Goal: Task Accomplishment & Management: Complete application form

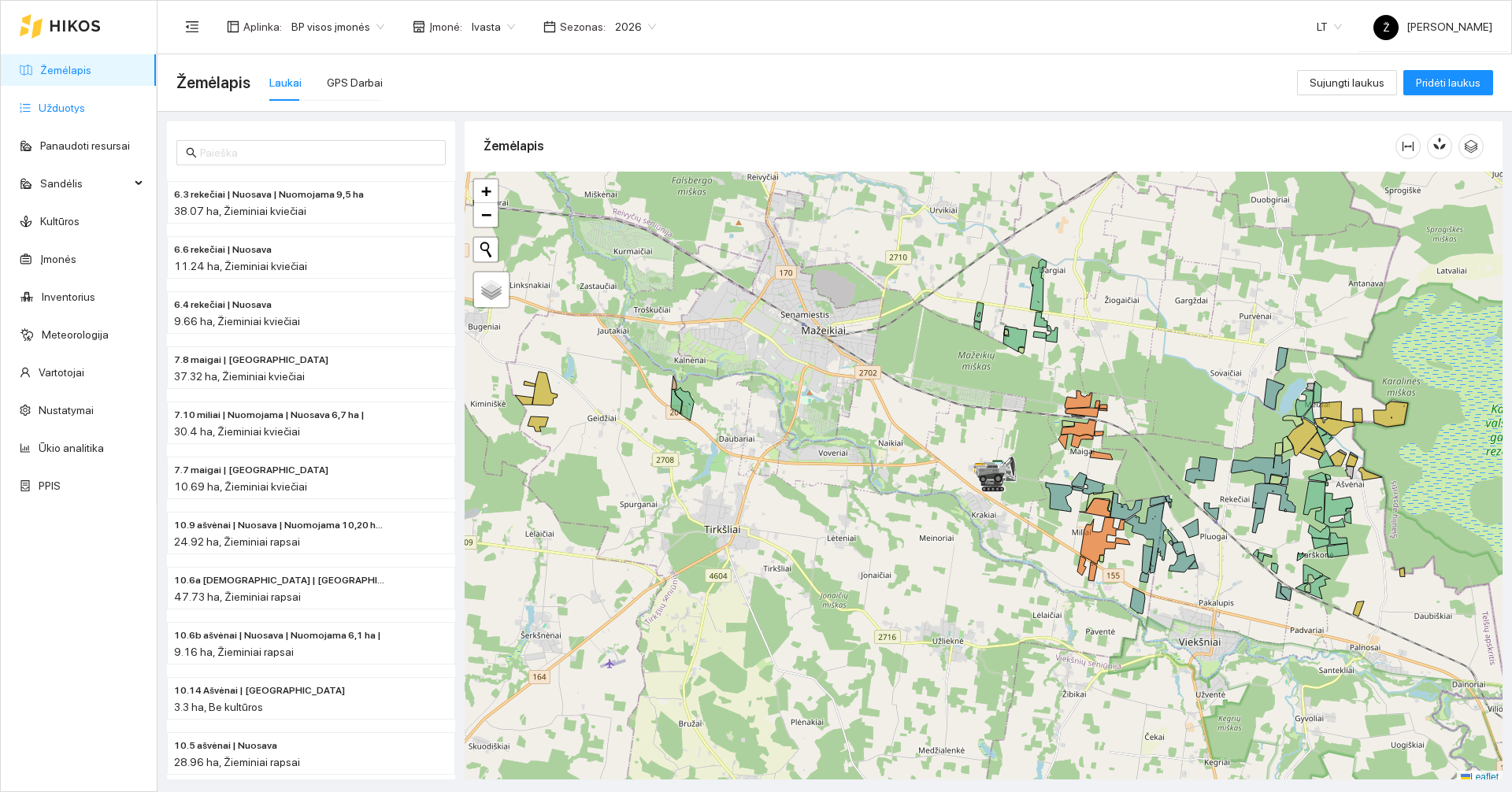
click at [78, 112] on link "Užduotys" at bounding box center [62, 108] width 47 height 13
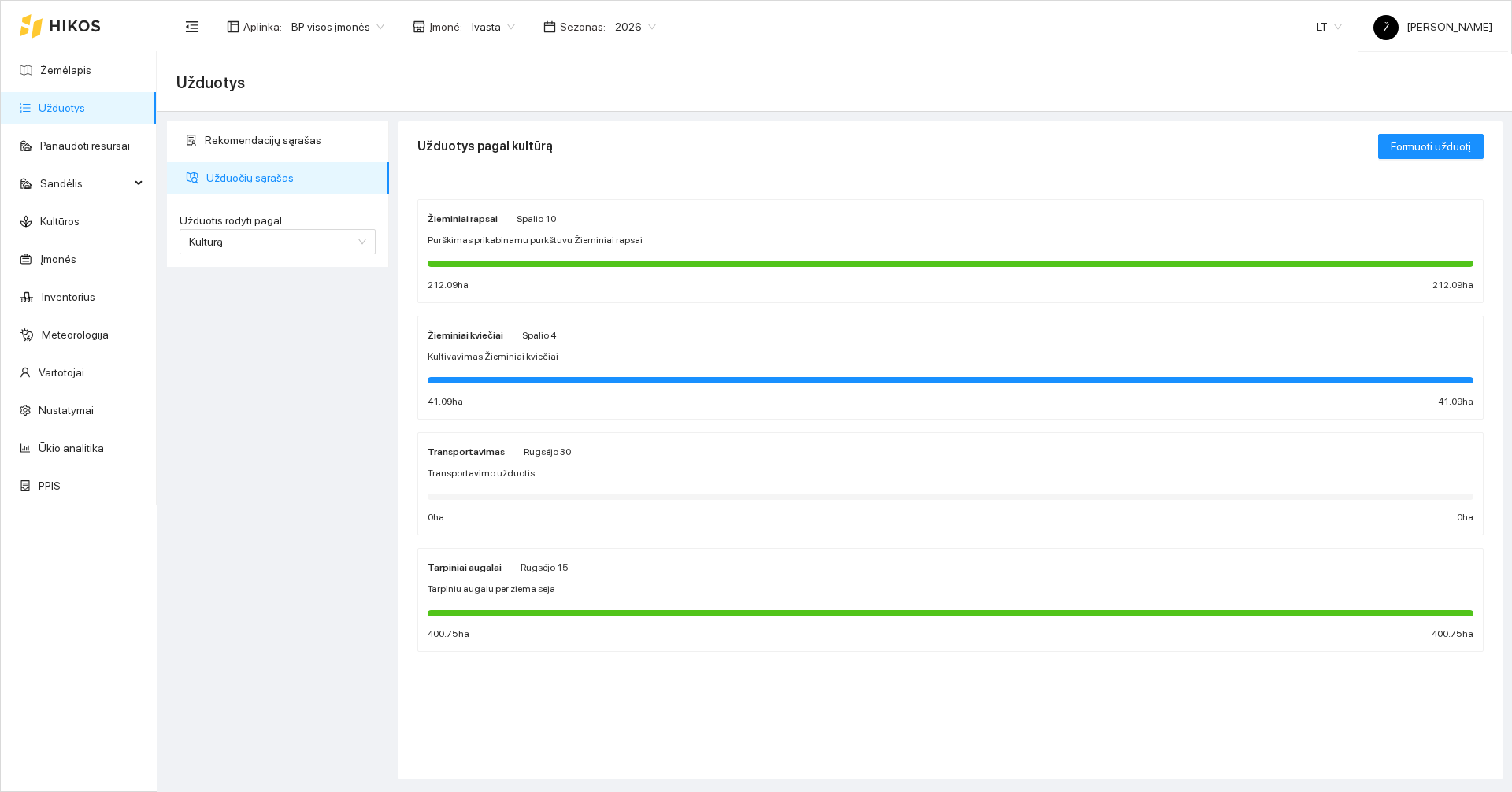
click at [688, 207] on div "Žieminiai rapsai [DATE] Purškimas prikabinamu purkštuvu Žieminiai rapsai 212.09…" at bounding box center [950, 251] width 1065 height 102
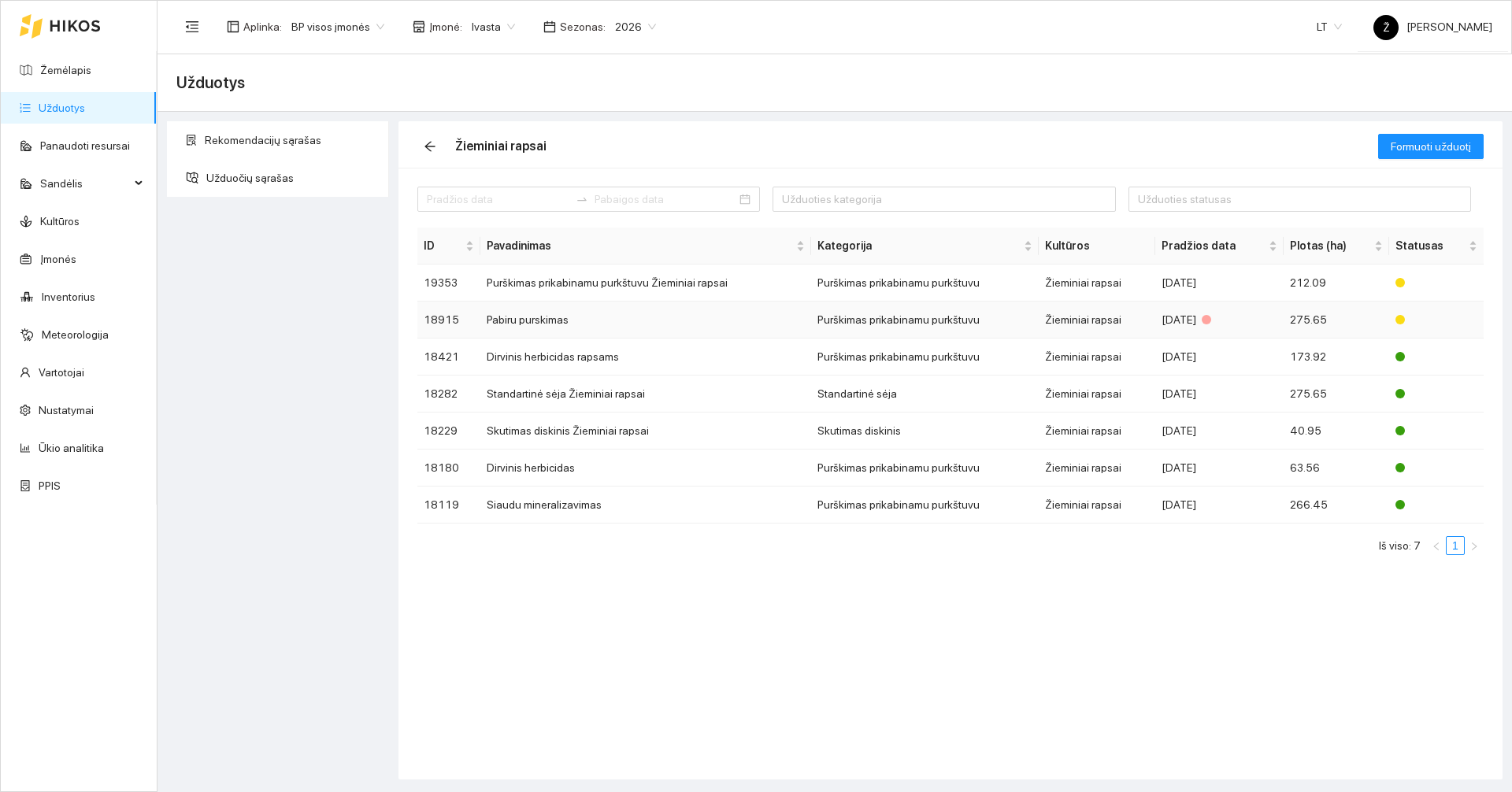
click at [628, 321] on td "Pabiru purskimas" at bounding box center [646, 320] width 330 height 37
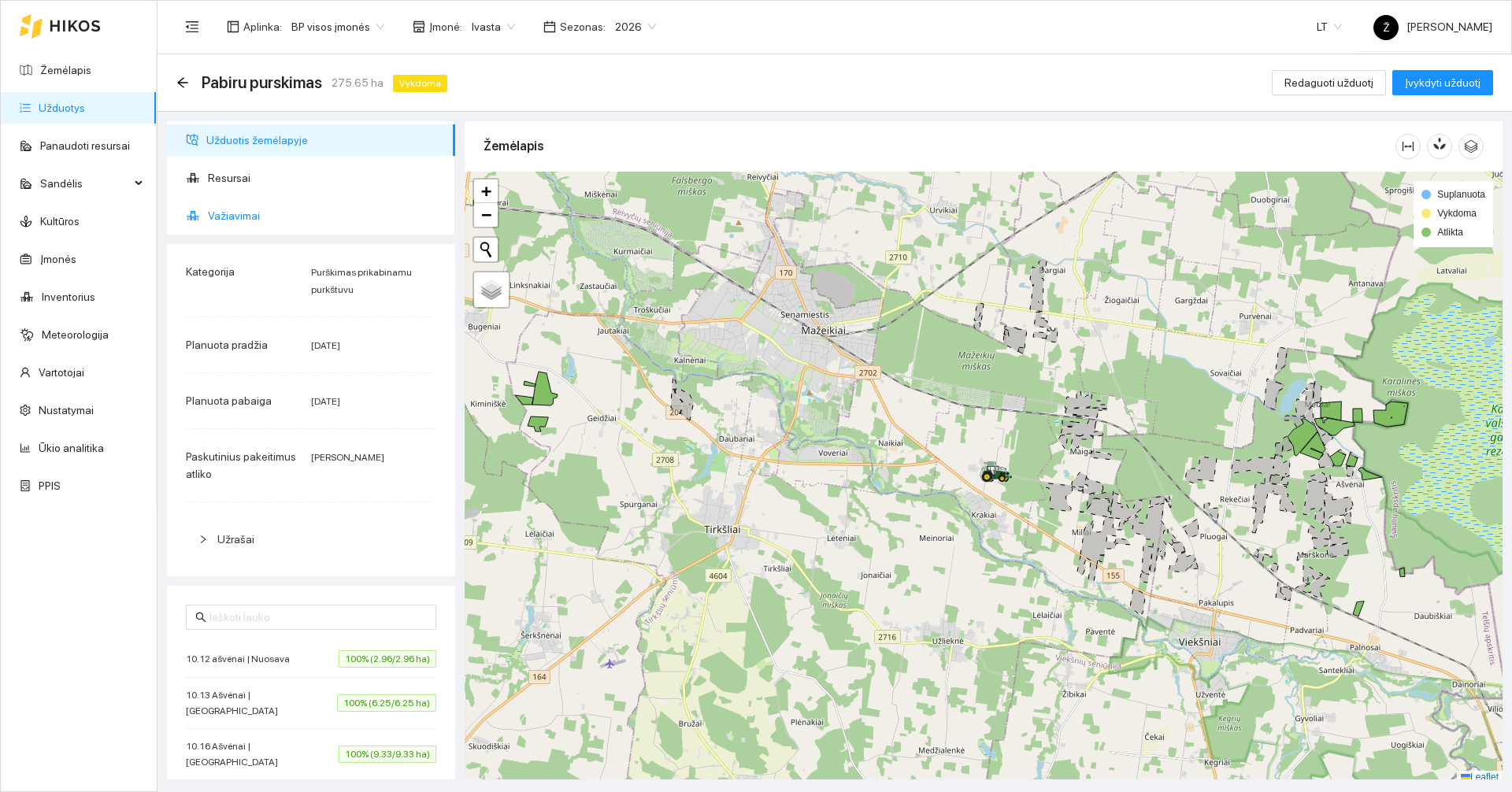
click at [206, 195] on ul "Užduotis žemėlapyje Resursai Važiavimai" at bounding box center [311, 177] width 289 height 114
click at [210, 187] on span "Resursai" at bounding box center [325, 177] width 235 height 31
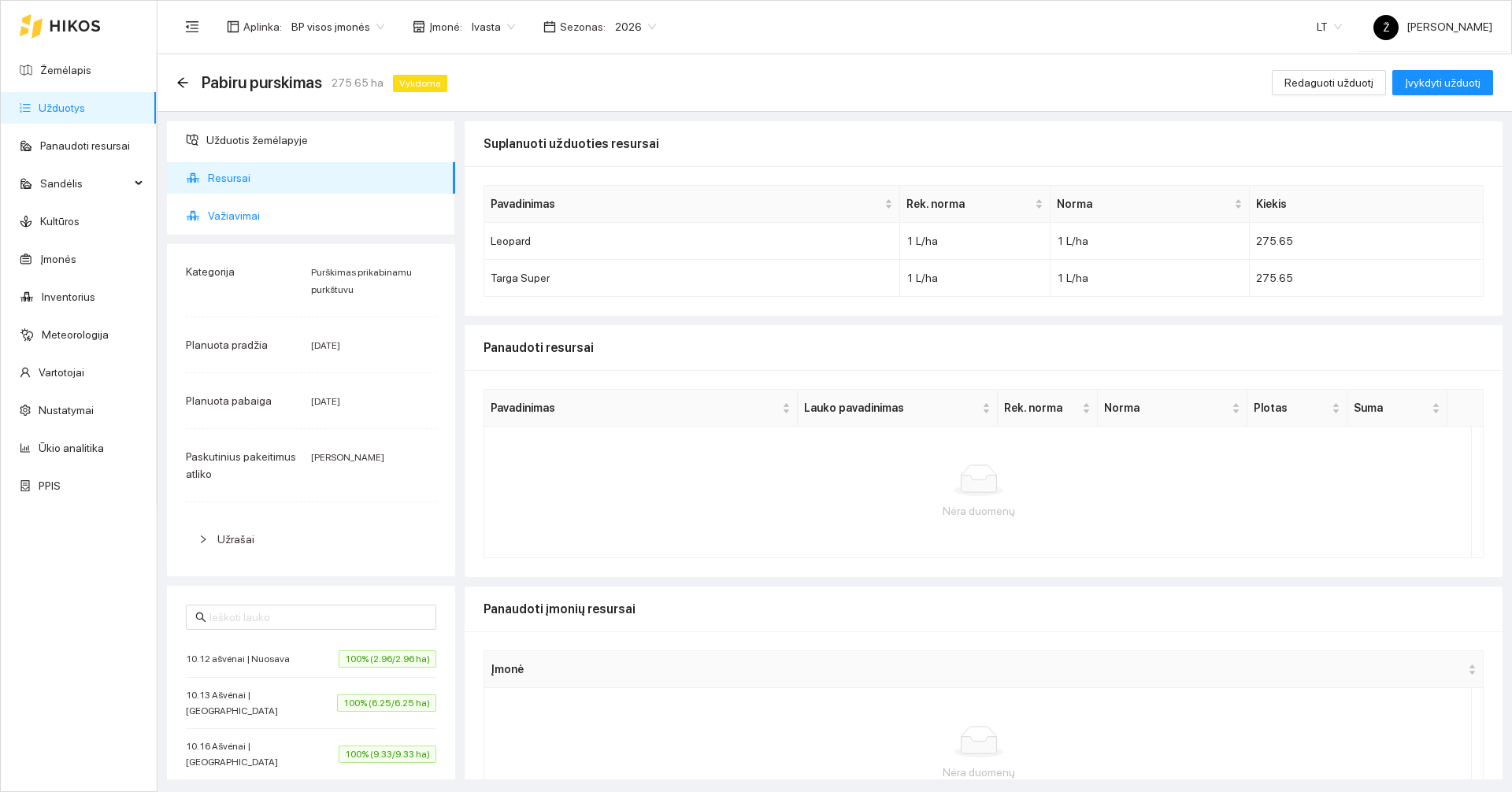
click at [255, 216] on span "Važiavimai" at bounding box center [325, 215] width 235 height 31
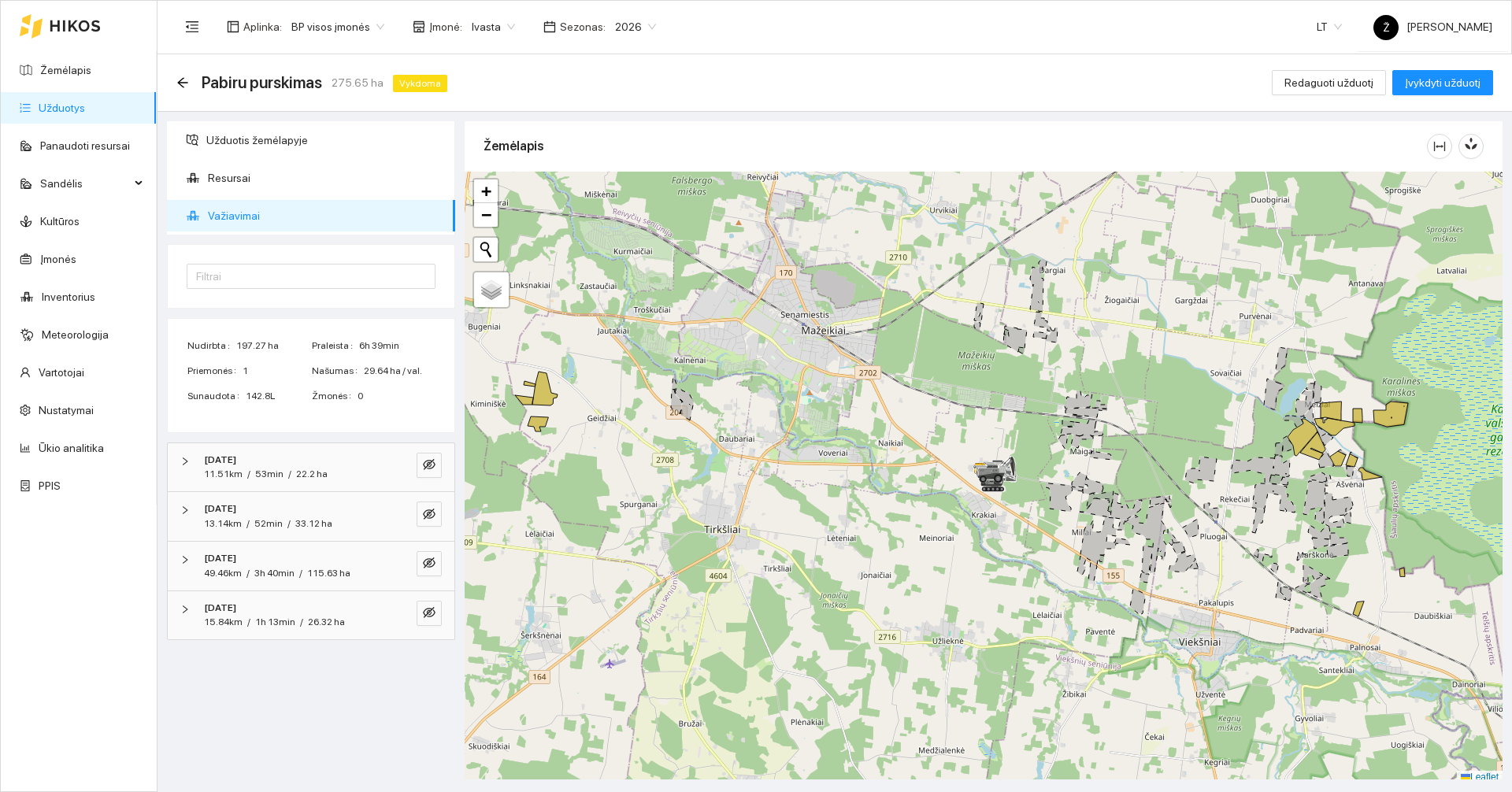
click at [85, 114] on link "Užduotys" at bounding box center [62, 108] width 47 height 13
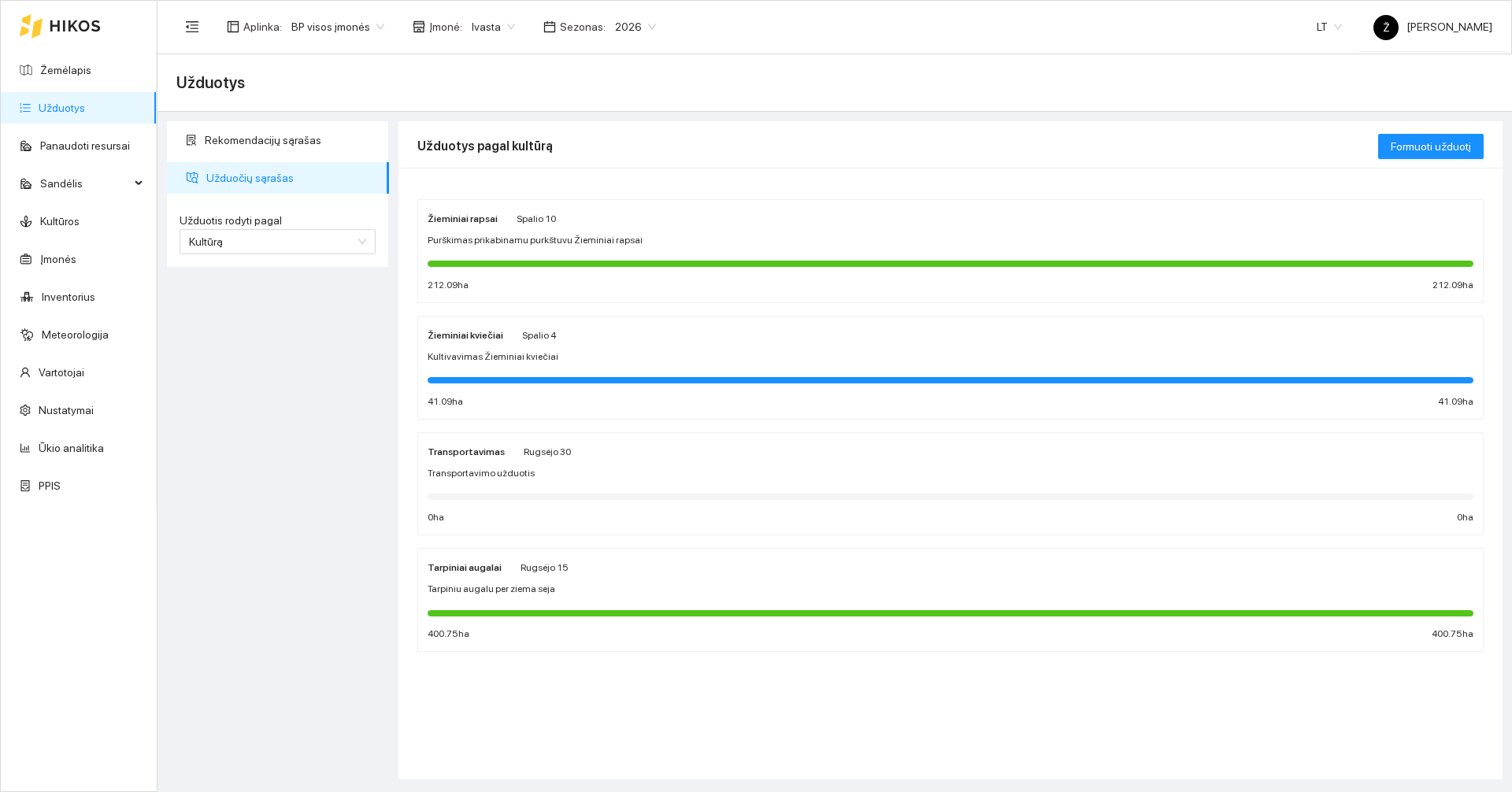
click at [718, 258] on div at bounding box center [949, 263] width 1045 height 17
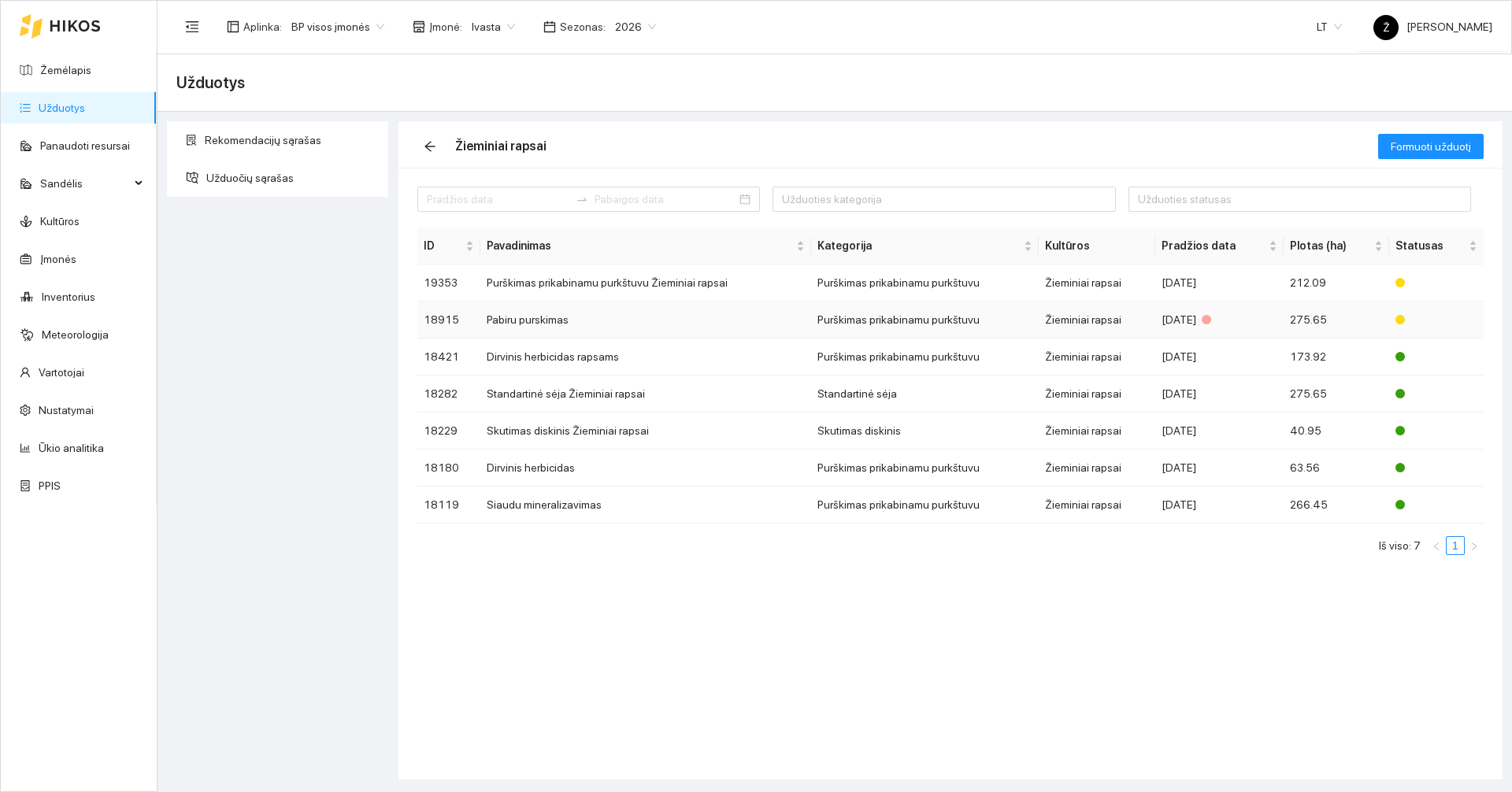
click at [620, 311] on td "Pabiru purskimas" at bounding box center [646, 320] width 330 height 37
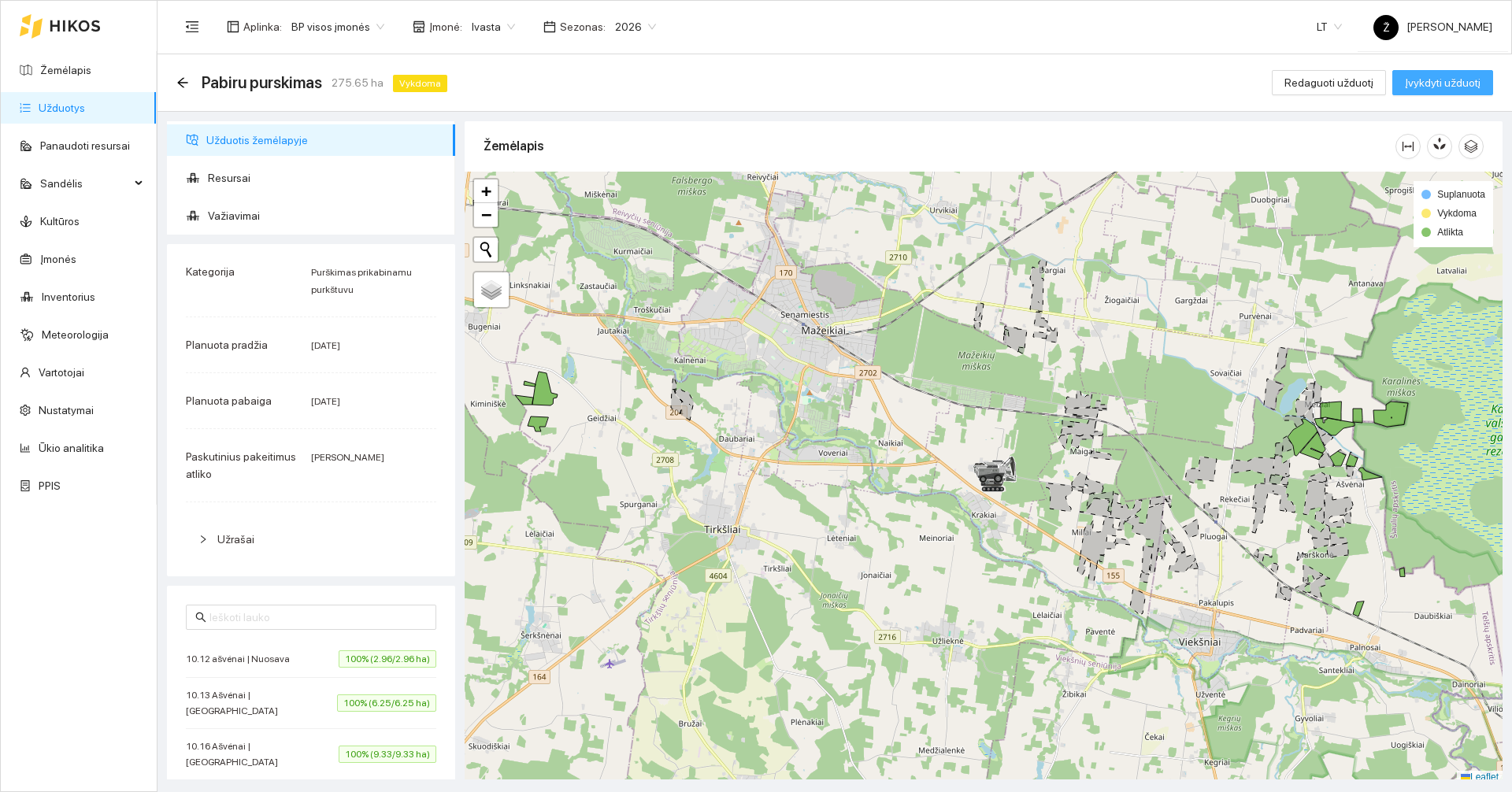
click at [1425, 81] on span "Įvykdyti užduotį" at bounding box center [1443, 82] width 76 height 17
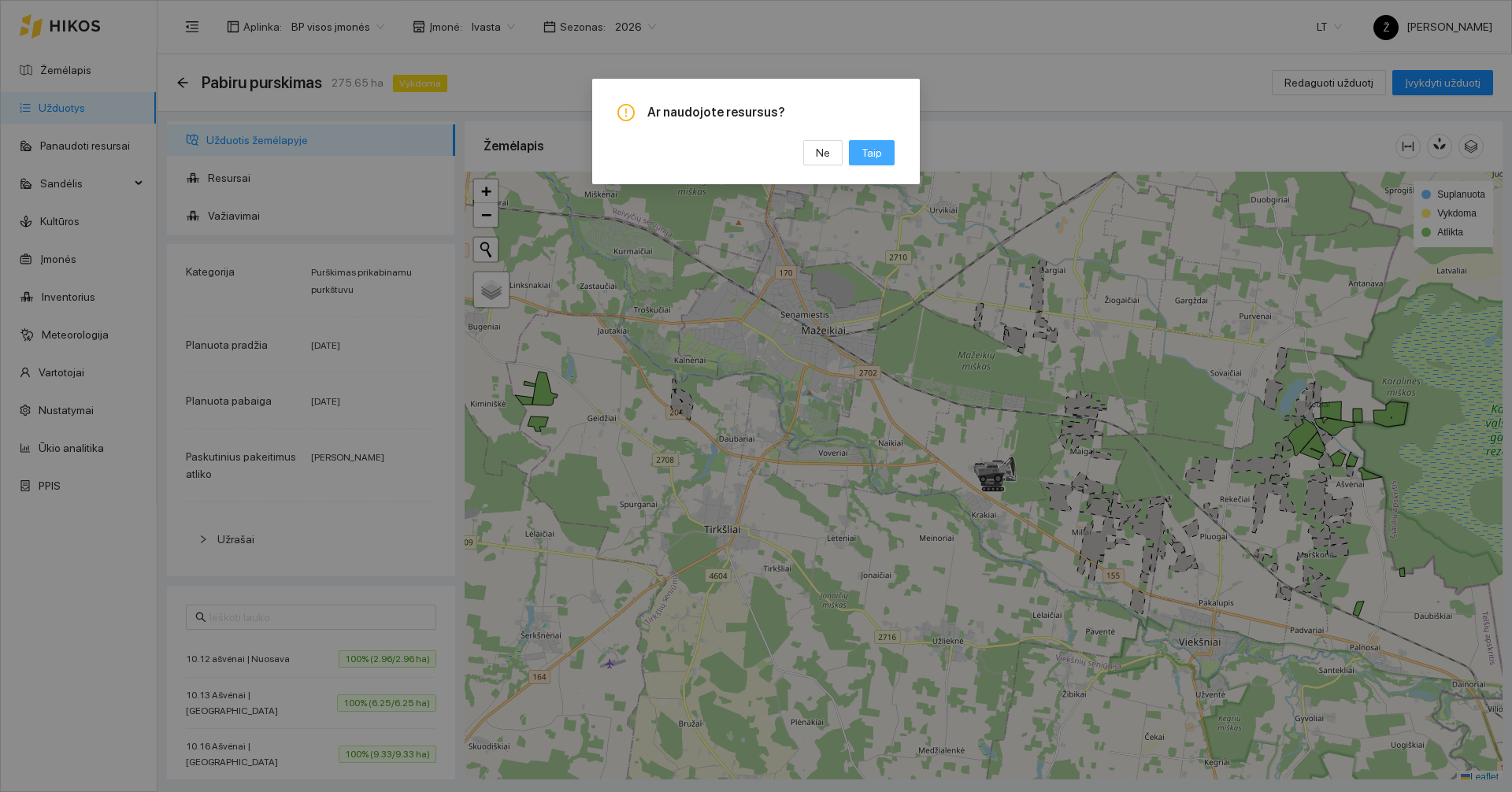
click at [870, 151] on span "Taip" at bounding box center [871, 152] width 20 height 17
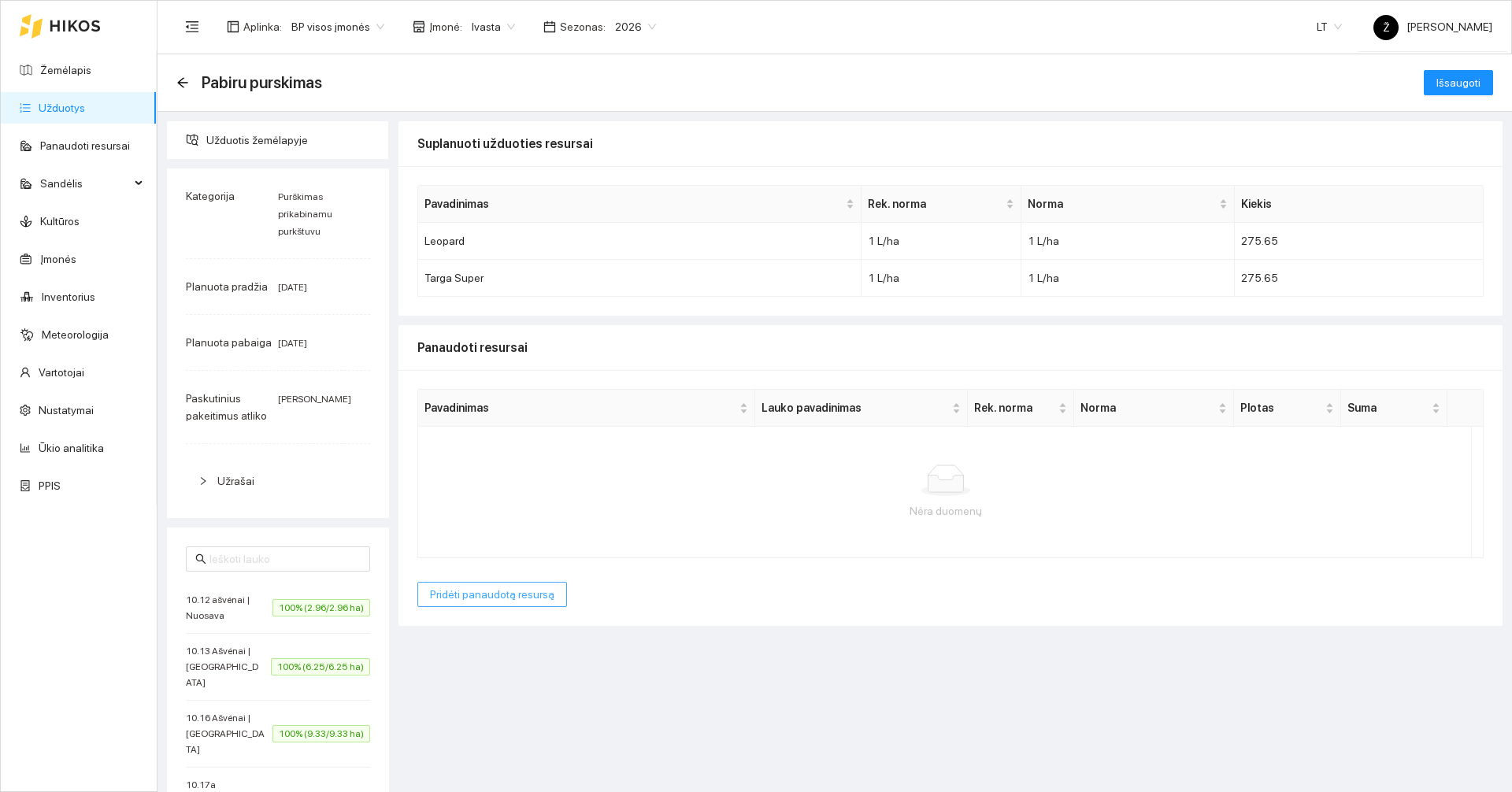
click at [490, 587] on span "Pridėti panaudotą resursą" at bounding box center [492, 594] width 124 height 17
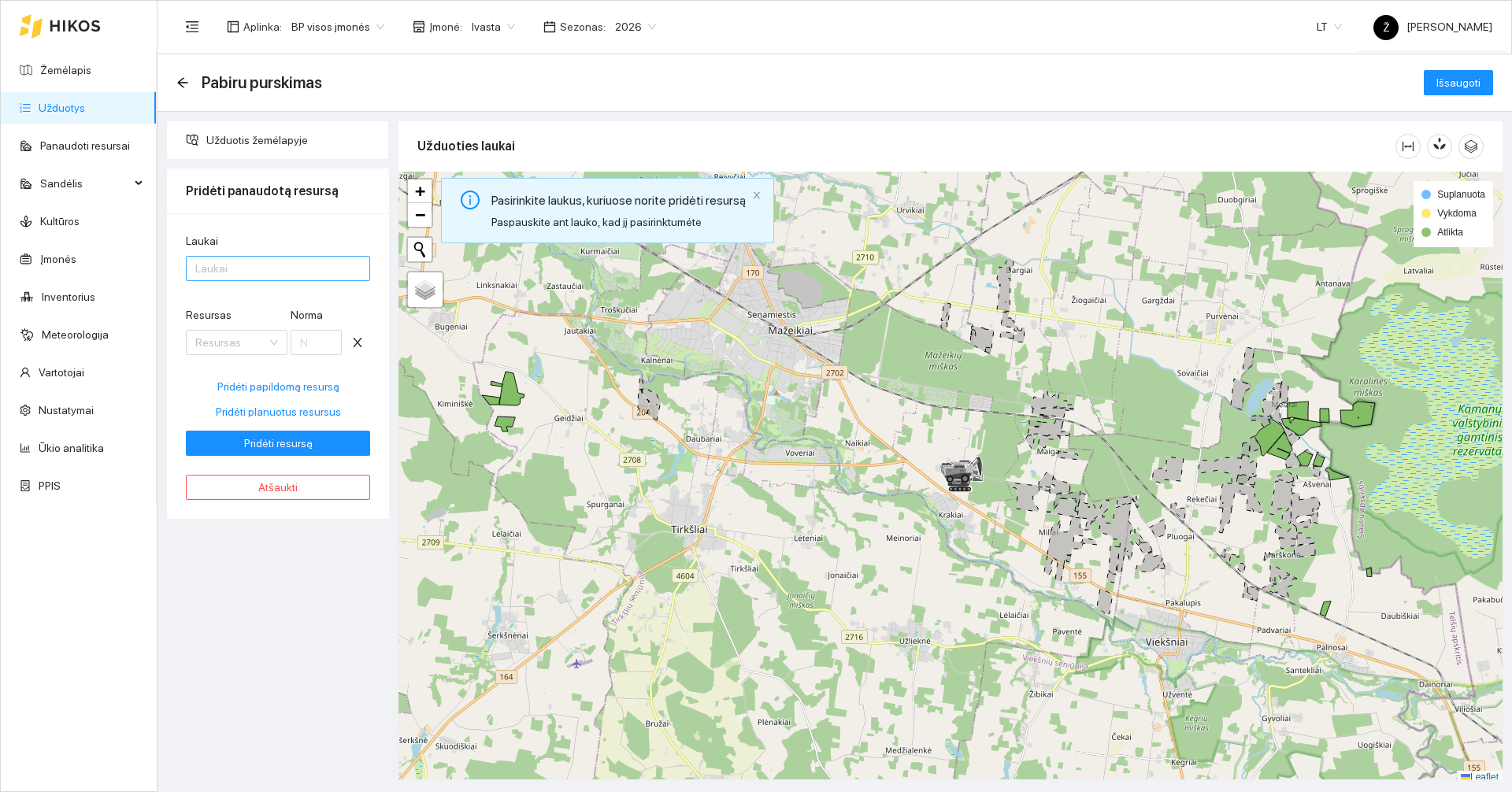
click at [263, 273] on div at bounding box center [269, 267] width 160 height 19
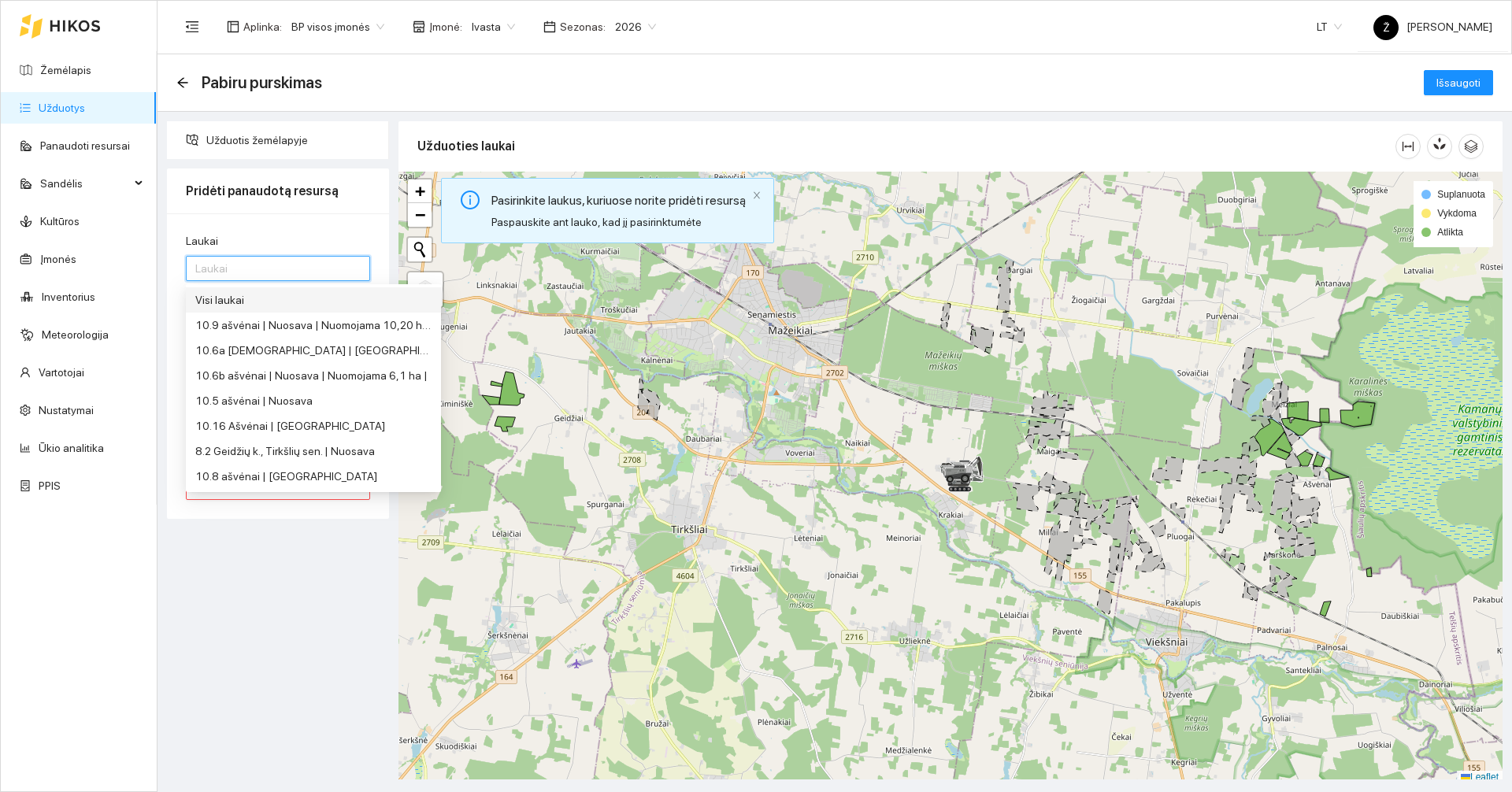
click at [254, 301] on div "Visi laukai" at bounding box center [313, 299] width 236 height 17
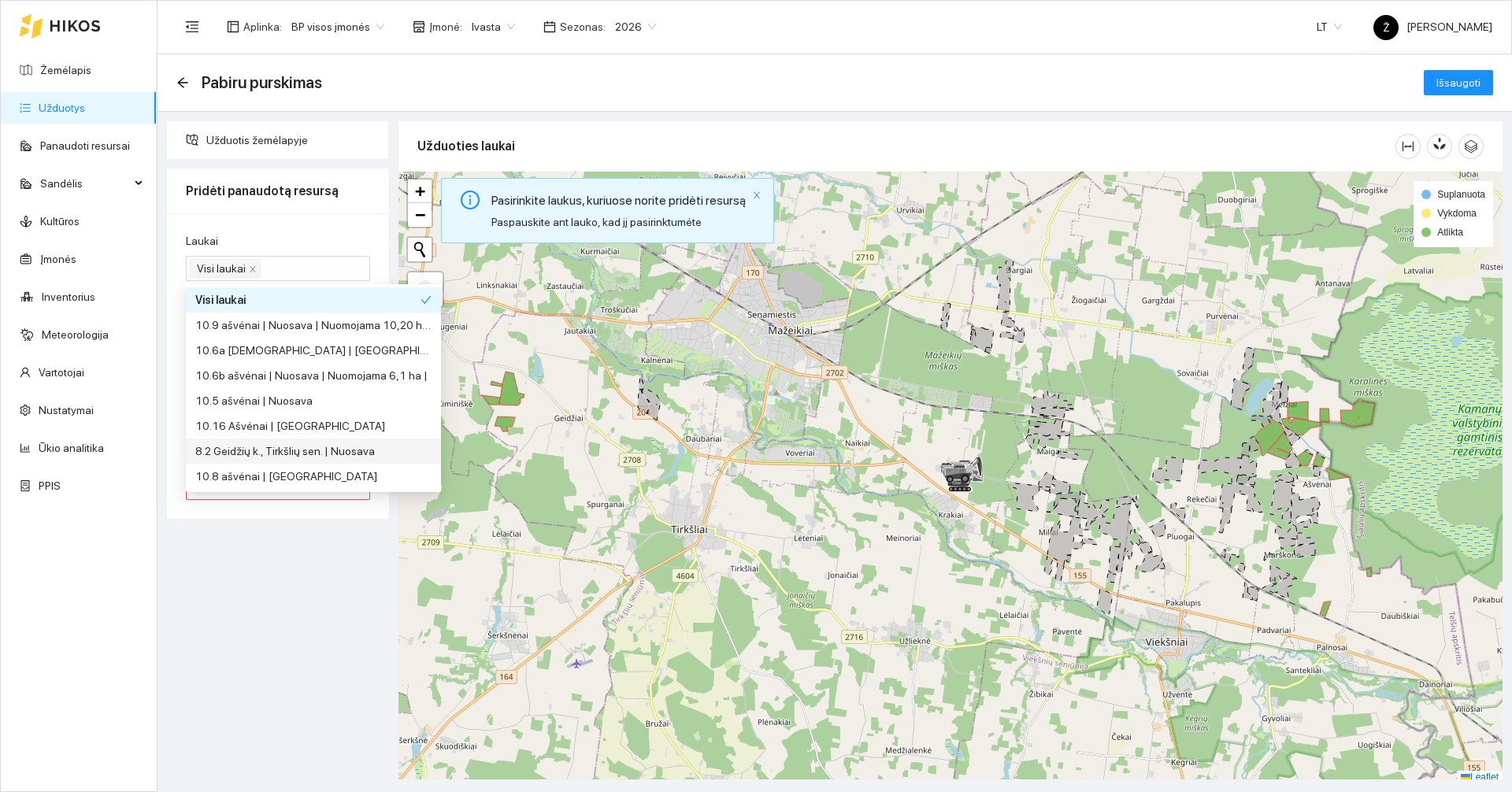
click at [339, 577] on div "Užduotis žemėlapyje Pridėti panaudotą resursą Laukai Visi laukai Resursas Resur…" at bounding box center [277, 450] width 231 height 658
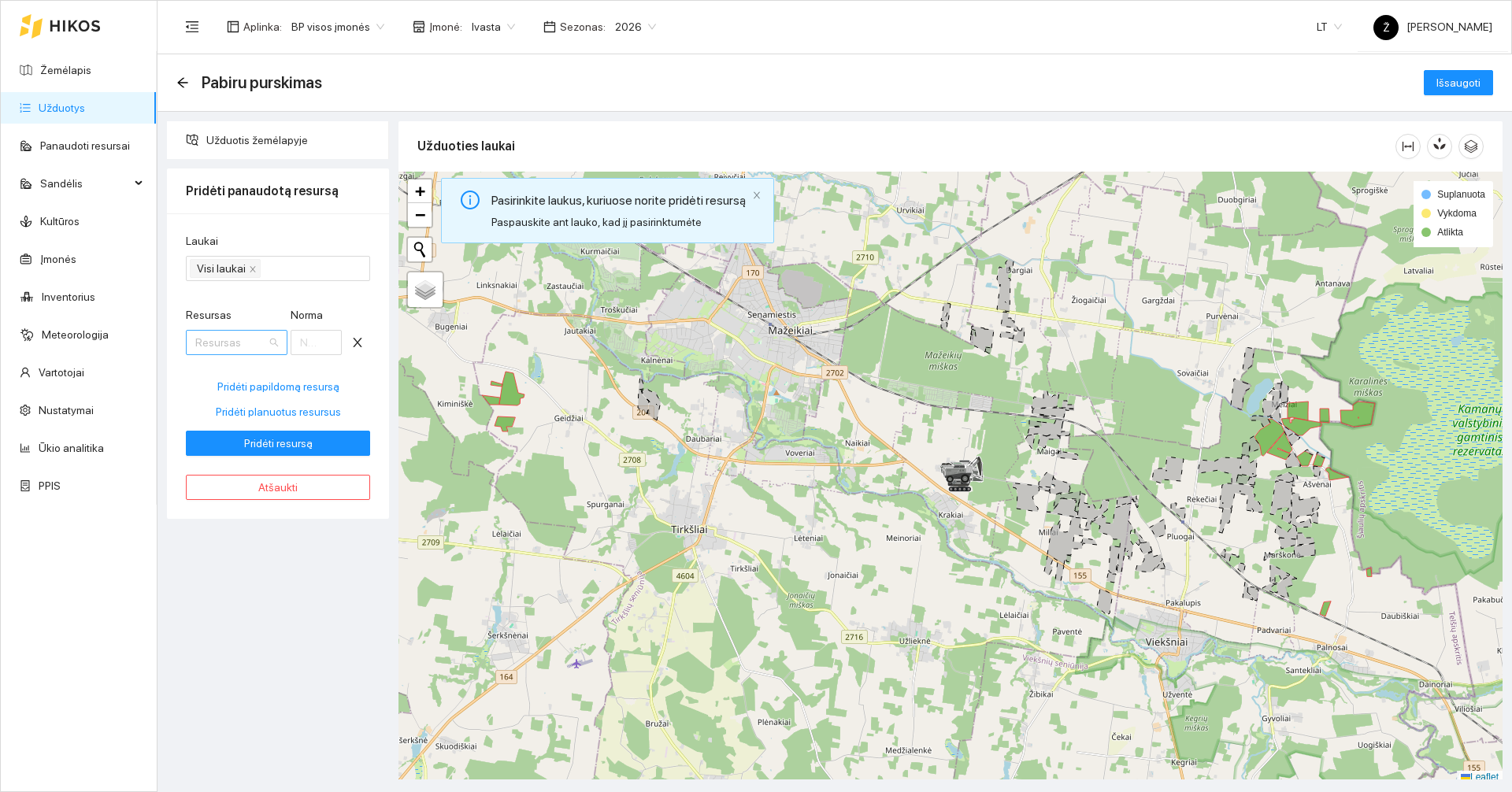
click at [256, 347] on input "Resursas" at bounding box center [231, 342] width 72 height 23
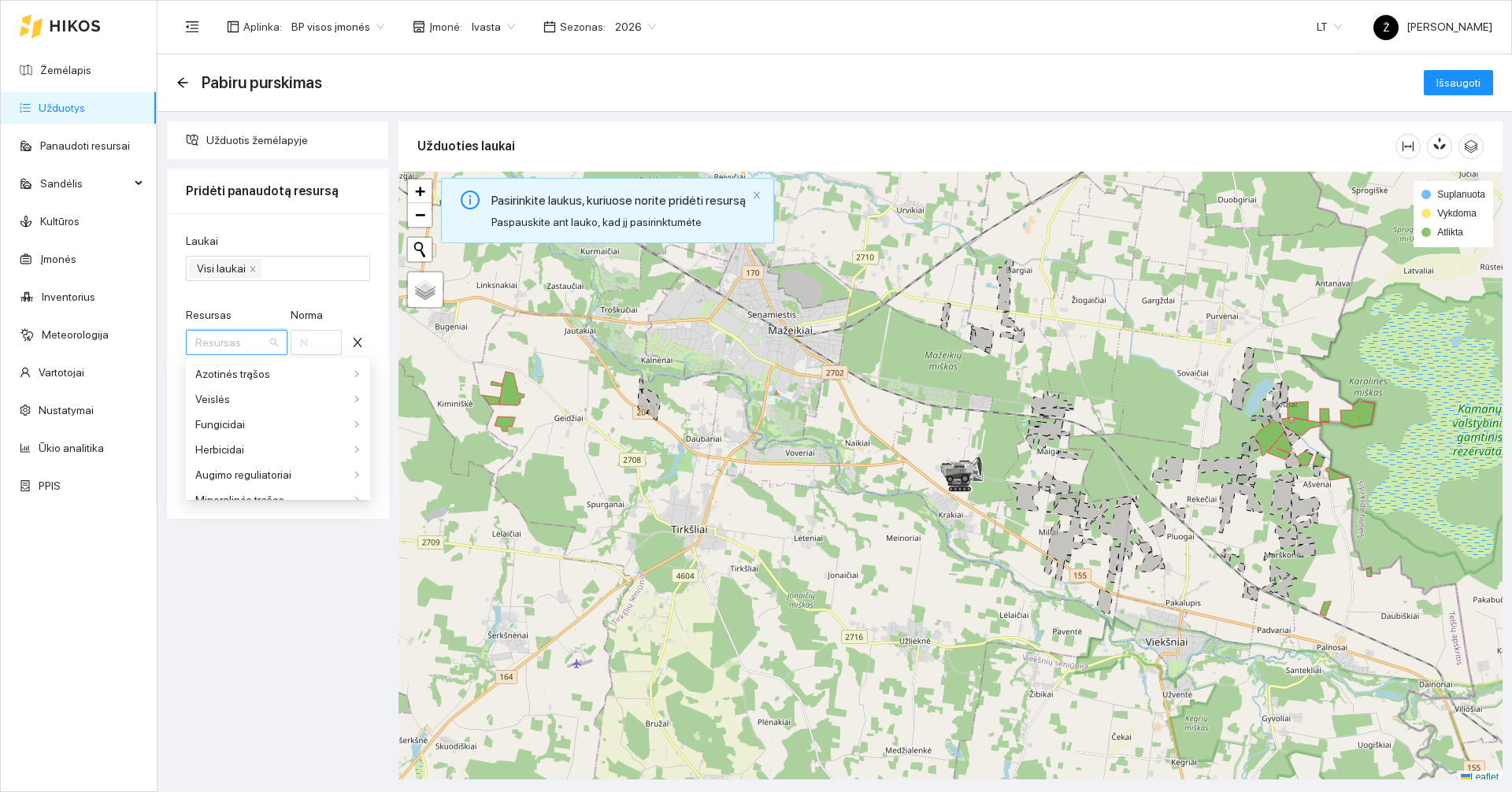
click at [250, 310] on div "Resursas" at bounding box center [237, 317] width 102 height 23
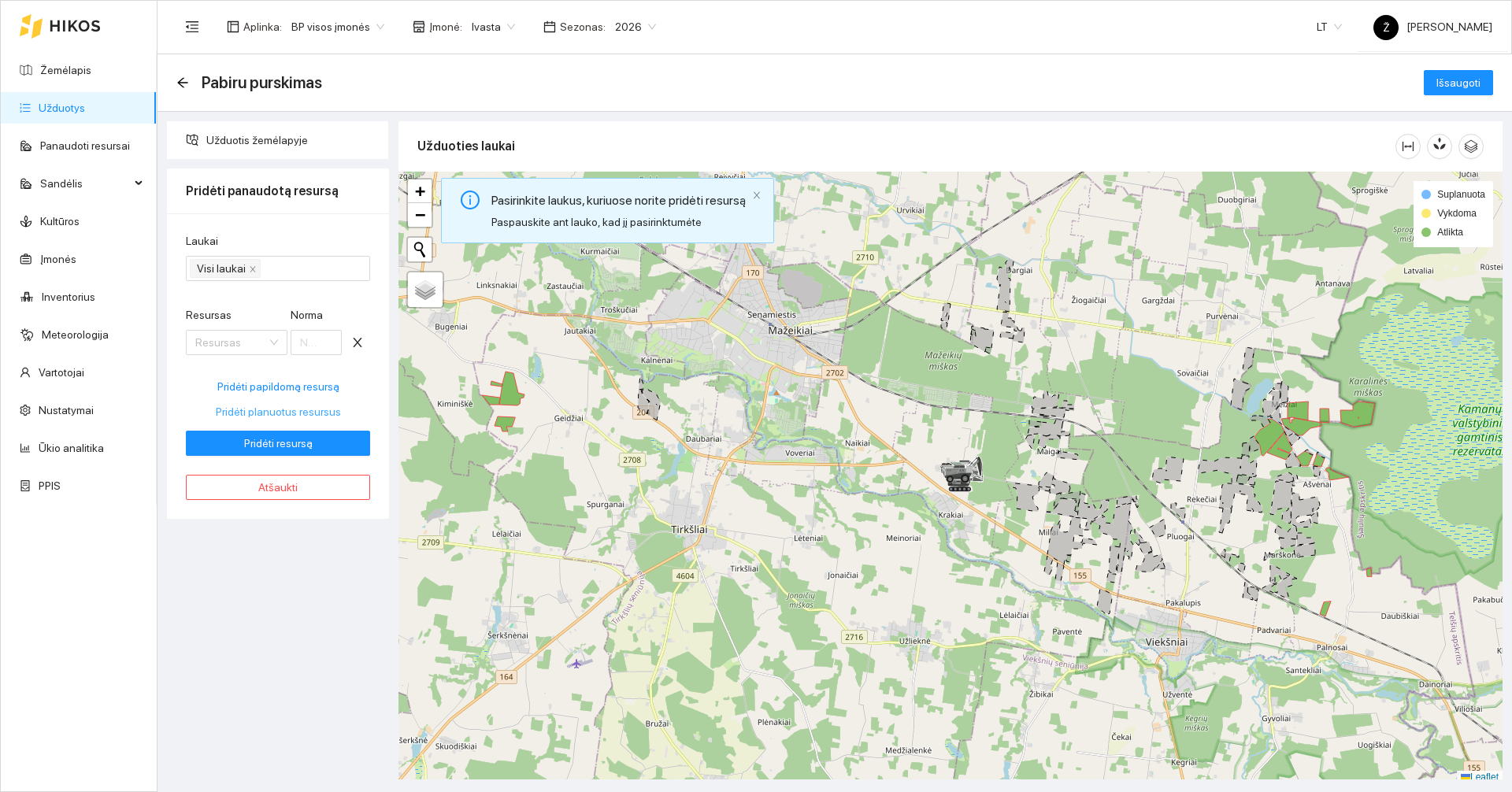
click at [273, 413] on span "Pridėti planuotus resursus" at bounding box center [278, 411] width 125 height 17
type input "1"
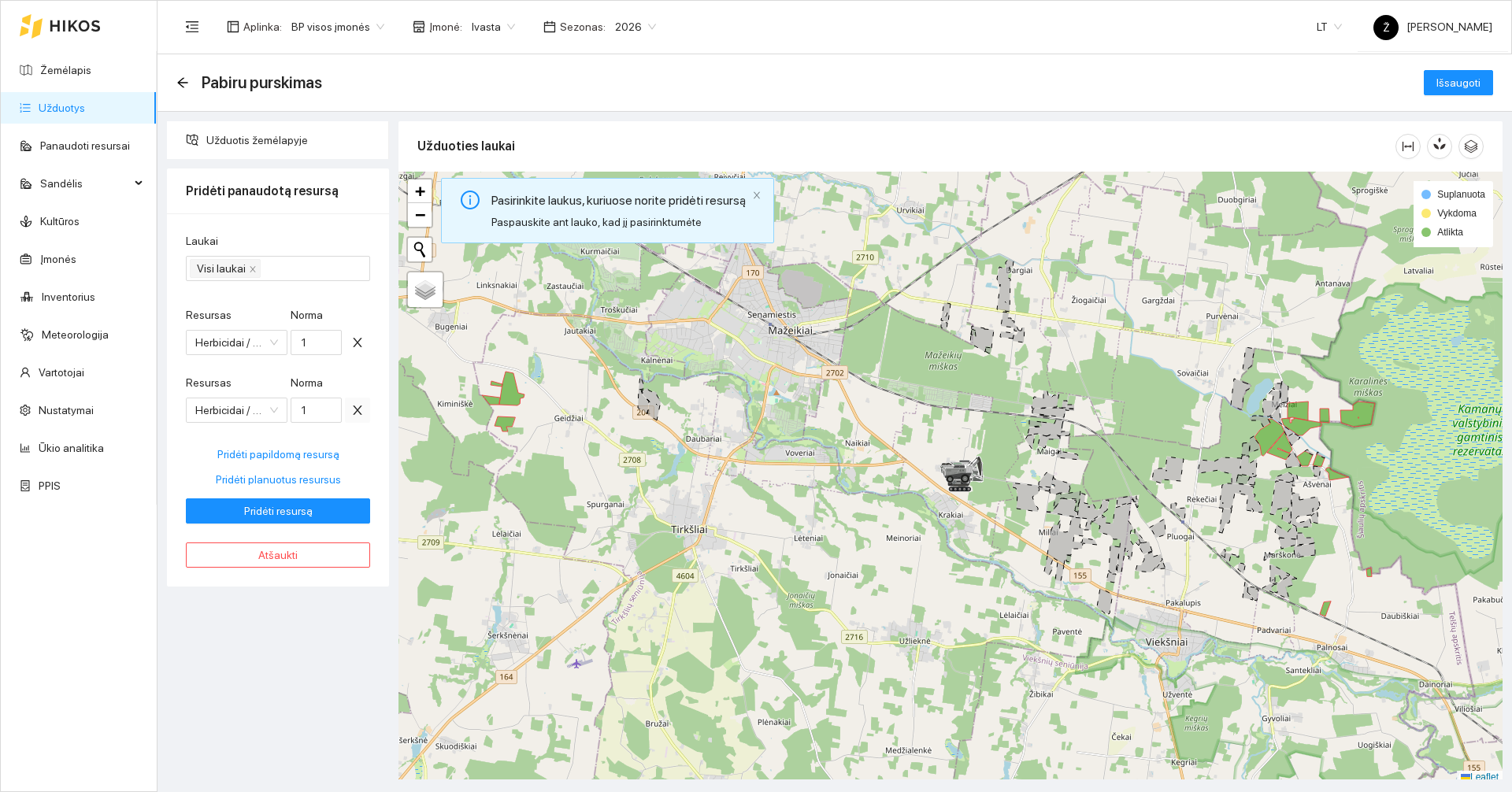
click at [357, 413] on icon "close" at bounding box center [358, 410] width 13 height 13
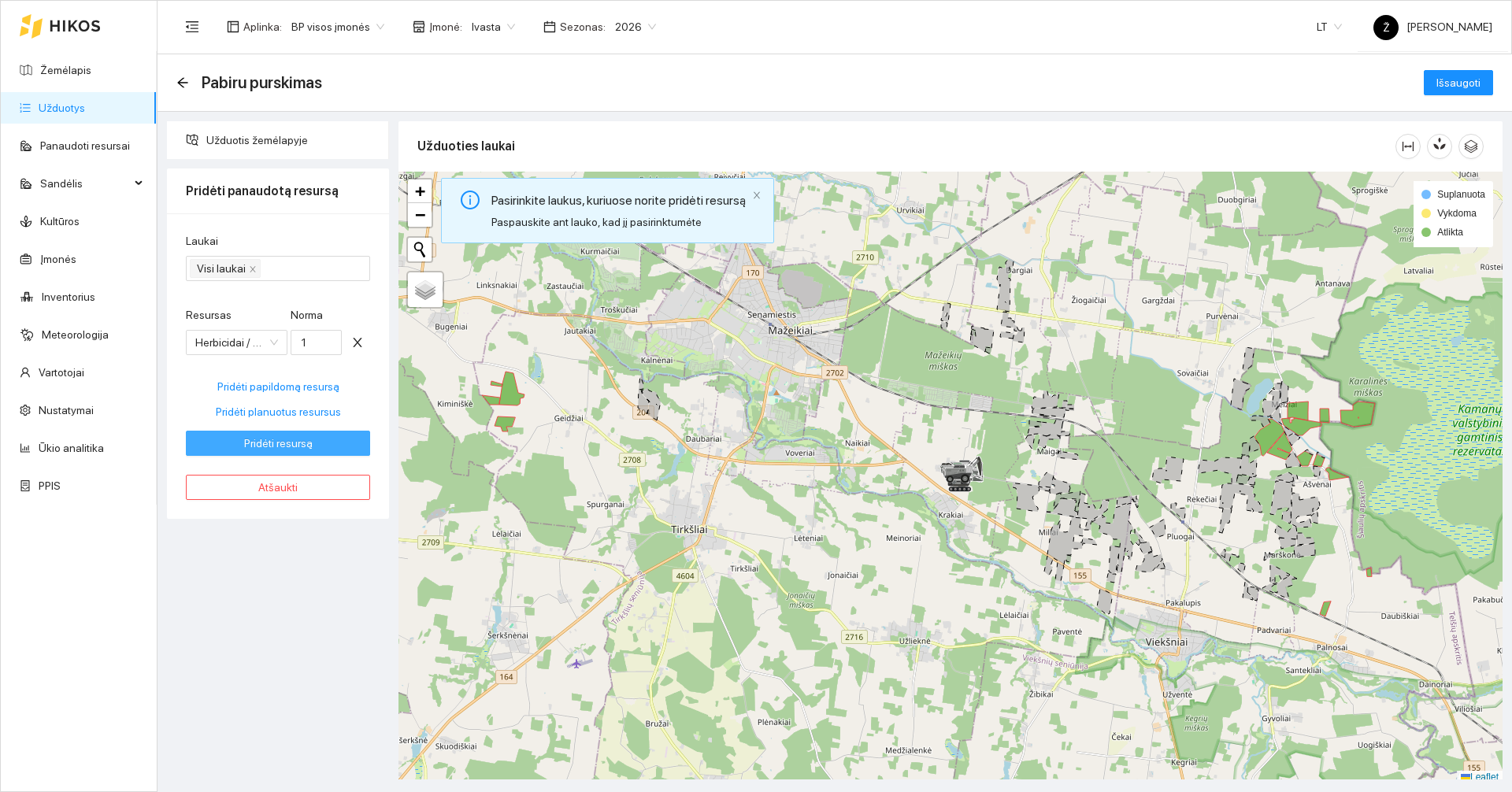
click at [324, 442] on button "Pridėti resursą" at bounding box center [278, 442] width 185 height 25
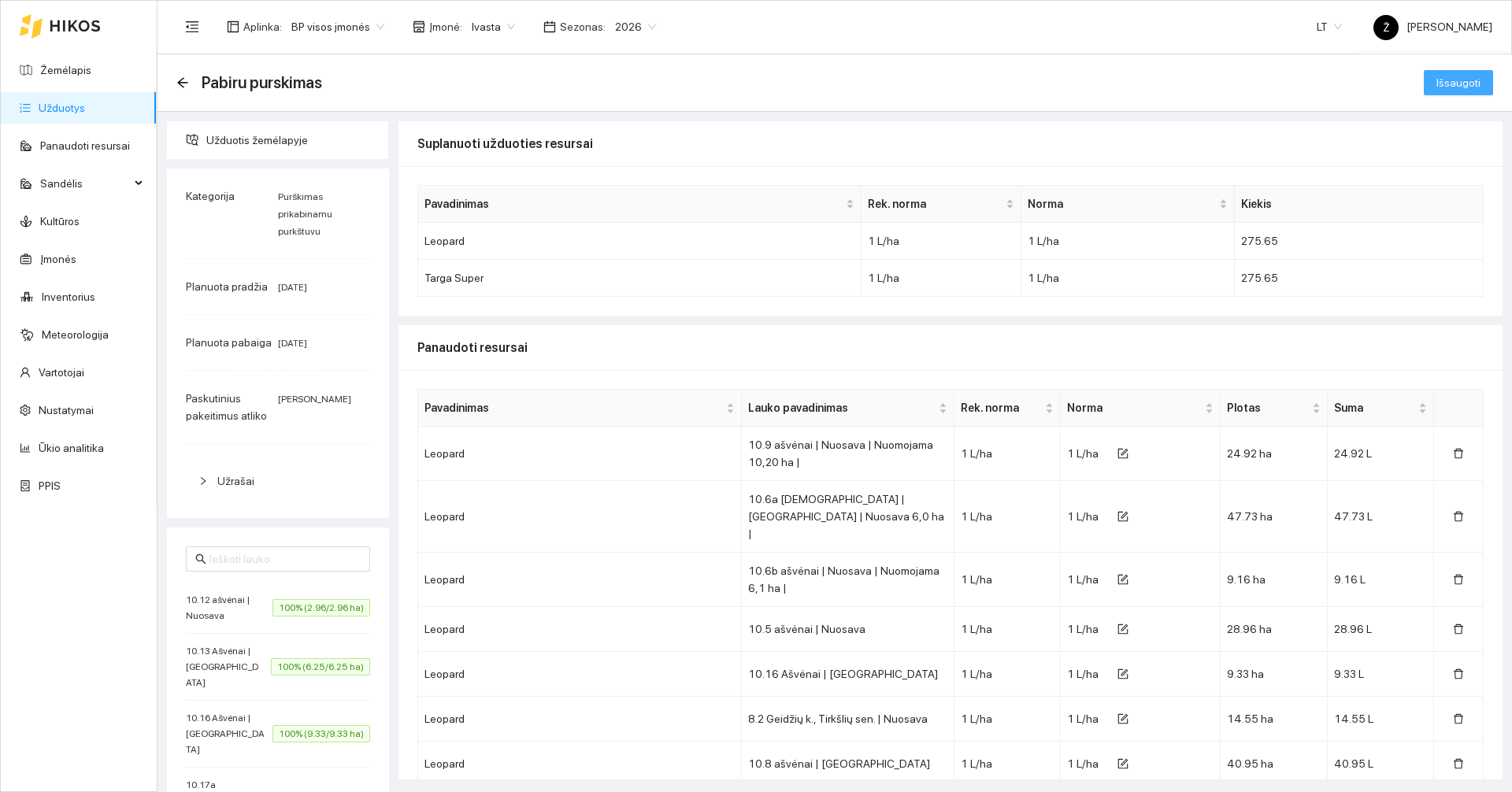
click at [1445, 88] on span "Išsaugoti" at bounding box center [1458, 82] width 44 height 17
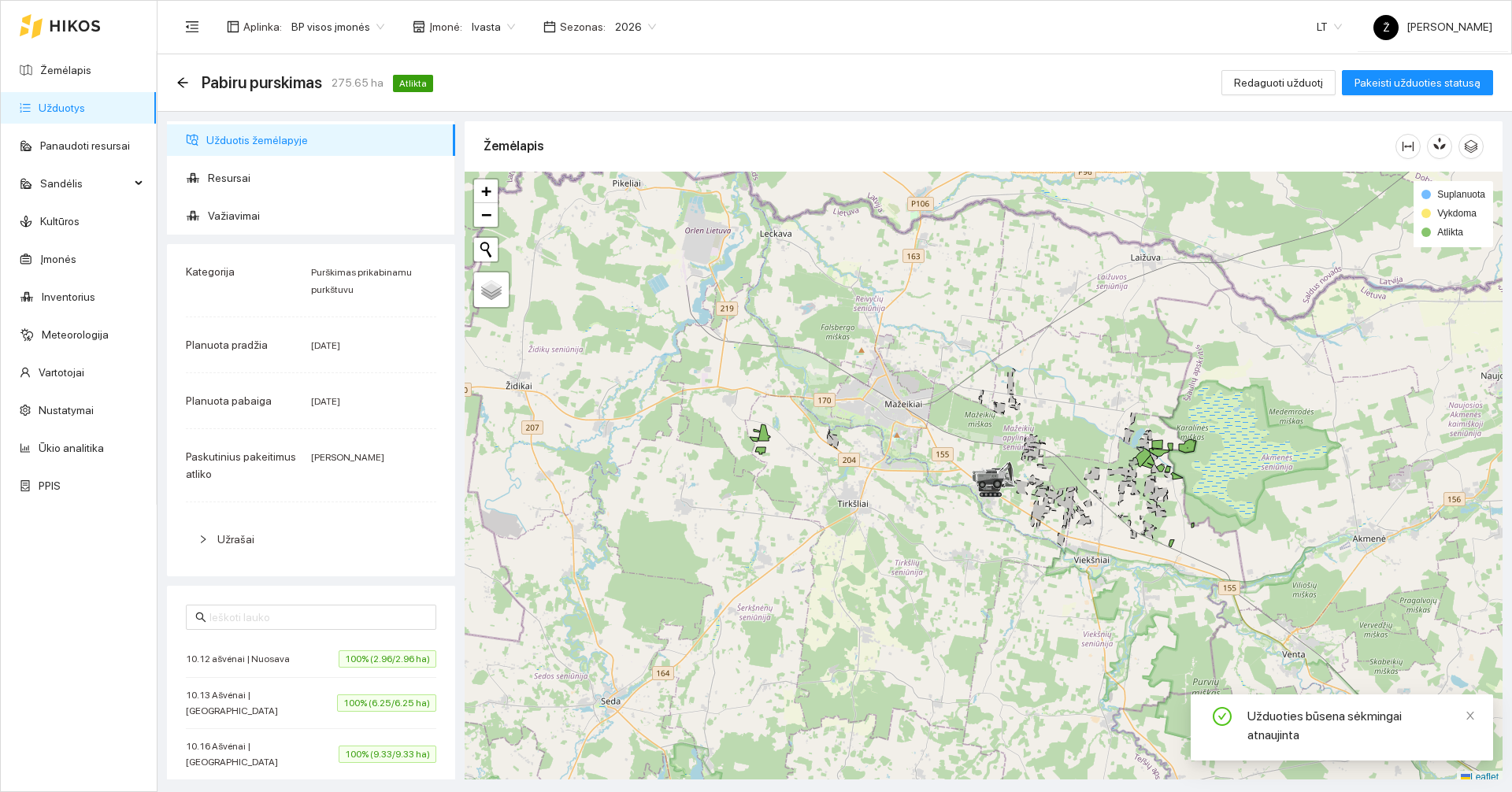
drag, startPoint x: 147, startPoint y: 101, endPoint x: 135, endPoint y: 102, distance: 12.0
click at [85, 102] on link "Užduotys" at bounding box center [62, 108] width 47 height 13
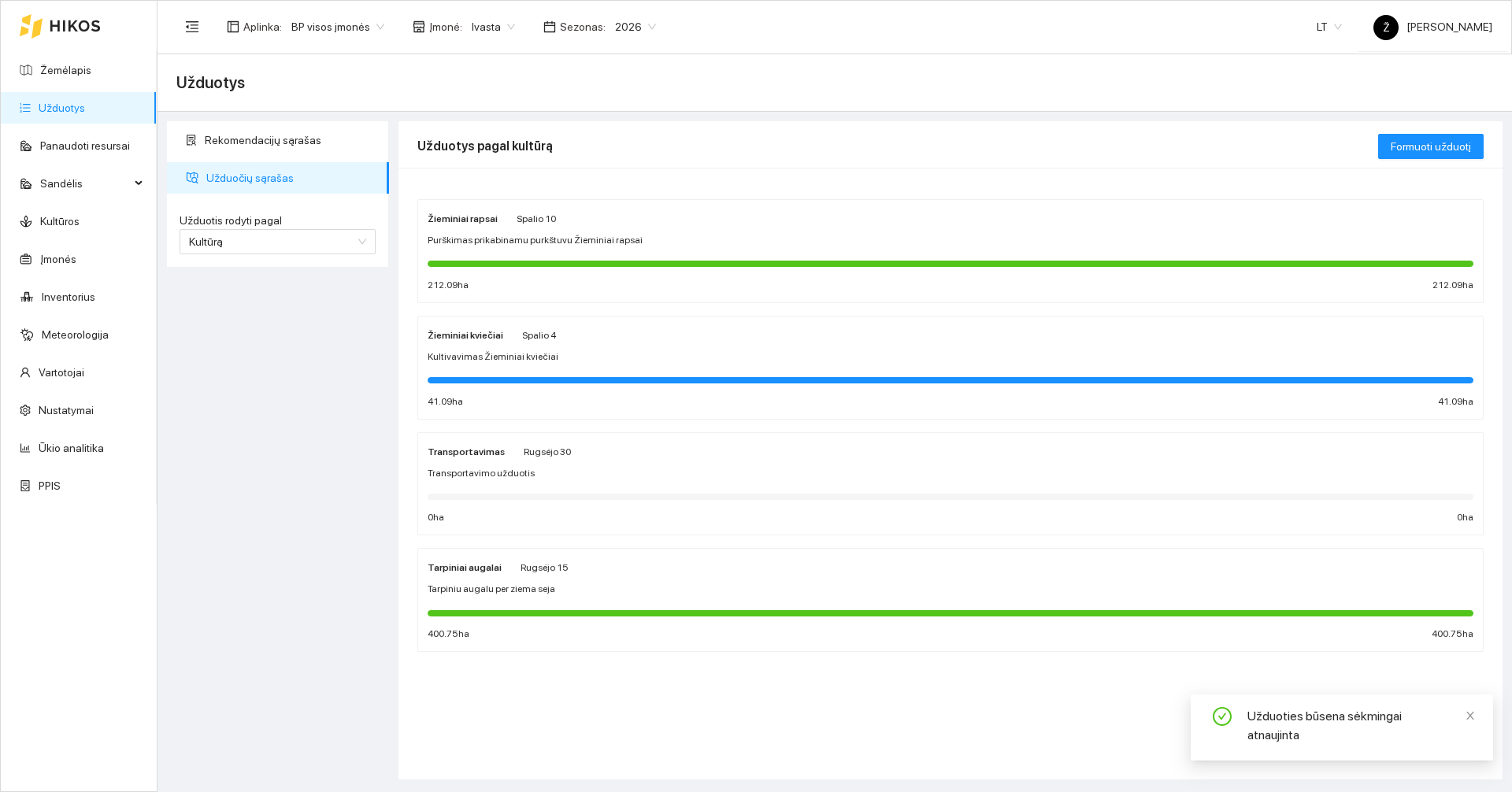
click at [503, 250] on div "Žieminiai rapsai [DATE] Purškimas prikabinamu purkštuvu Žieminiai rapsai 212.09…" at bounding box center [949, 251] width 1045 height 84
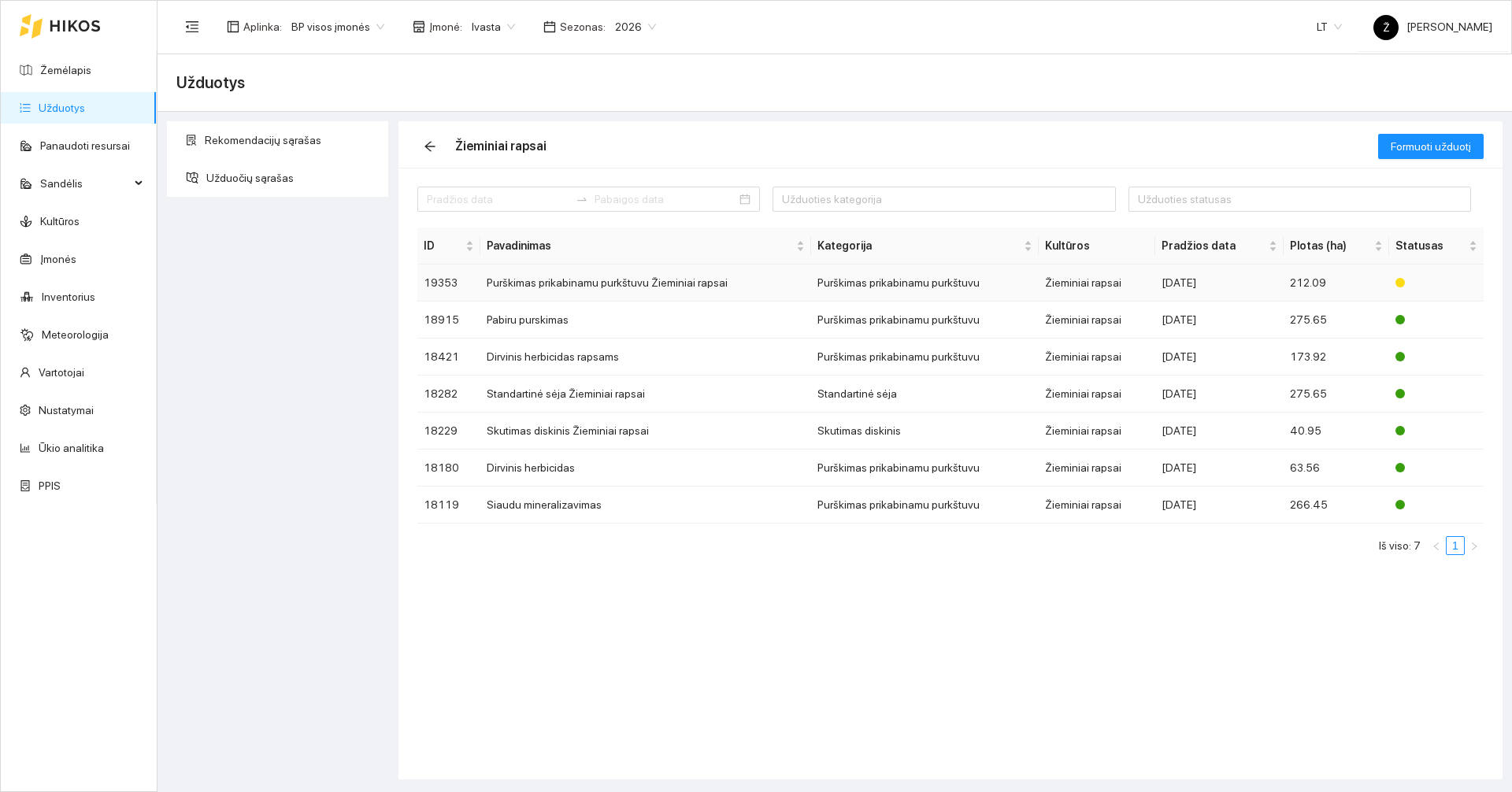
click at [613, 276] on td "Purškimas prikabinamu purkštuvu Žieminiai rapsai" at bounding box center [646, 283] width 330 height 37
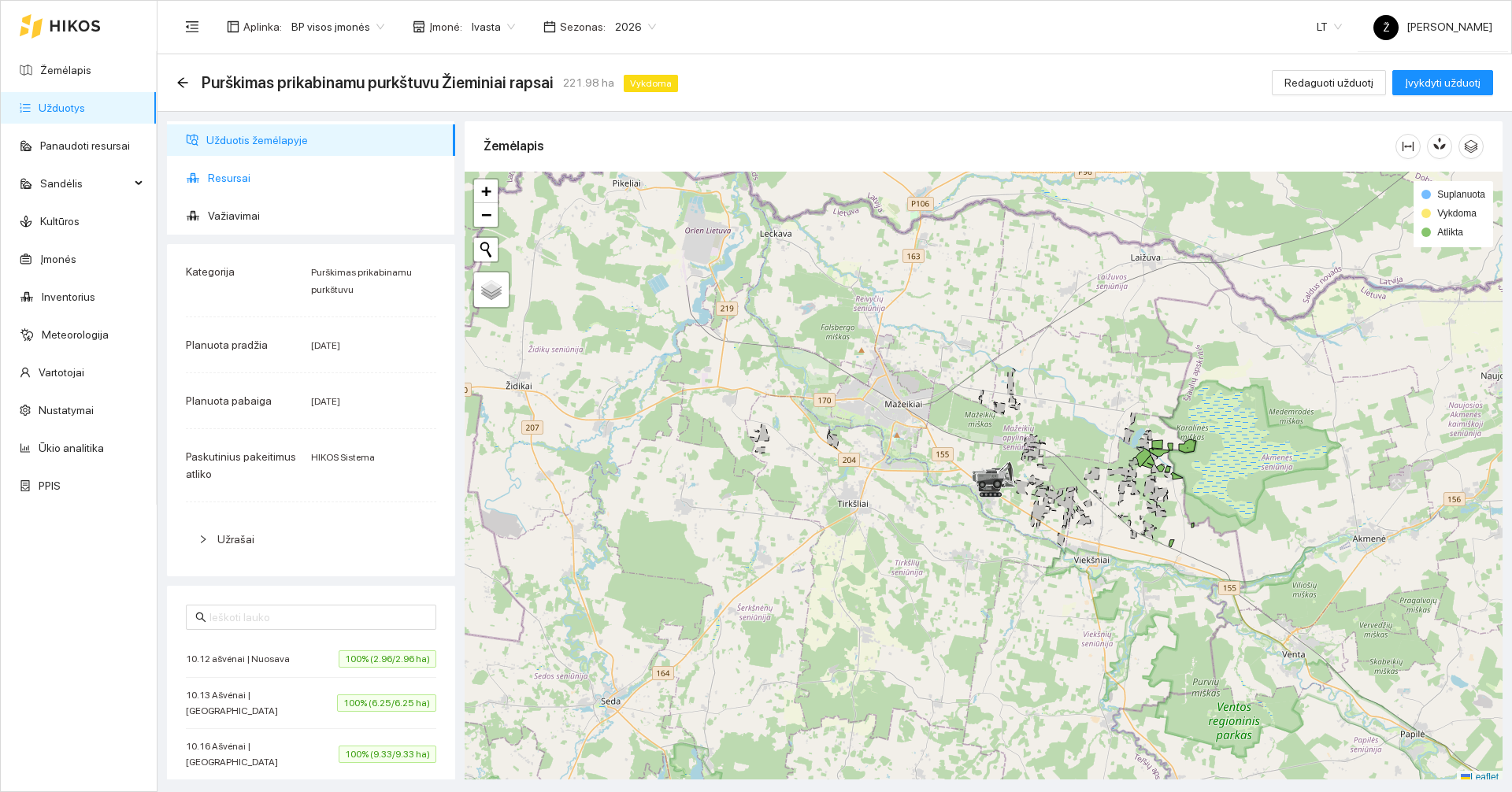
click at [338, 176] on span "Resursai" at bounding box center [325, 177] width 235 height 31
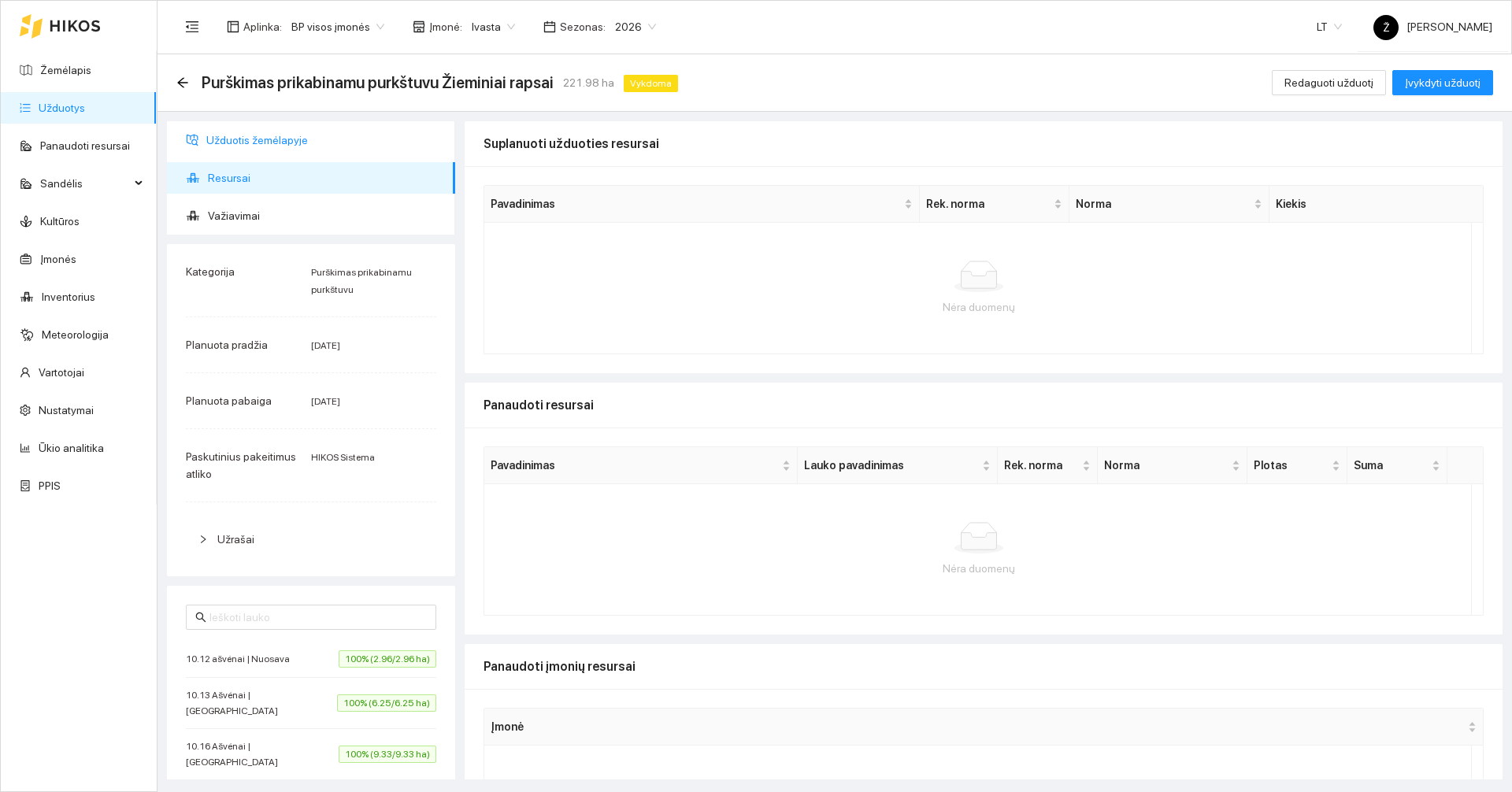
click at [224, 136] on span "Užduotis žemėlapyje" at bounding box center [324, 139] width 236 height 31
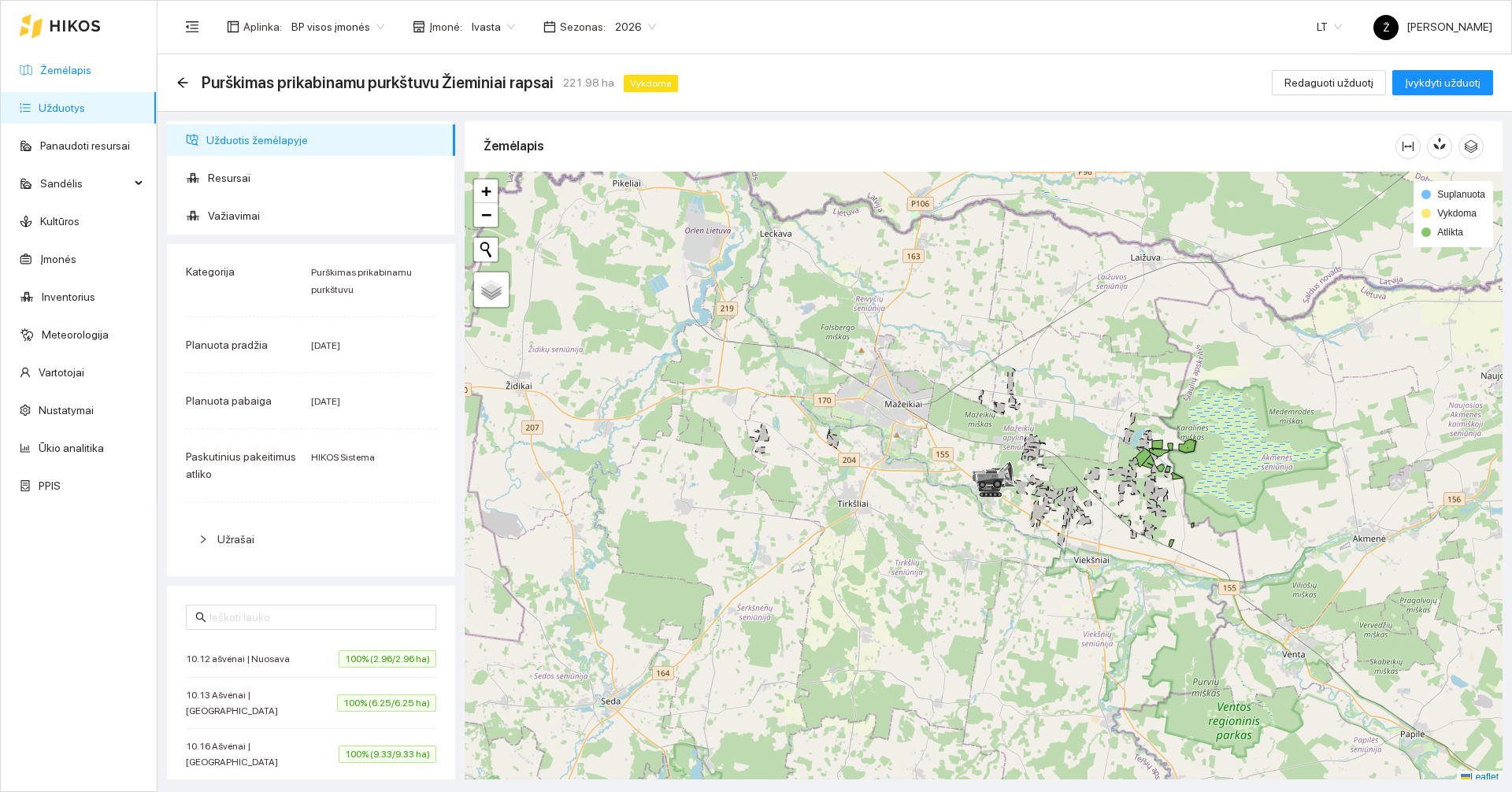
click at [91, 73] on link "Žemėlapis" at bounding box center [65, 70] width 51 height 13
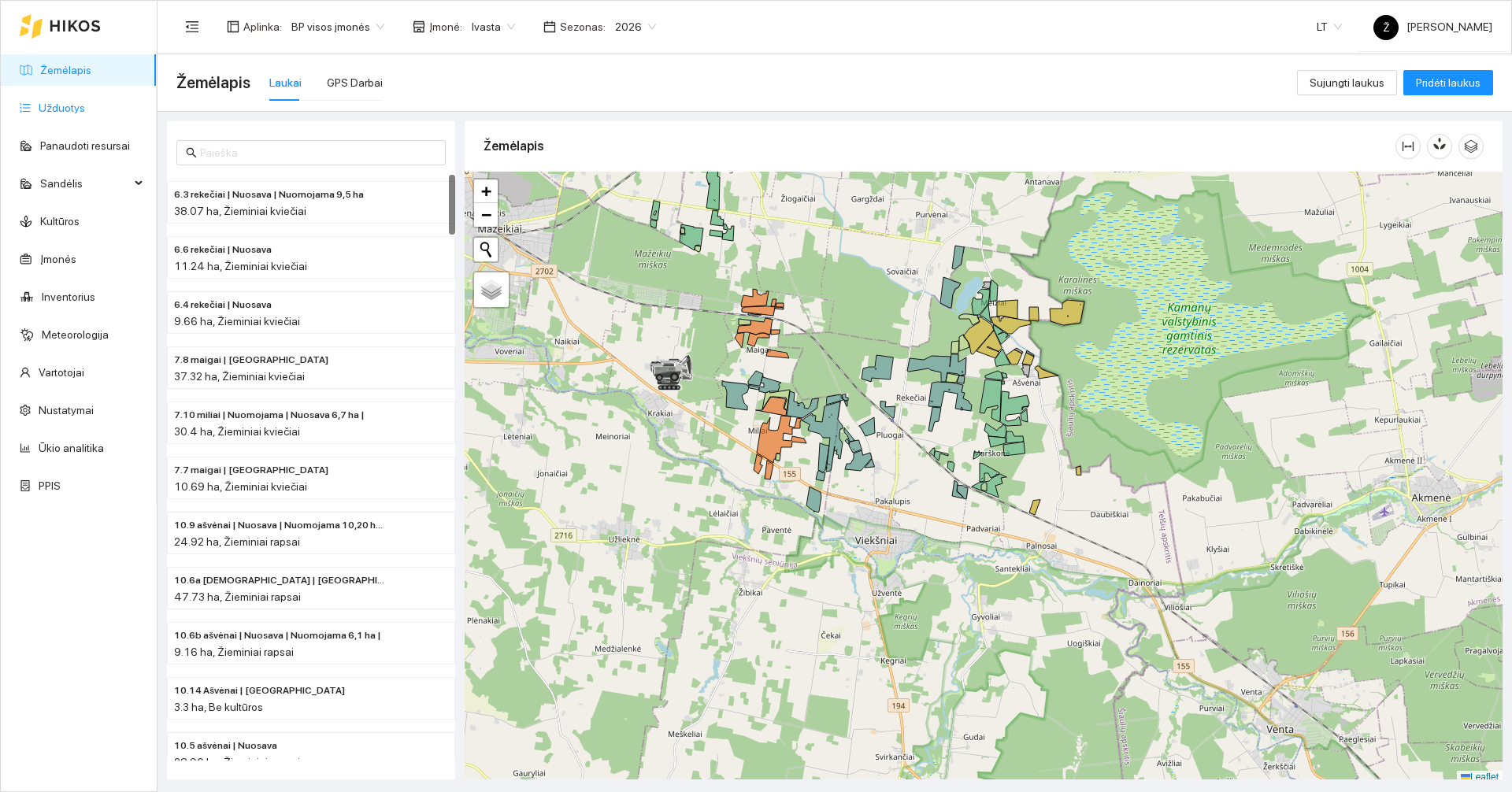
click at [71, 114] on link "Užduotys" at bounding box center [62, 108] width 47 height 13
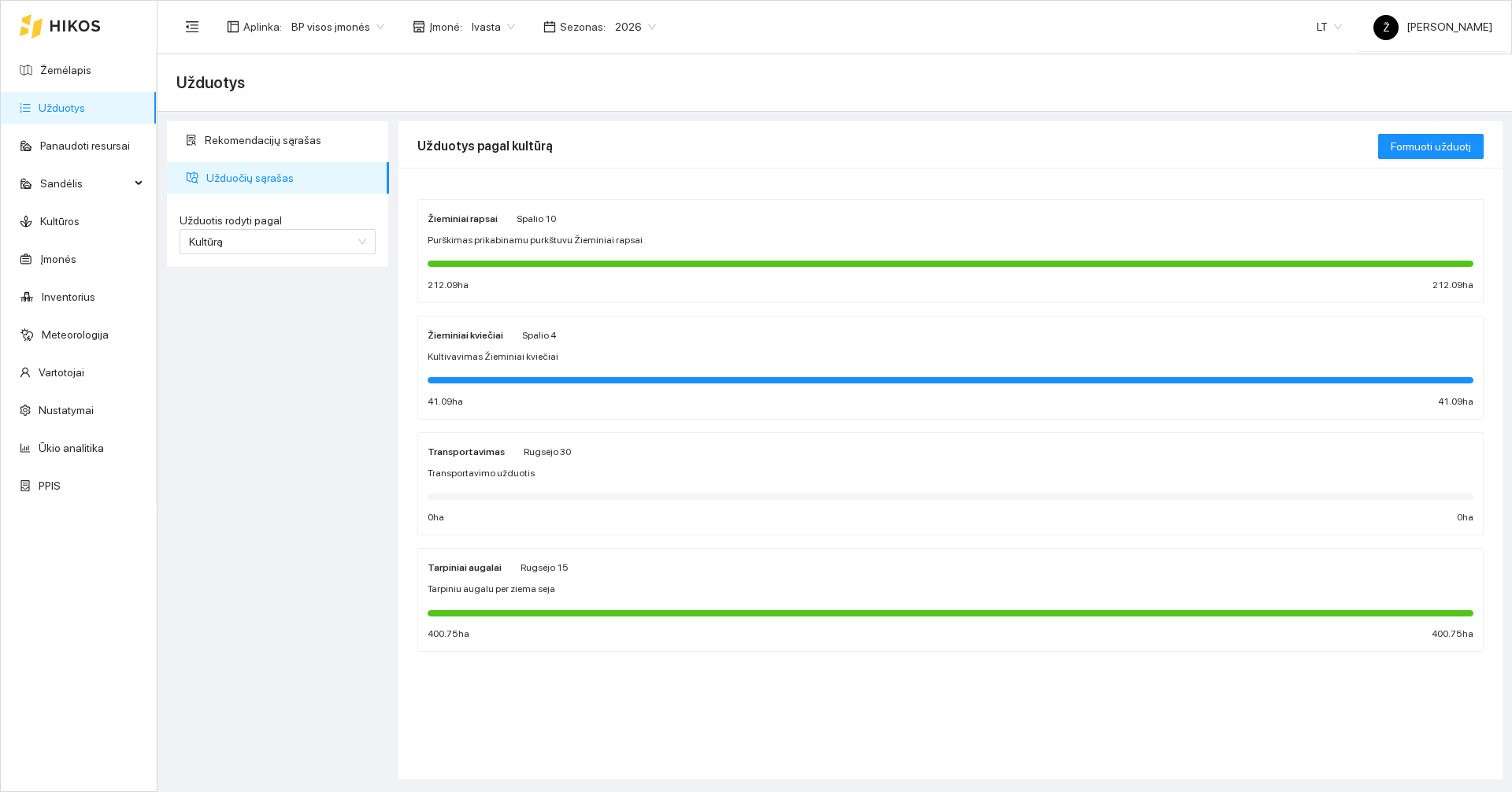
click at [578, 230] on div "Žieminiai rapsai [DATE] Purškimas prikabinamu purkštuvu Žieminiai rapsai 212.09…" at bounding box center [949, 251] width 1045 height 84
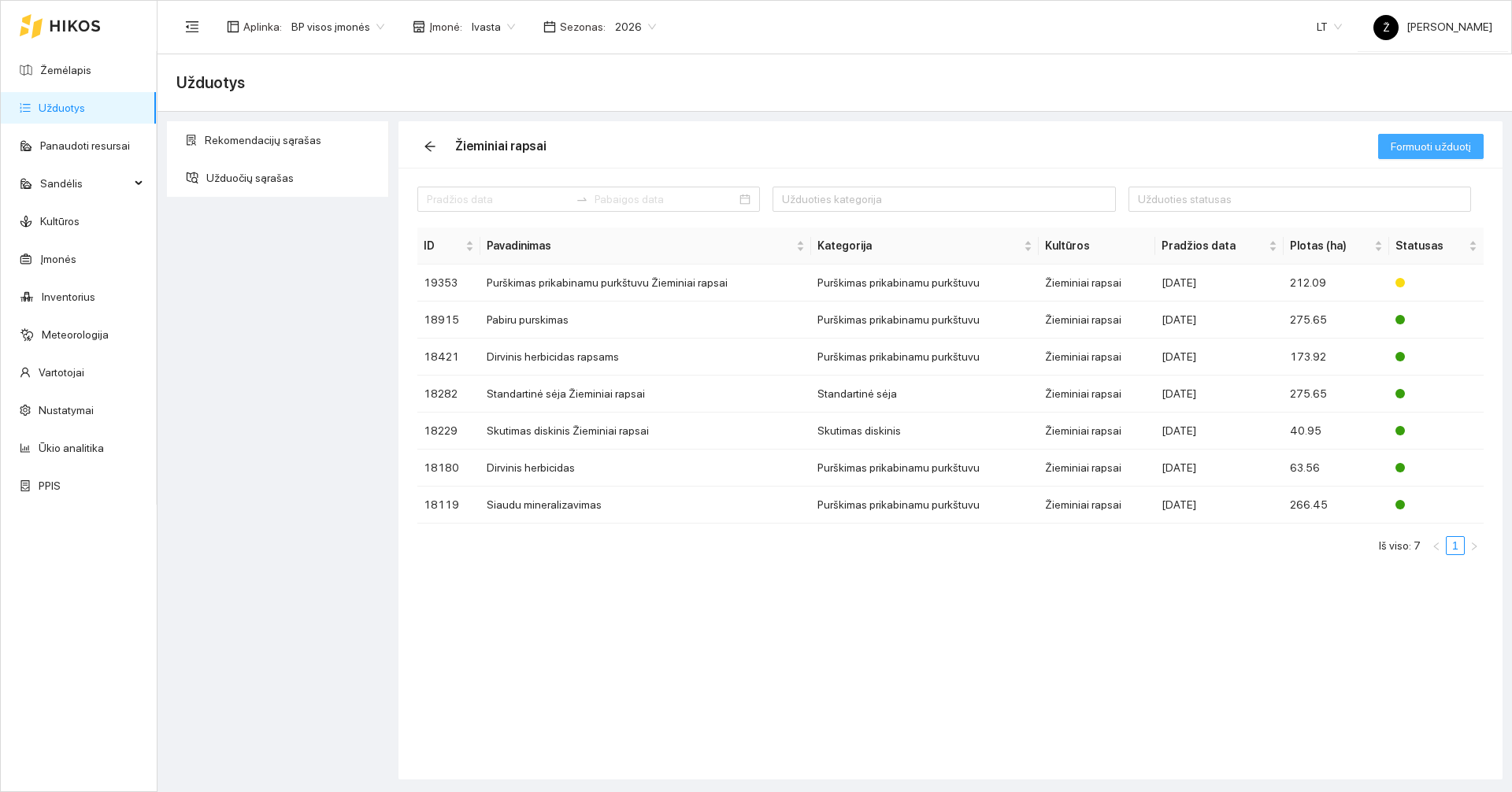
click at [1435, 144] on span "Formuoti užduotį" at bounding box center [1431, 146] width 81 height 17
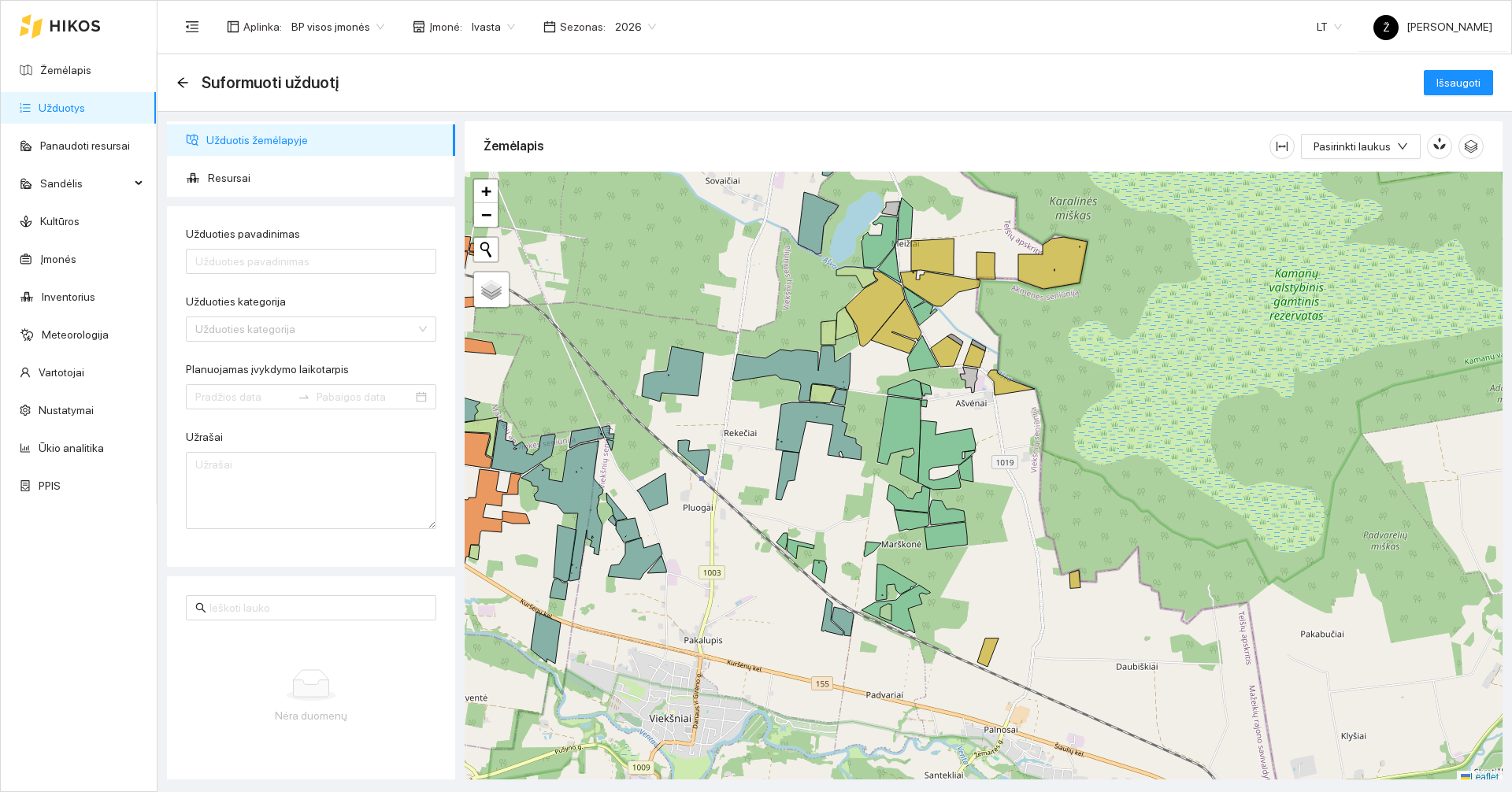
click at [990, 644] on icon at bounding box center [987, 652] width 21 height 28
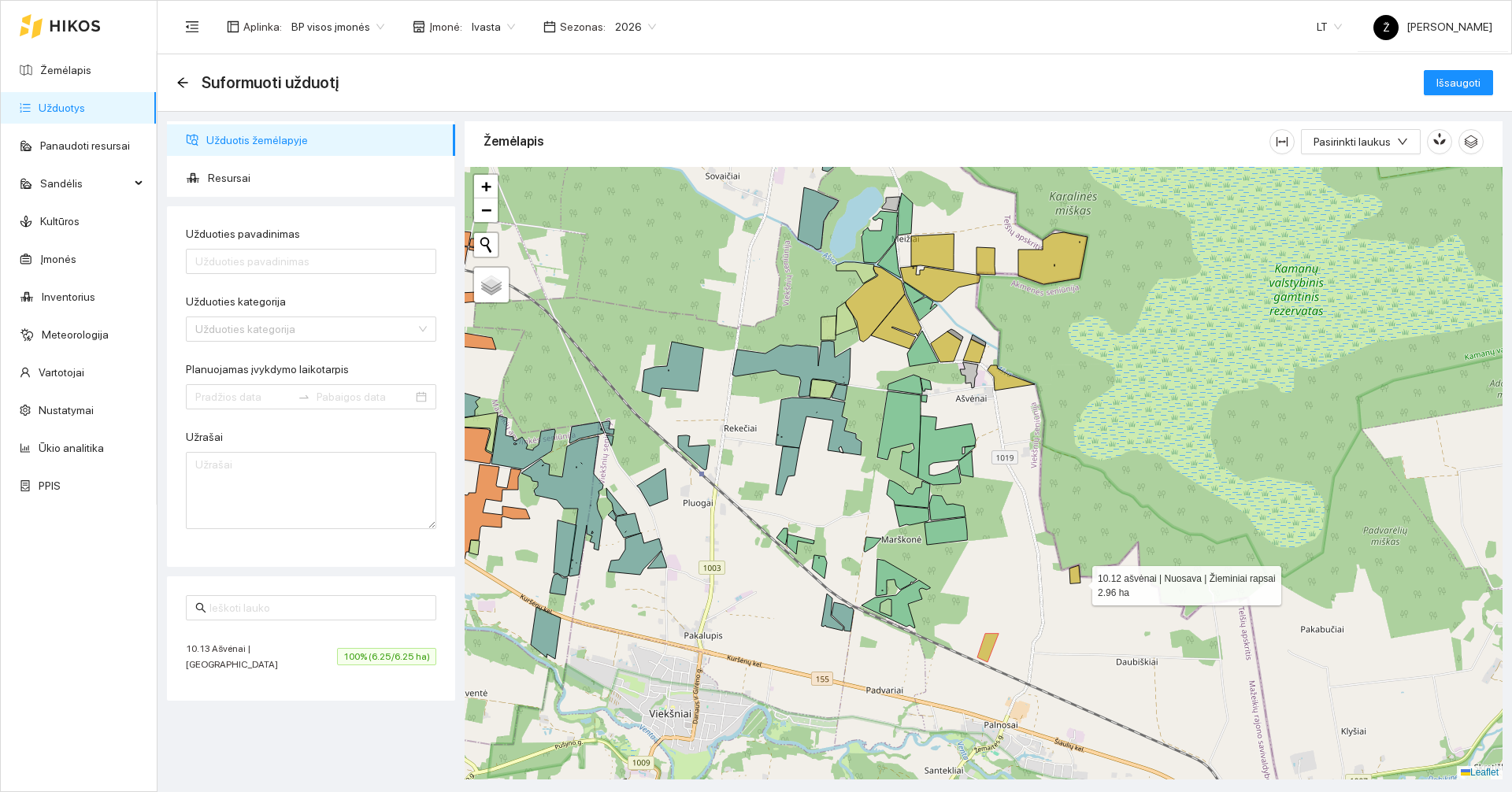
click at [1078, 582] on icon at bounding box center [1075, 574] width 11 height 18
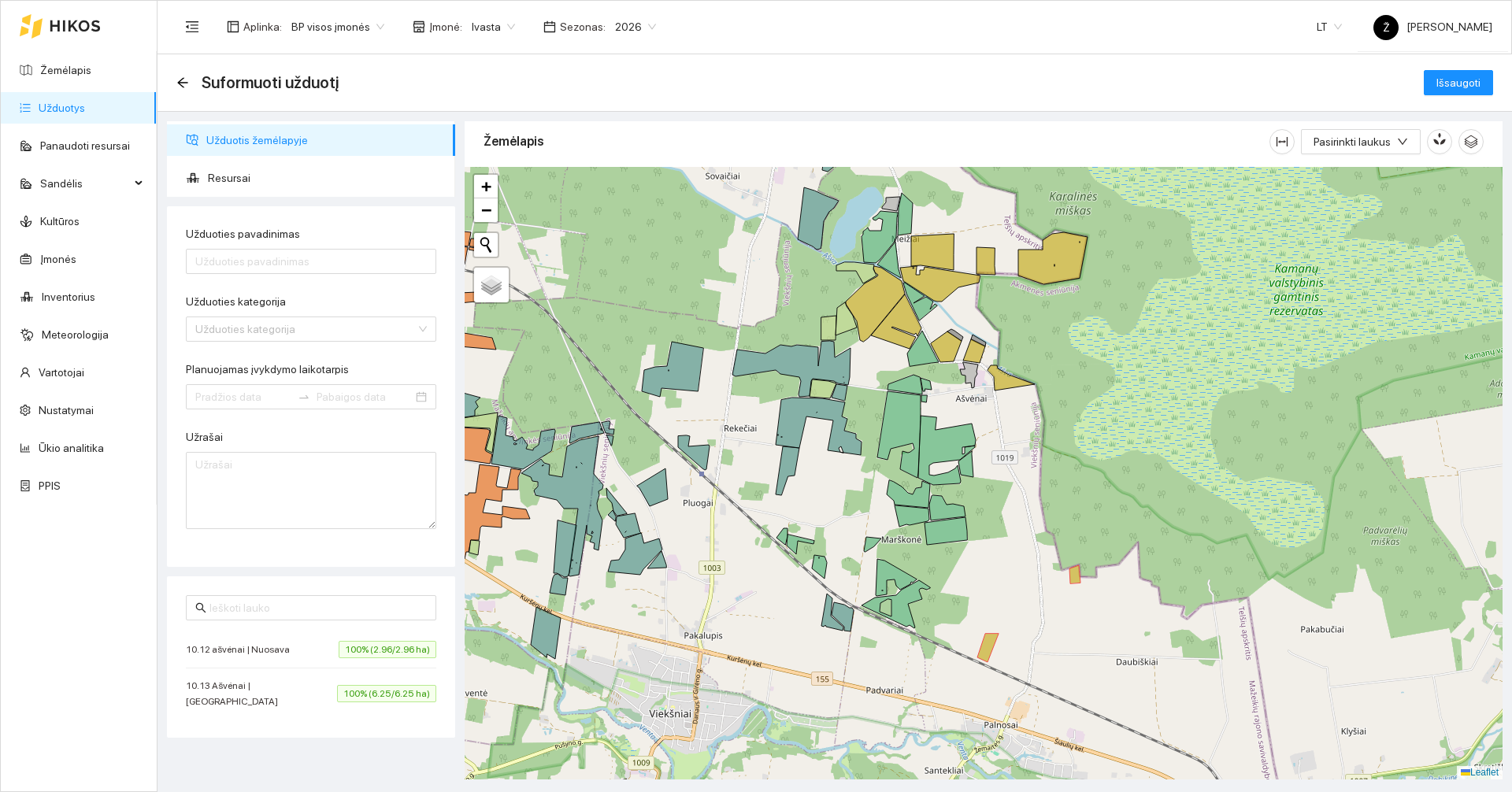
click at [947, 307] on div at bounding box center [983, 473] width 1038 height 612
click at [949, 295] on icon at bounding box center [941, 284] width 81 height 35
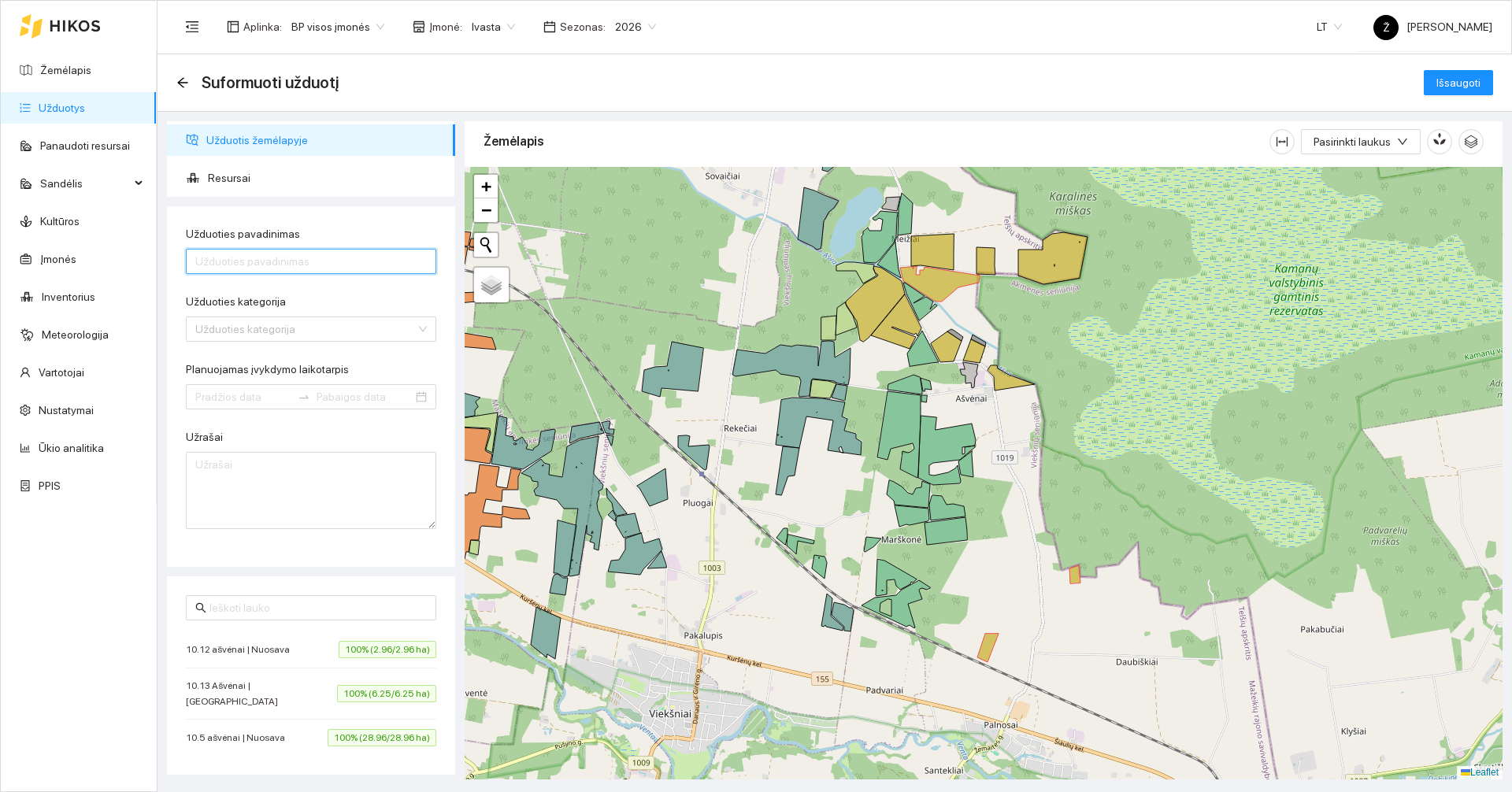
click at [342, 270] on input "Užduoties pavadinimas" at bounding box center [311, 261] width 251 height 25
type input "Rapsų purškimas nuo žolių"
click at [244, 320] on input "Užduoties kategorija" at bounding box center [305, 329] width 221 height 23
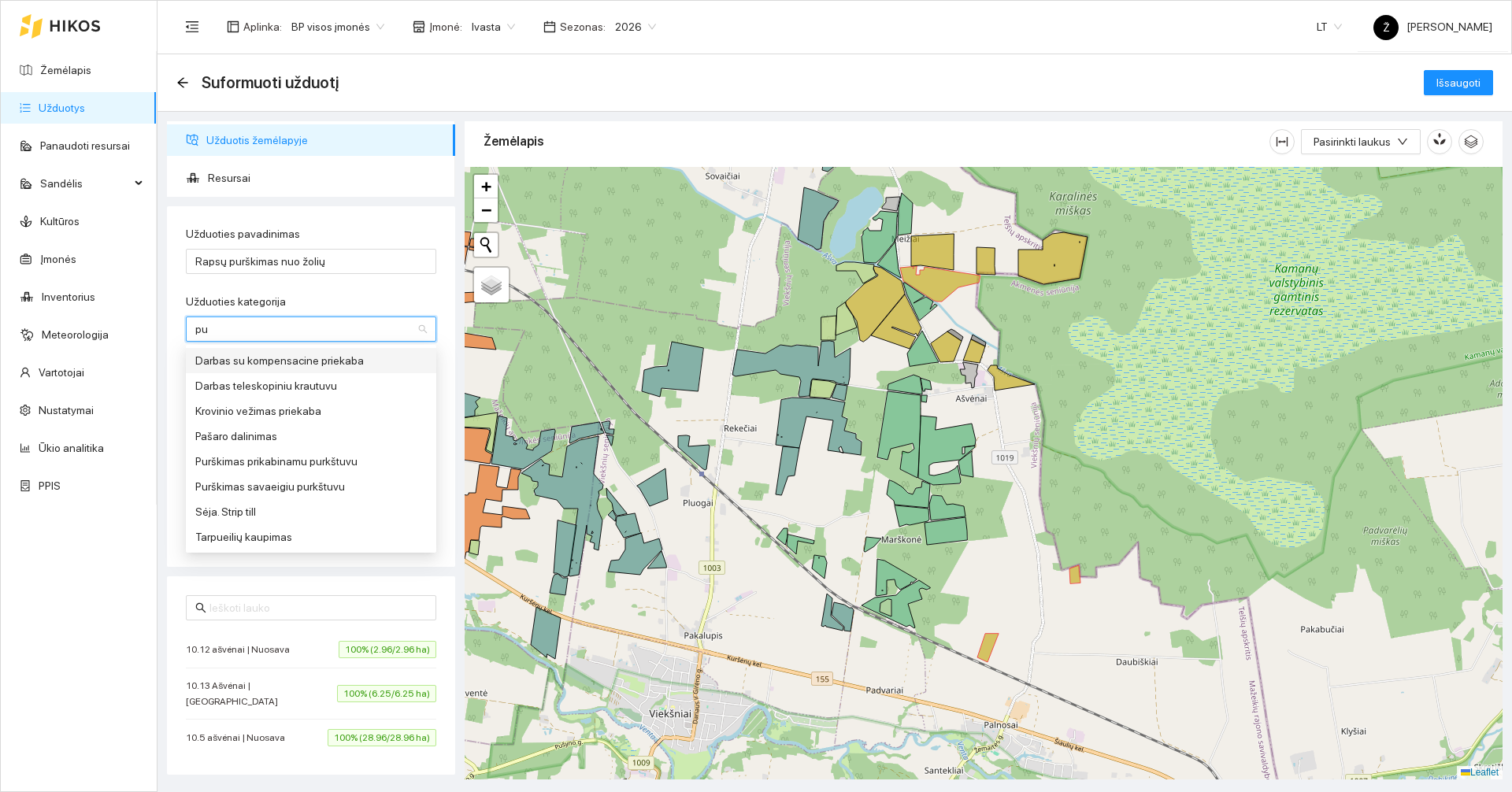
type input "pur"
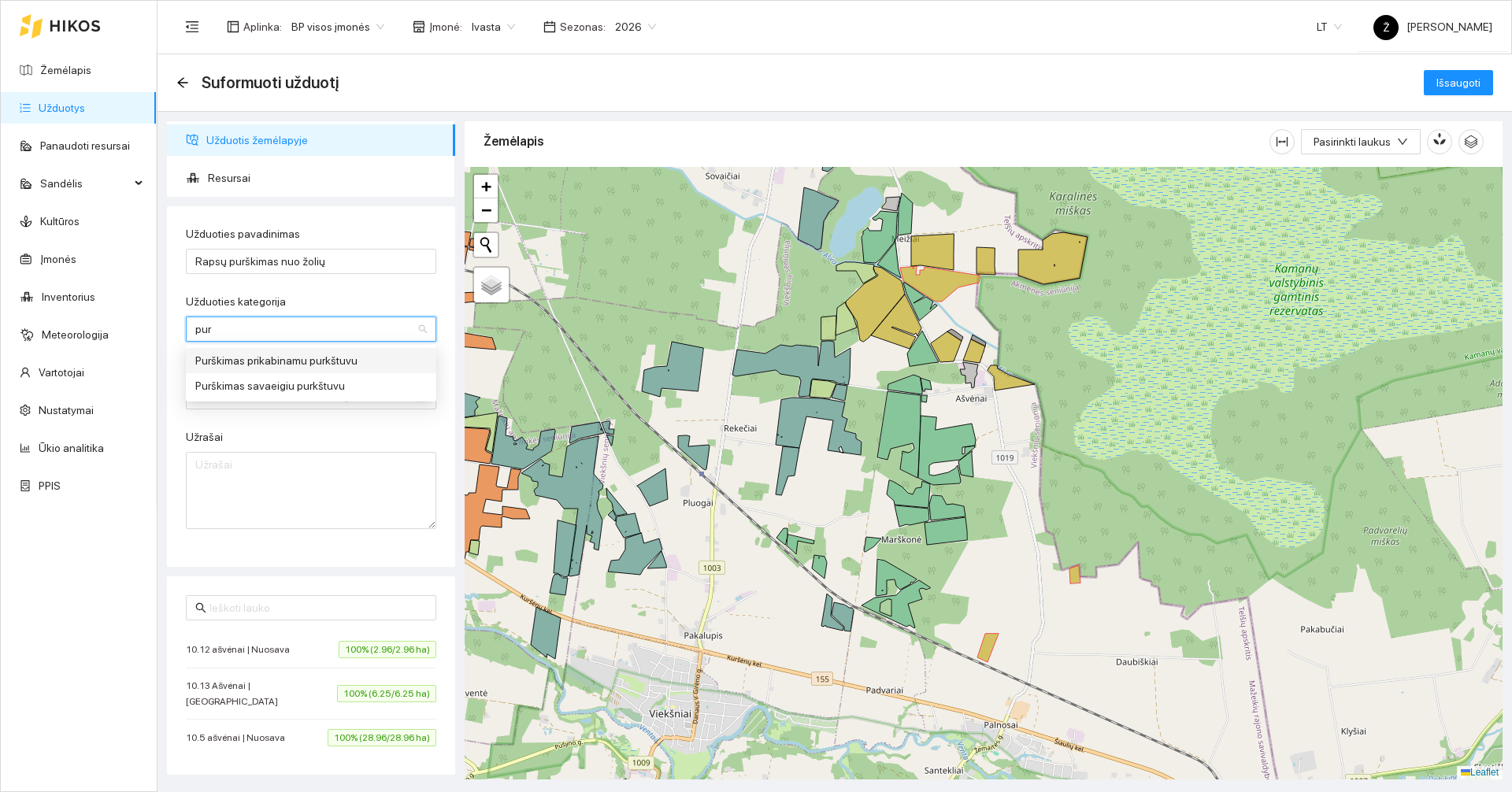
click at [243, 355] on div "Purškimas prikabinamu purkštuvu" at bounding box center [310, 360] width 231 height 17
click at [213, 392] on input "Planuojamas įvykdymo laikotarpis" at bounding box center [243, 396] width 96 height 17
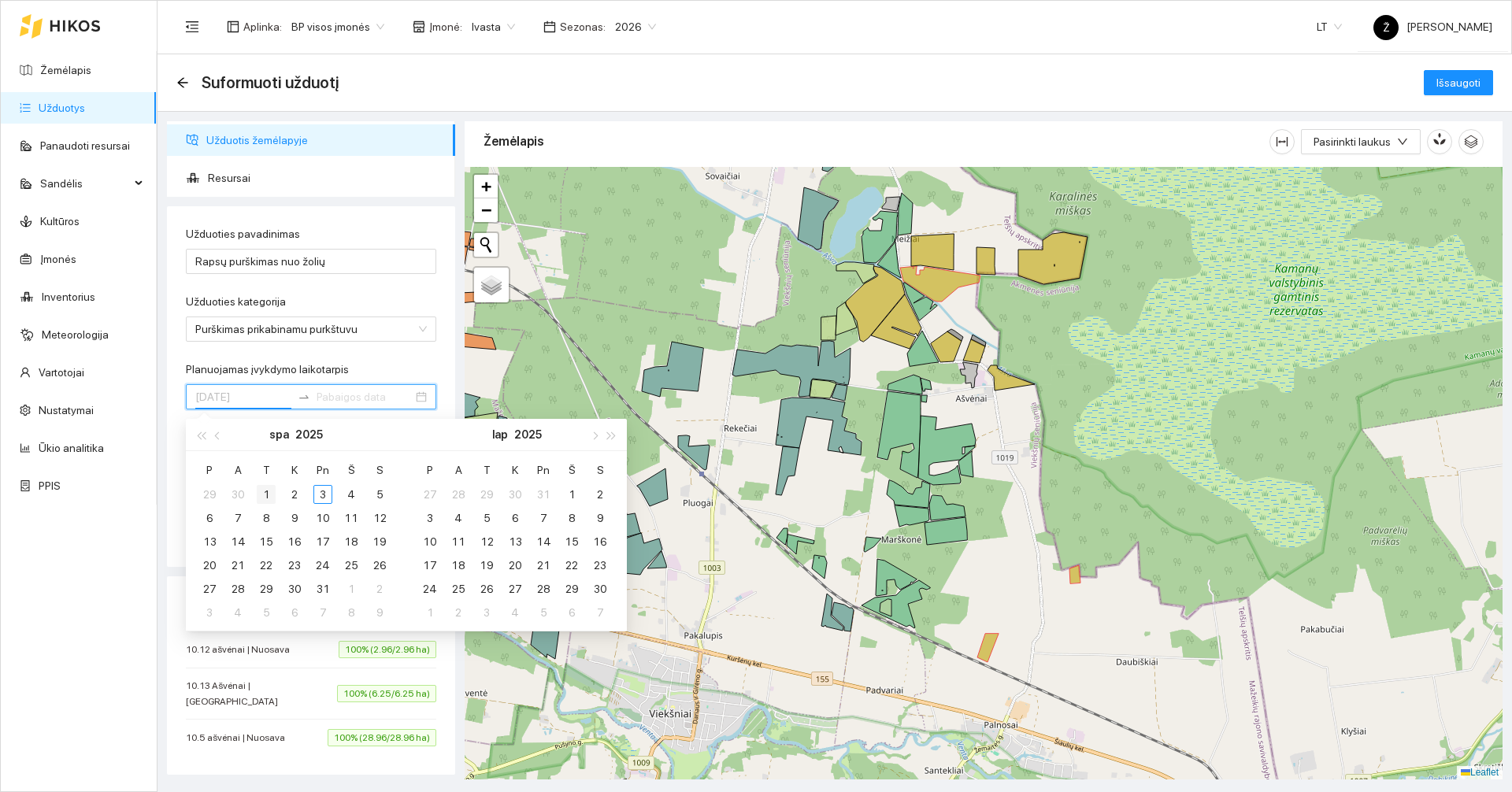
type input "[DATE]"
click at [274, 494] on div "1" at bounding box center [265, 494] width 19 height 19
type input "[DATE]"
click at [292, 496] on div "2" at bounding box center [294, 494] width 19 height 19
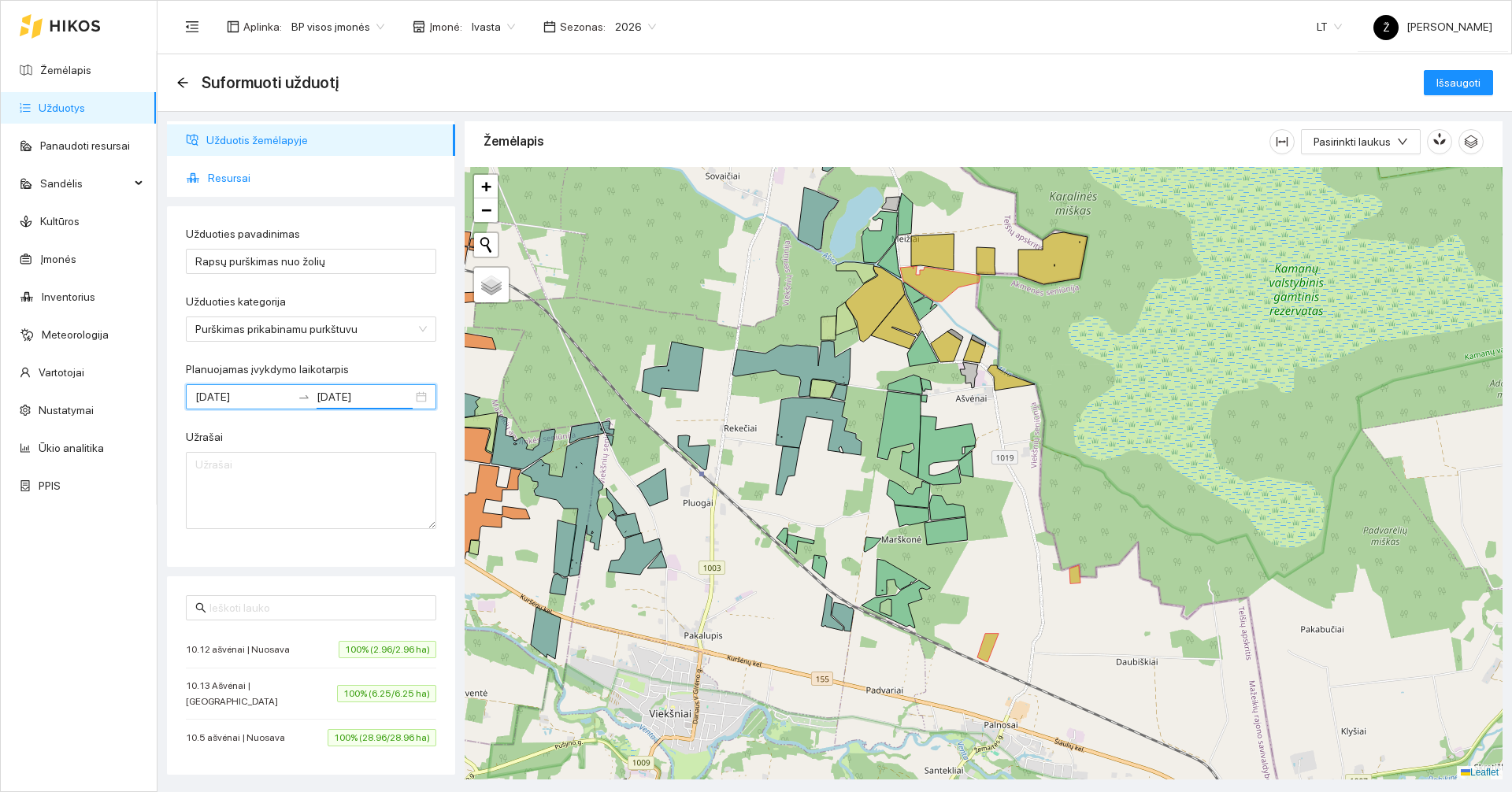
click at [228, 179] on span "Resursai" at bounding box center [325, 177] width 235 height 31
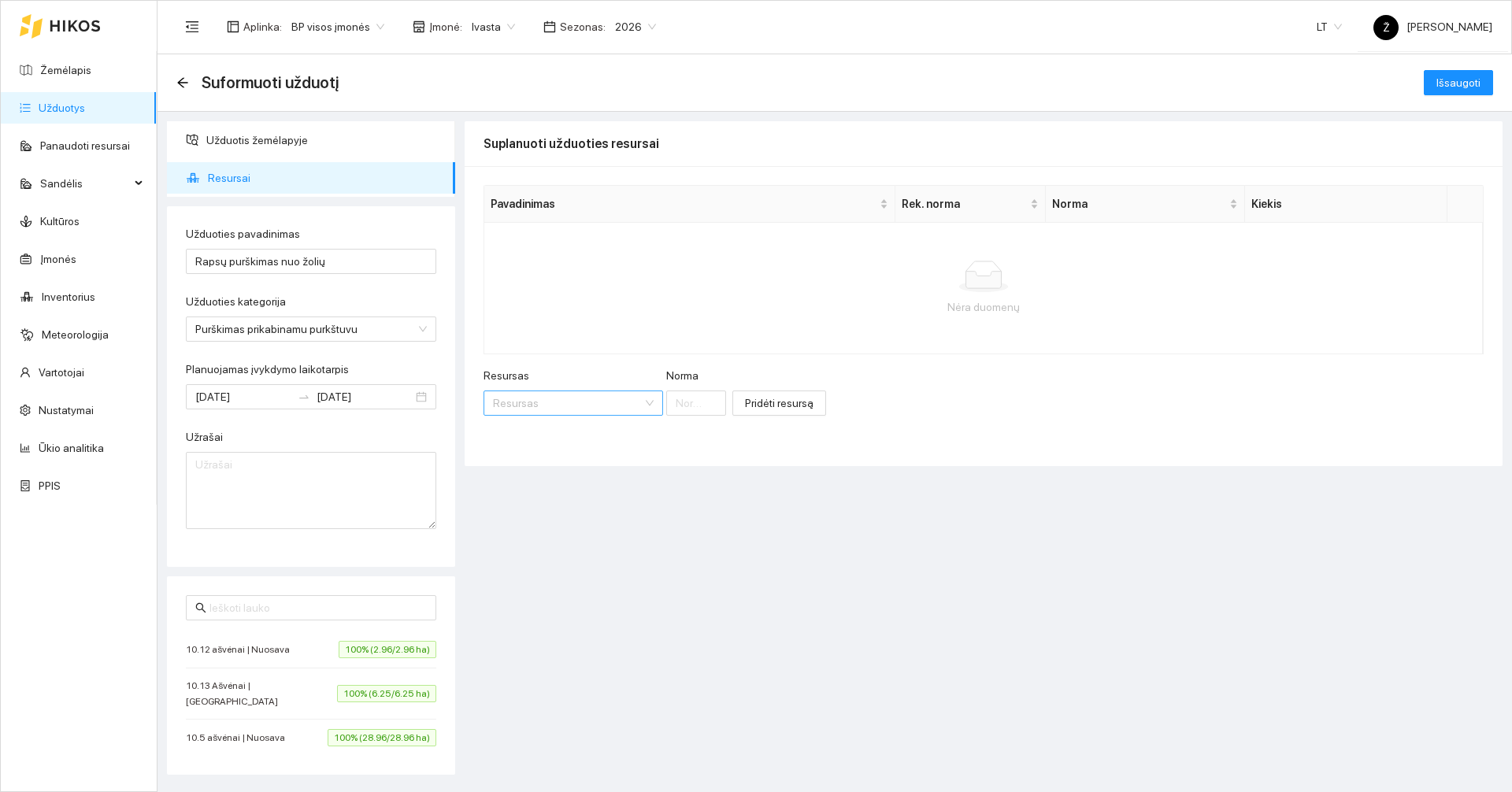
click at [513, 399] on input "Resursas" at bounding box center [568, 403] width 150 height 23
type input "metazamix"
click at [512, 429] on div "Herbicidai / Metazamix" at bounding box center [546, 433] width 106 height 17
type input "1"
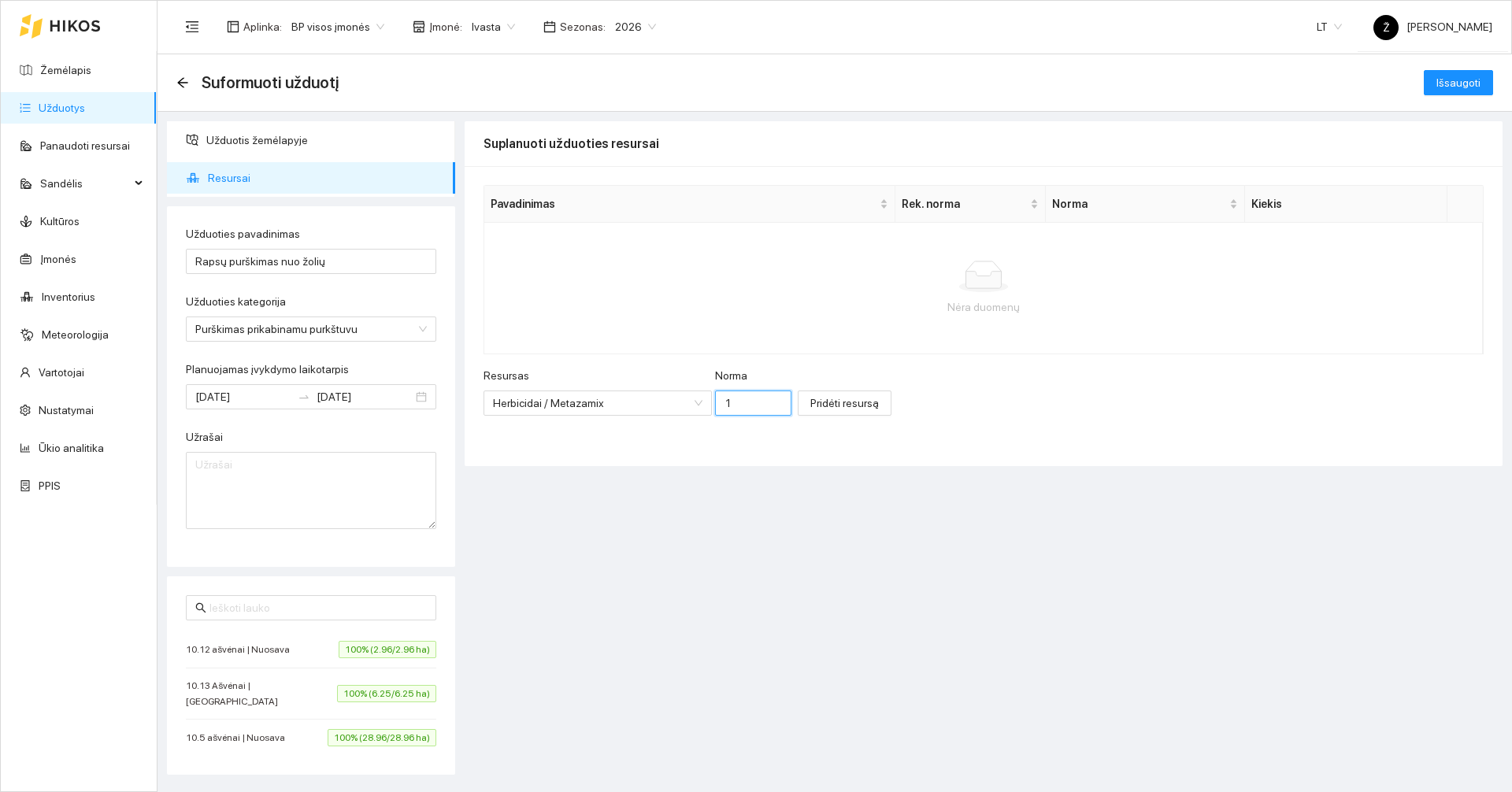
click at [732, 400] on input "1" at bounding box center [753, 403] width 77 height 25
click at [803, 413] on button "Pridėti resursą" at bounding box center [845, 403] width 93 height 25
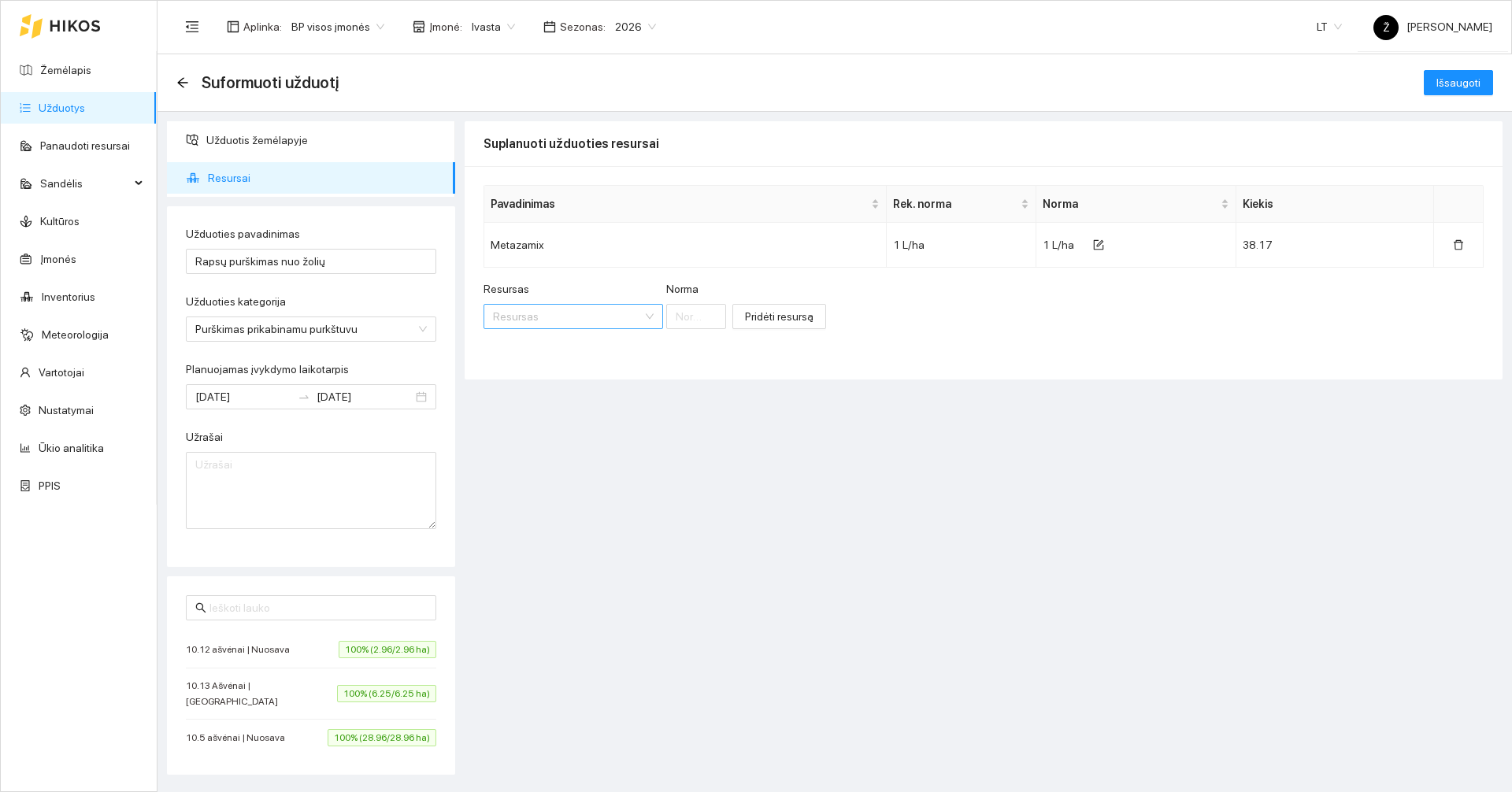
click at [575, 328] on input "Resursas" at bounding box center [568, 316] width 150 height 23
type input "Belkar"
click at [548, 351] on span "Belkar" at bounding box center [561, 348] width 31 height 13
type input "1"
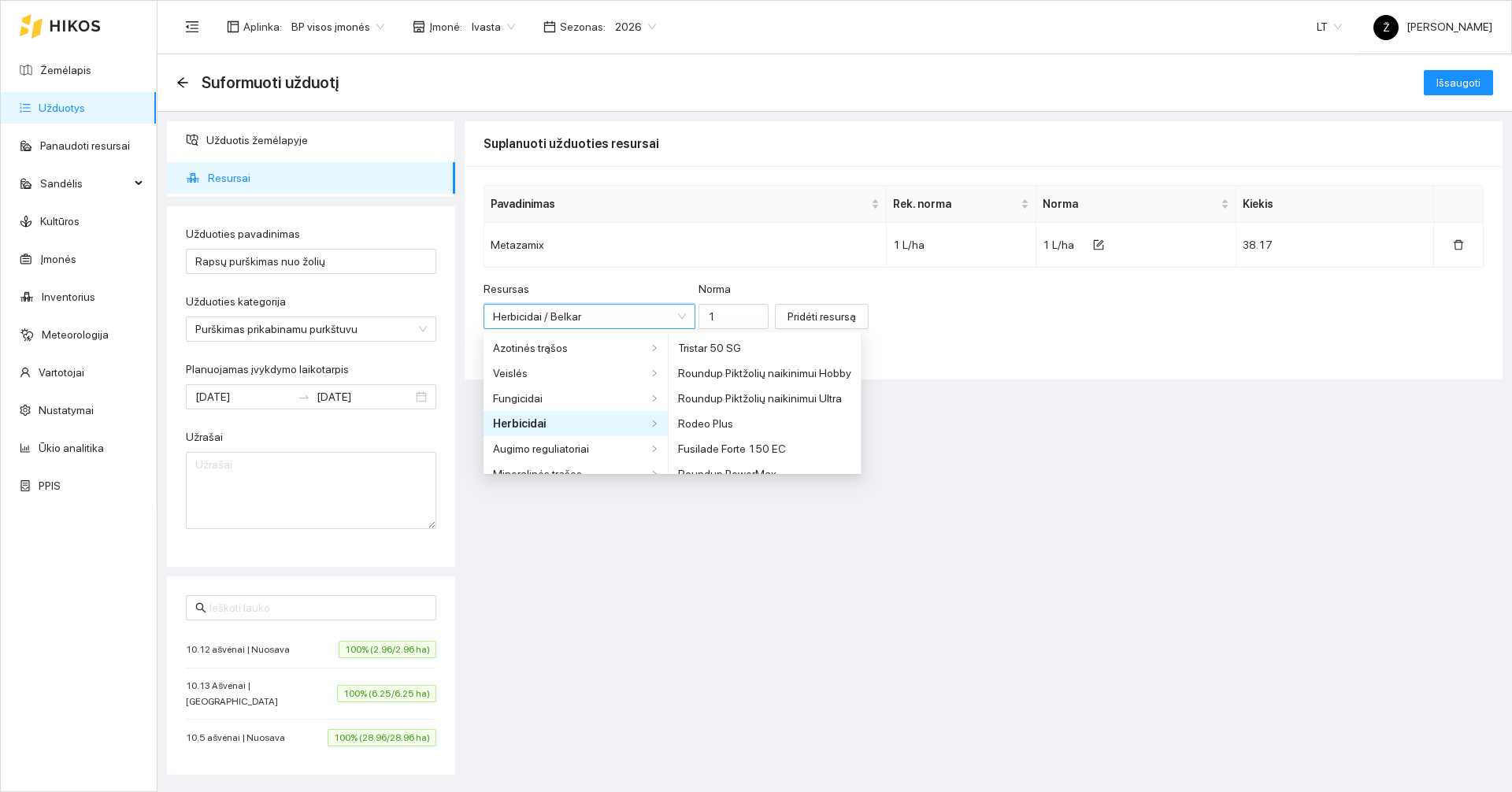
scroll to position [4269, 0]
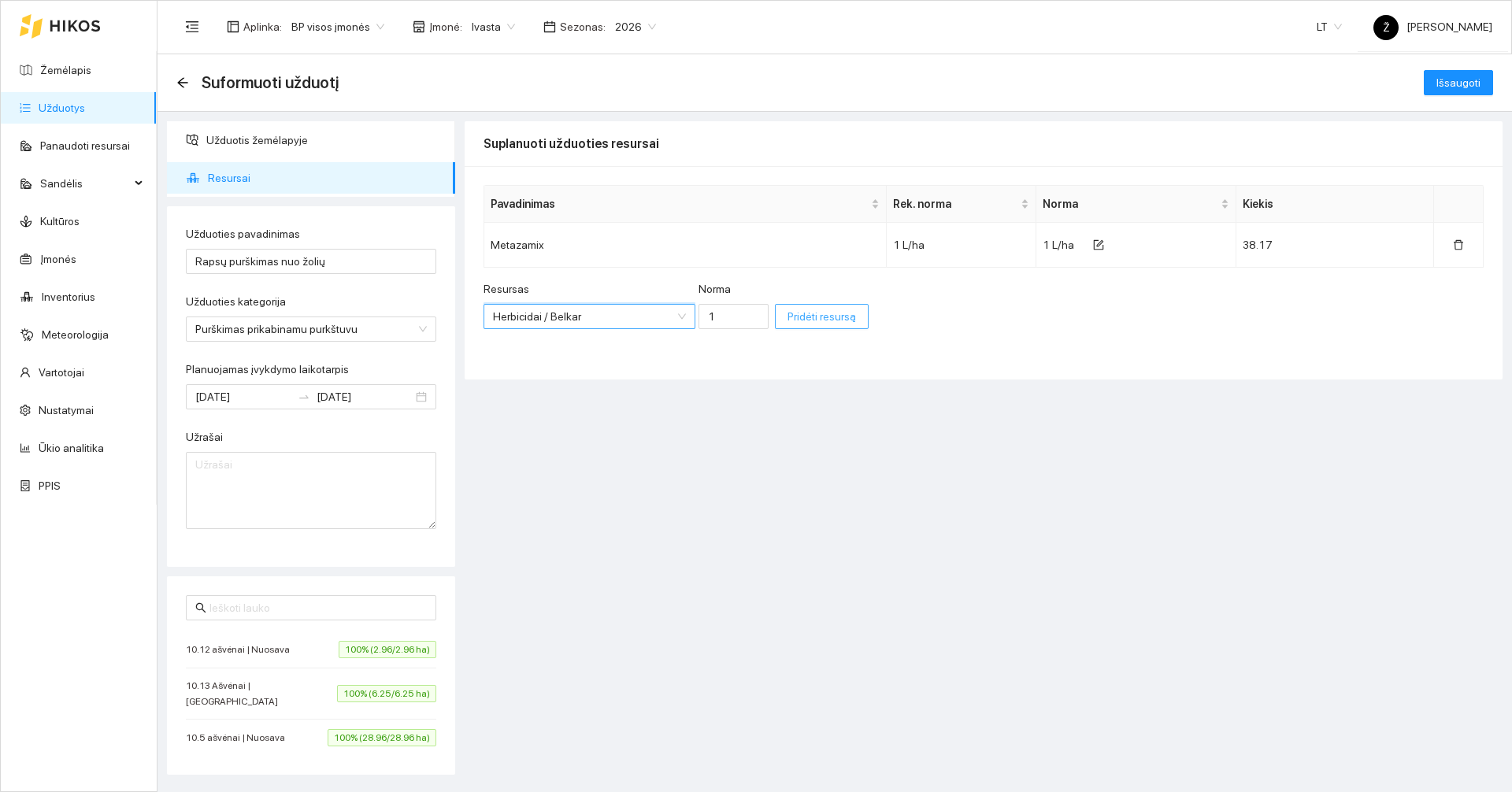
click at [794, 325] on span "Pridėti resursą" at bounding box center [821, 316] width 69 height 17
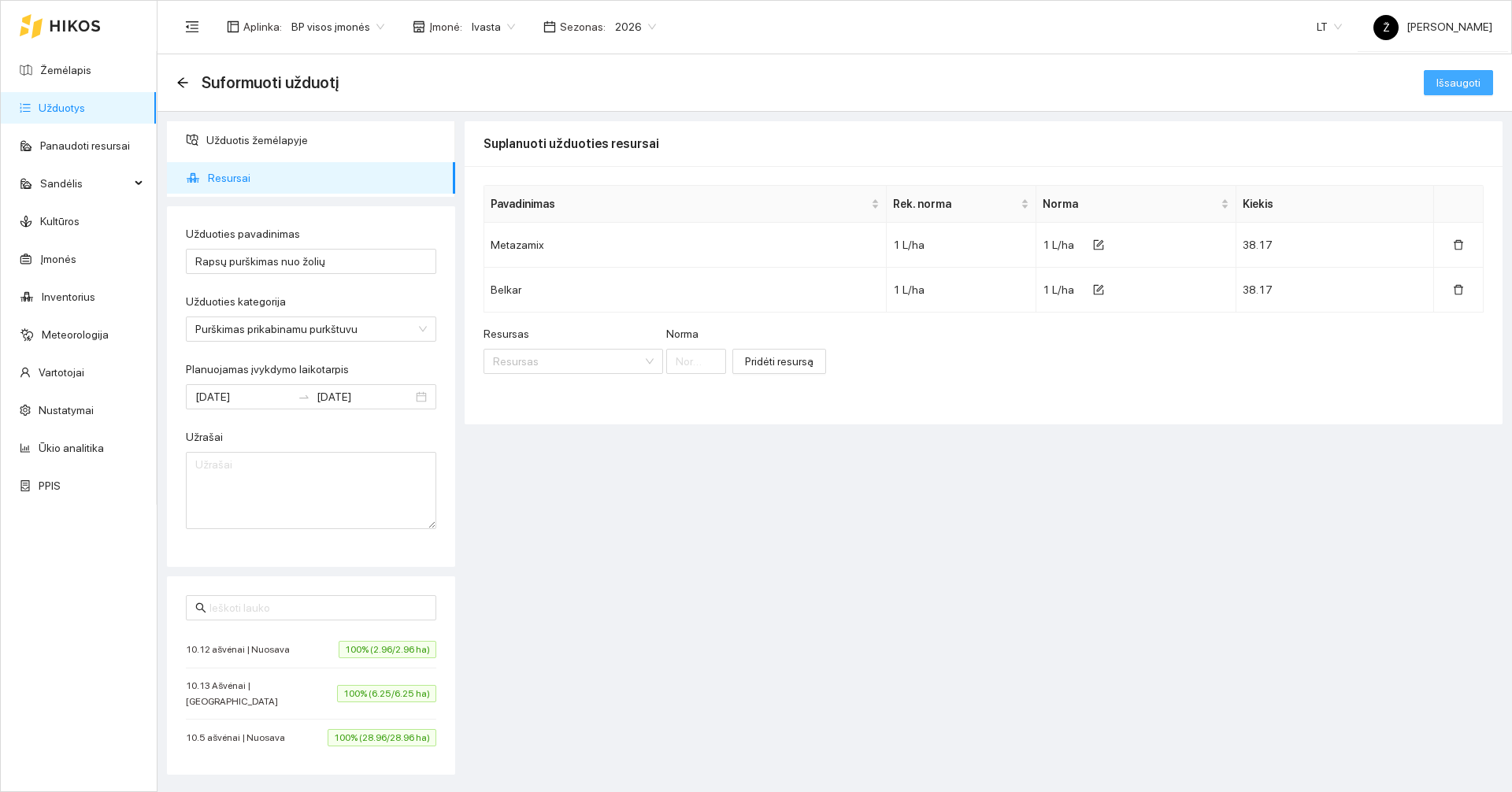
click at [1447, 93] on button "Išsaugoti" at bounding box center [1458, 82] width 69 height 25
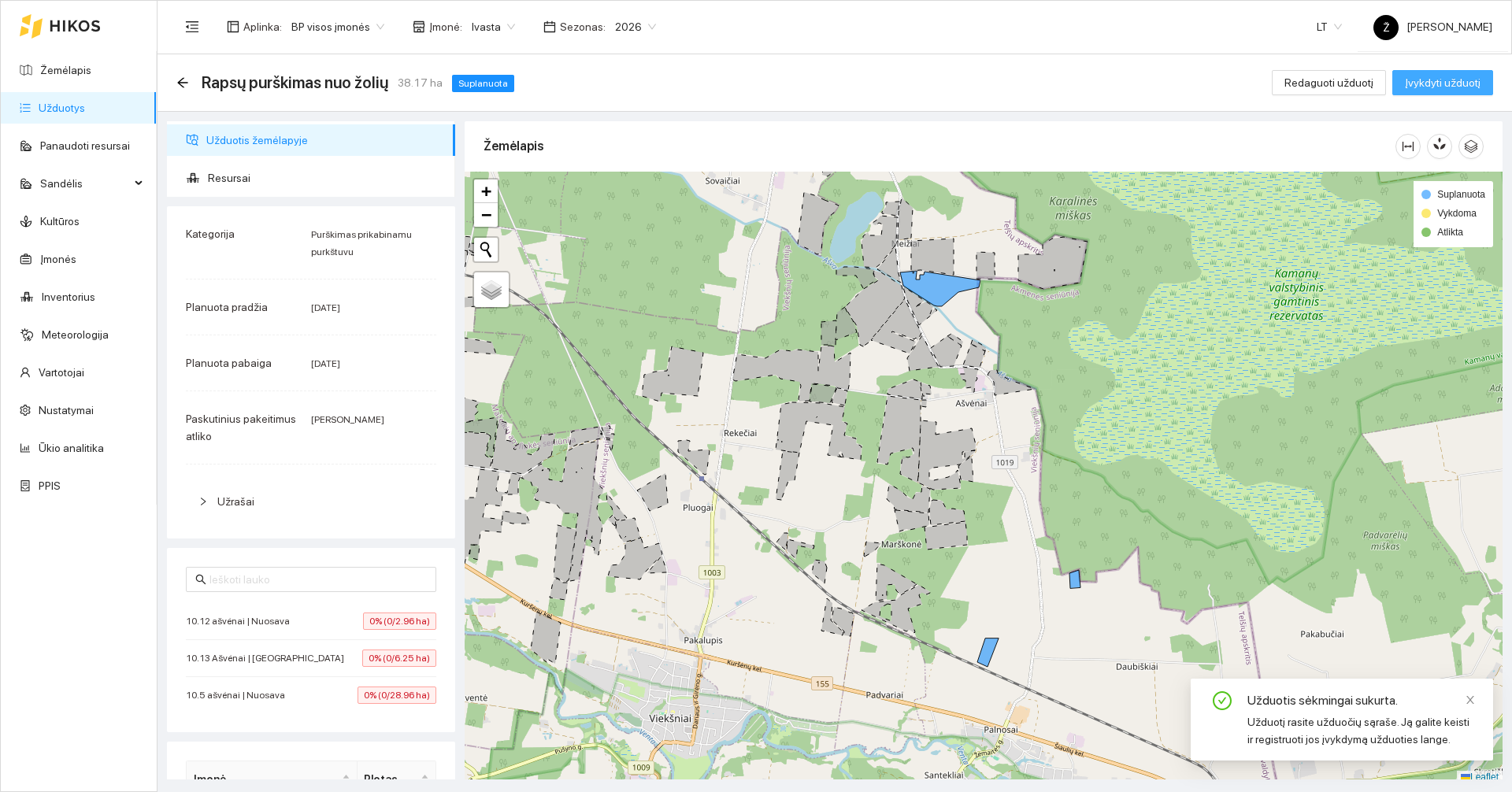
click at [1468, 87] on span "Įvykdyti užduotį" at bounding box center [1443, 82] width 76 height 17
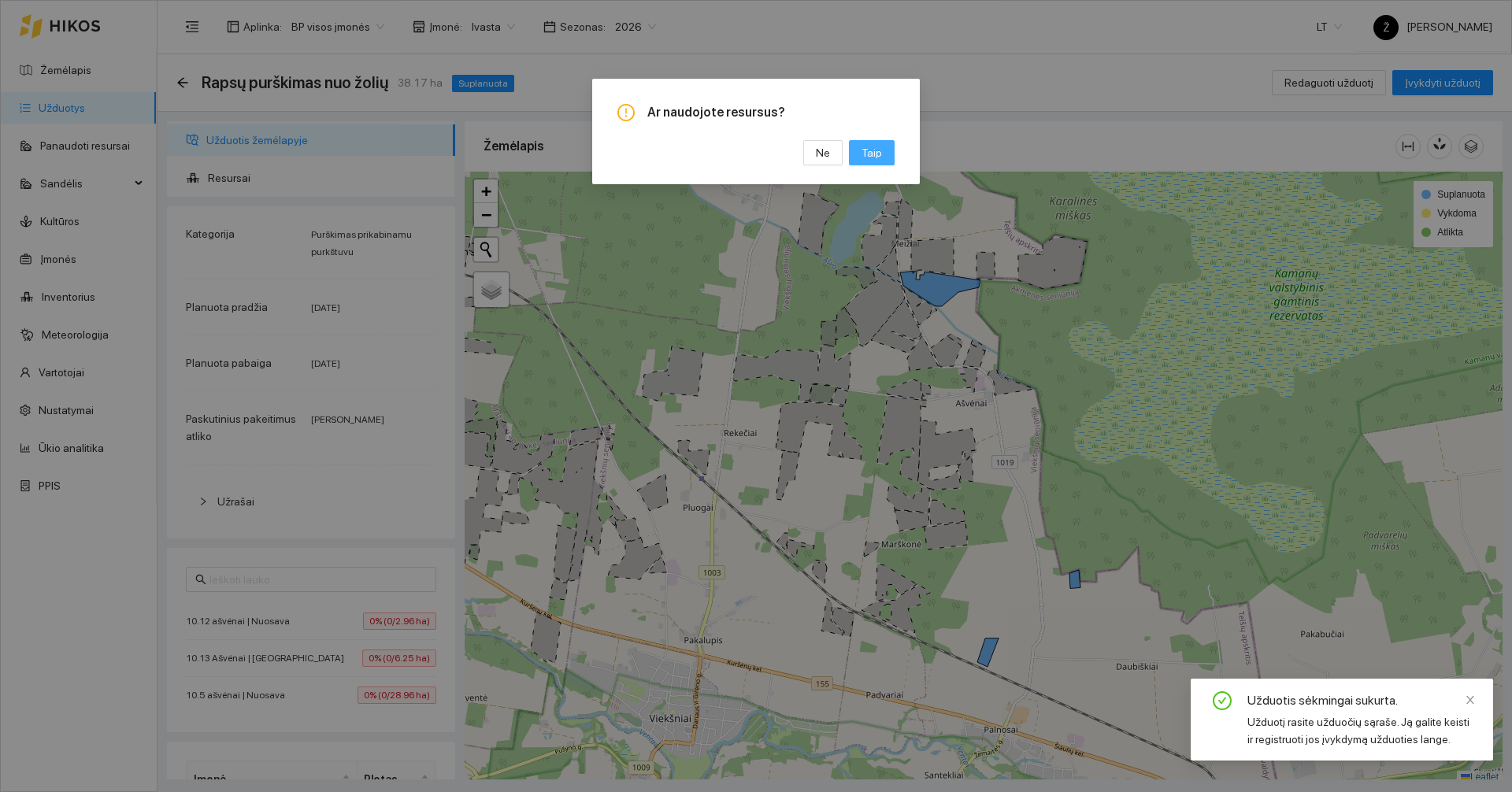
click at [866, 153] on span "Taip" at bounding box center [871, 152] width 20 height 17
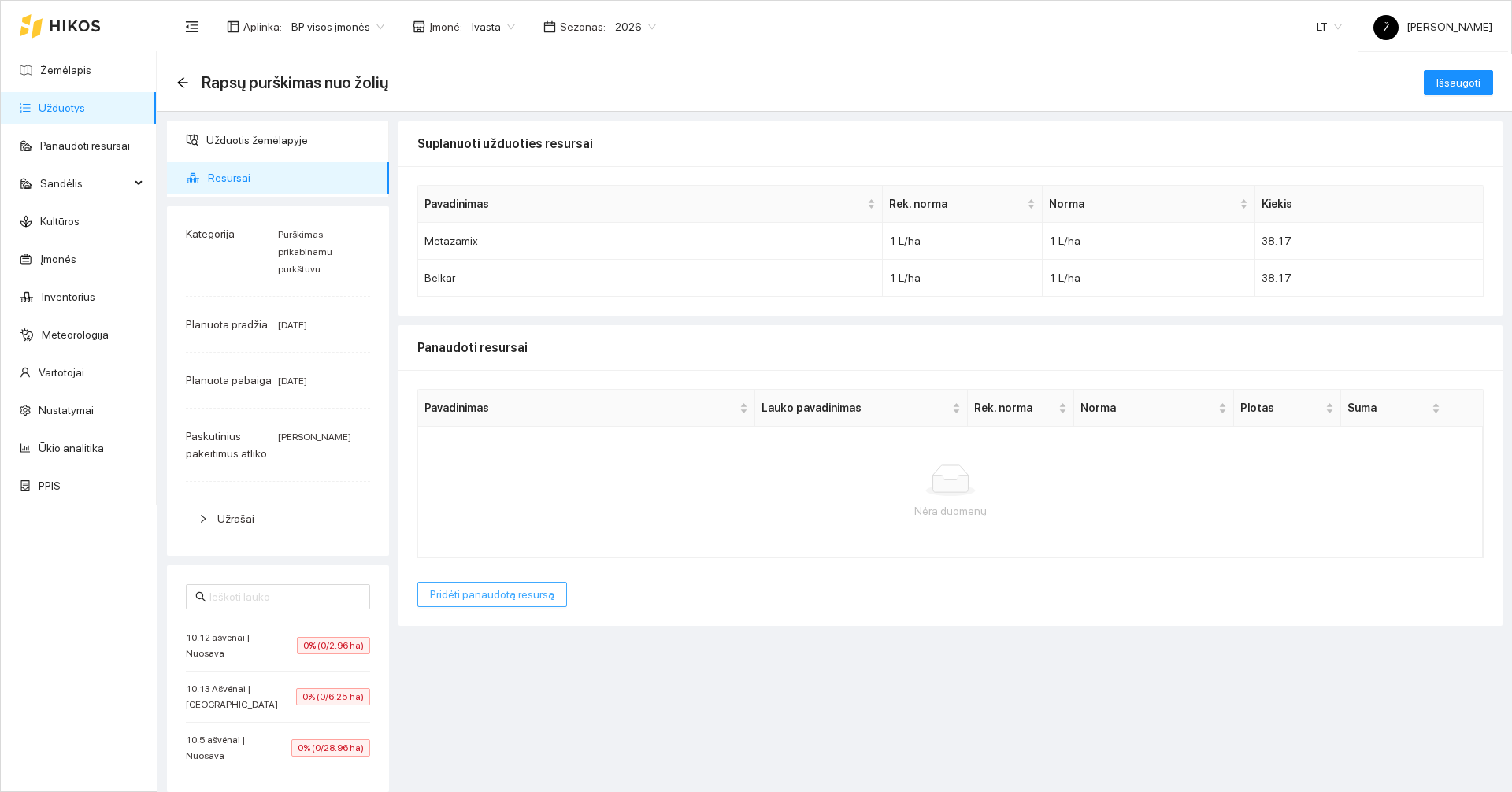
click at [462, 600] on span "Pridėti panaudotą resursą" at bounding box center [492, 594] width 124 height 17
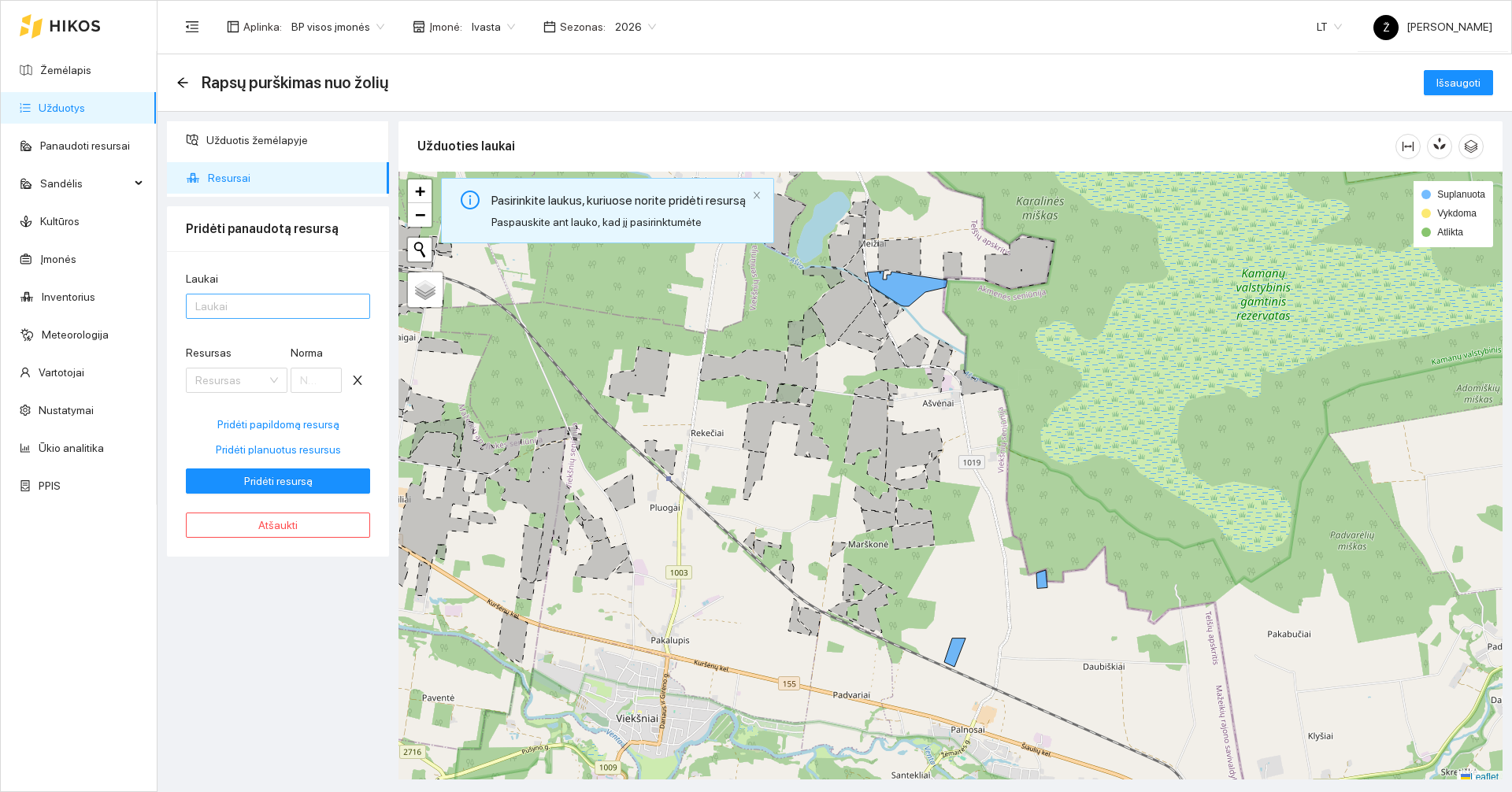
click at [257, 308] on div at bounding box center [269, 305] width 160 height 19
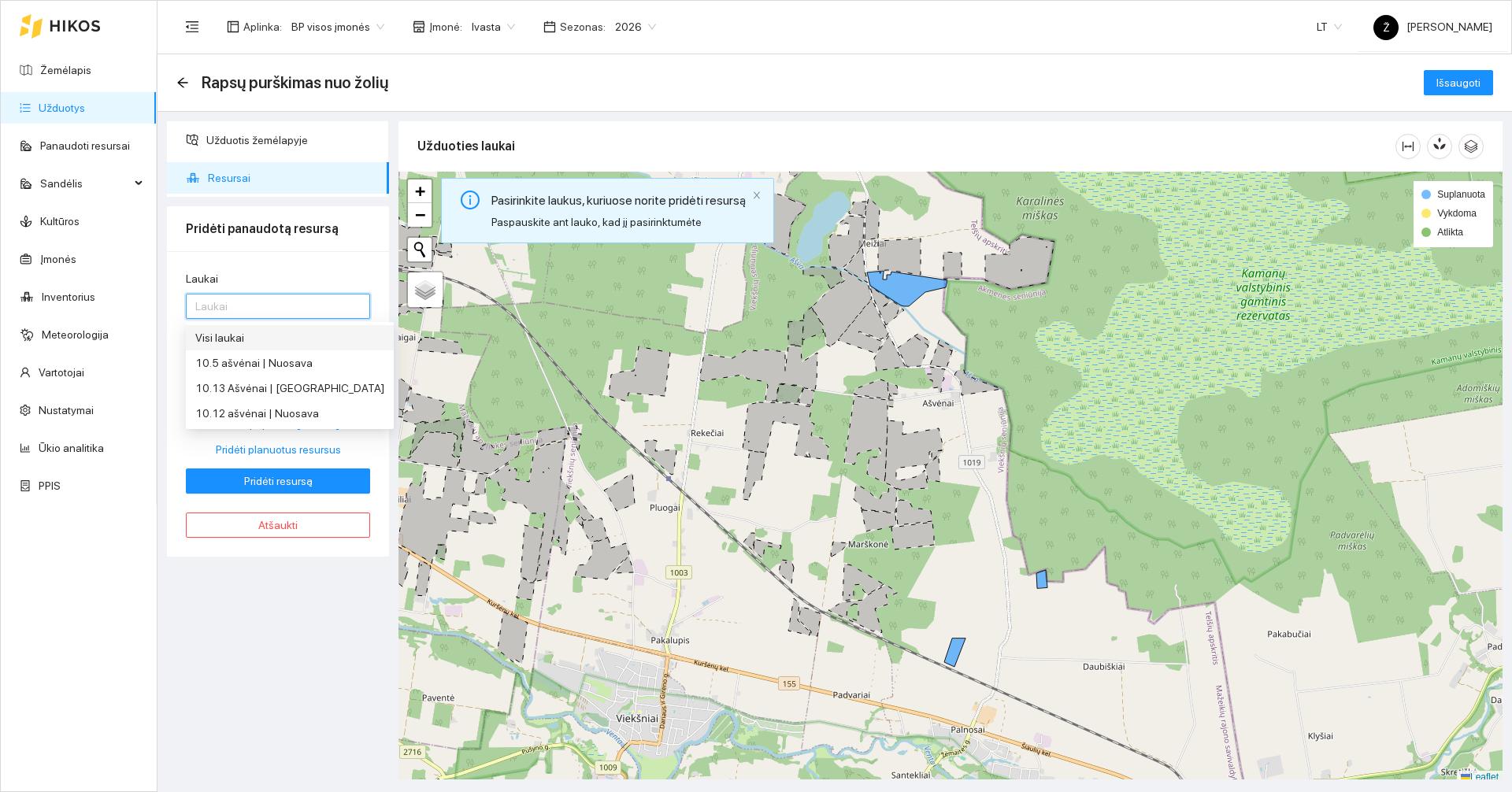
click at [260, 329] on div "Visi laukai" at bounding box center [289, 337] width 189 height 17
drag, startPoint x: 260, startPoint y: 584, endPoint x: 257, endPoint y: 505, distance: 79.1
click at [259, 584] on div "Užduotis žemėlapyje Resursai Pridėti panaudotą resursą Laukai Visi laukai Visi …" at bounding box center [277, 450] width 231 height 658
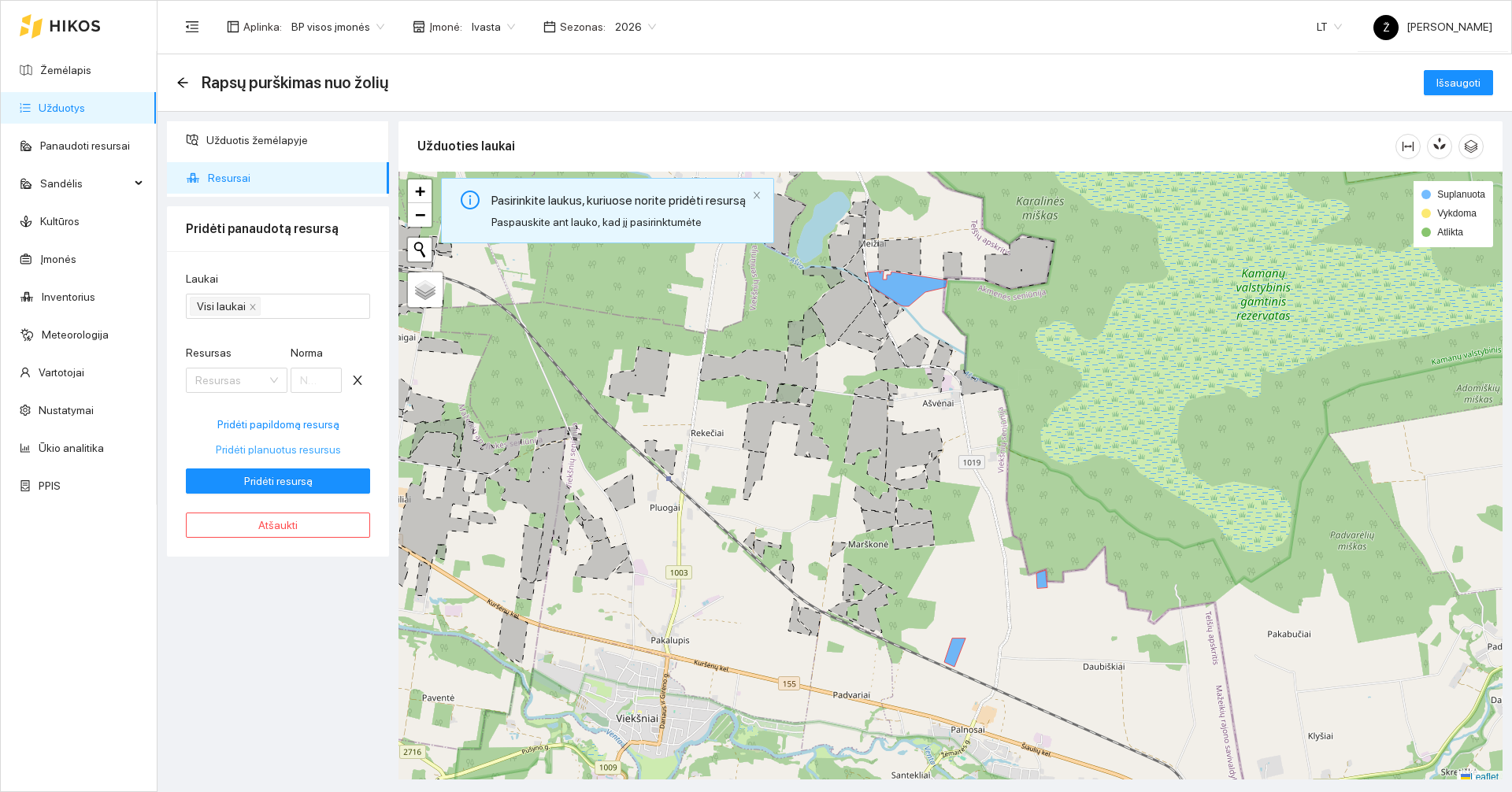
click at [263, 447] on span "Pridėti planuotus resursus" at bounding box center [278, 449] width 125 height 17
type input "1"
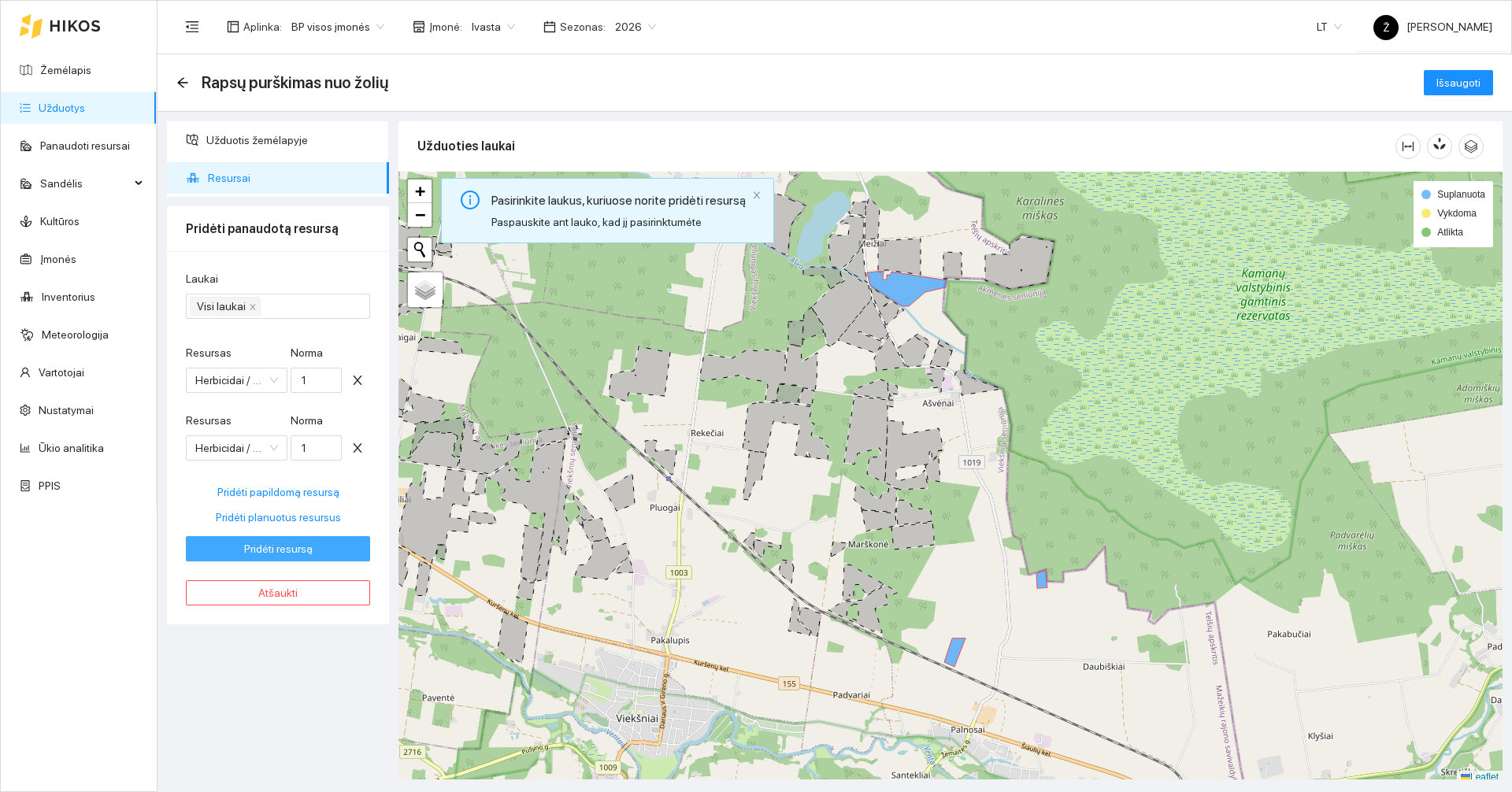
click at [299, 549] on span "Pridėti resursą" at bounding box center [278, 548] width 69 height 17
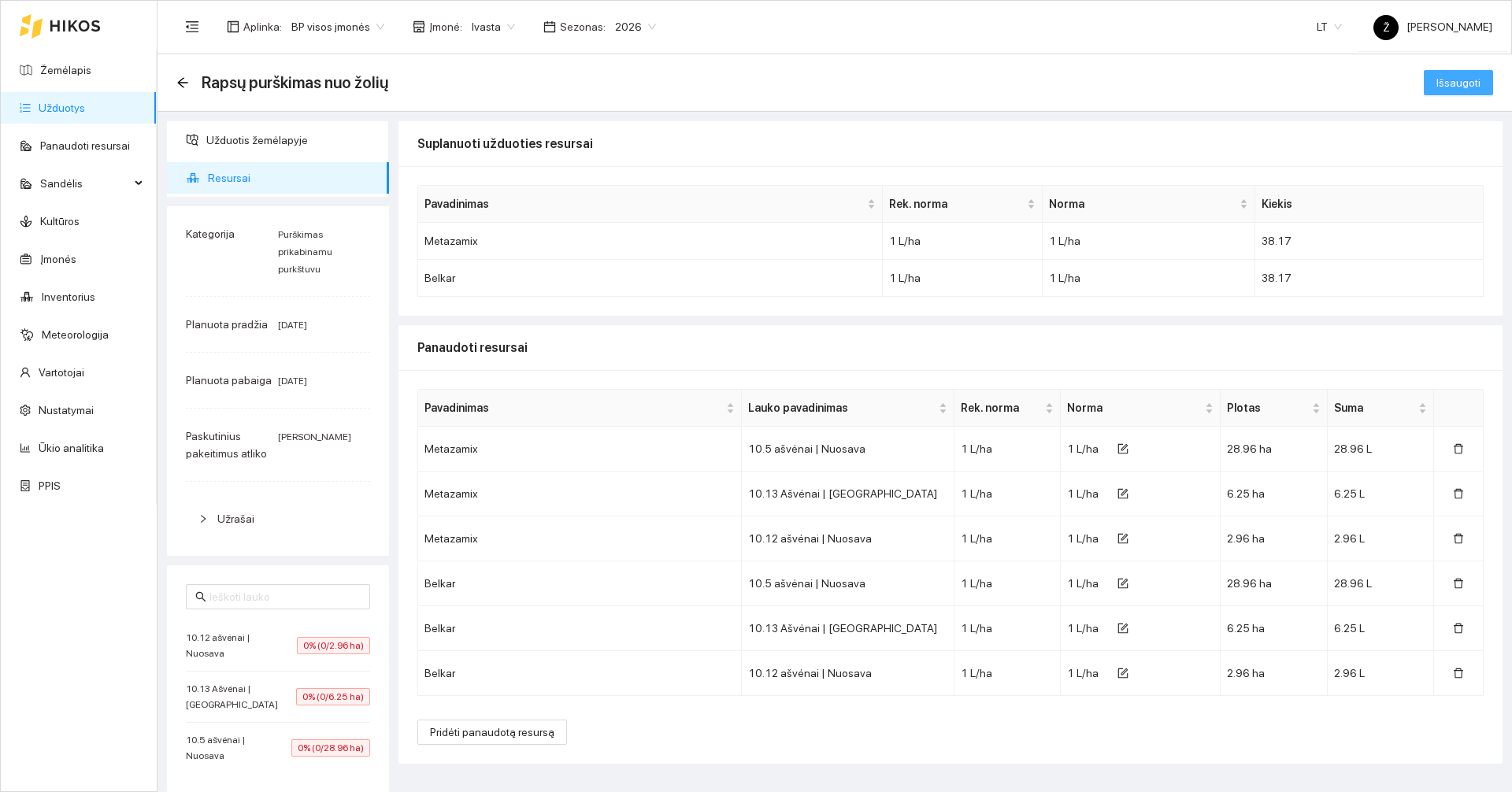
click at [1481, 85] on button "Išsaugoti" at bounding box center [1458, 82] width 69 height 25
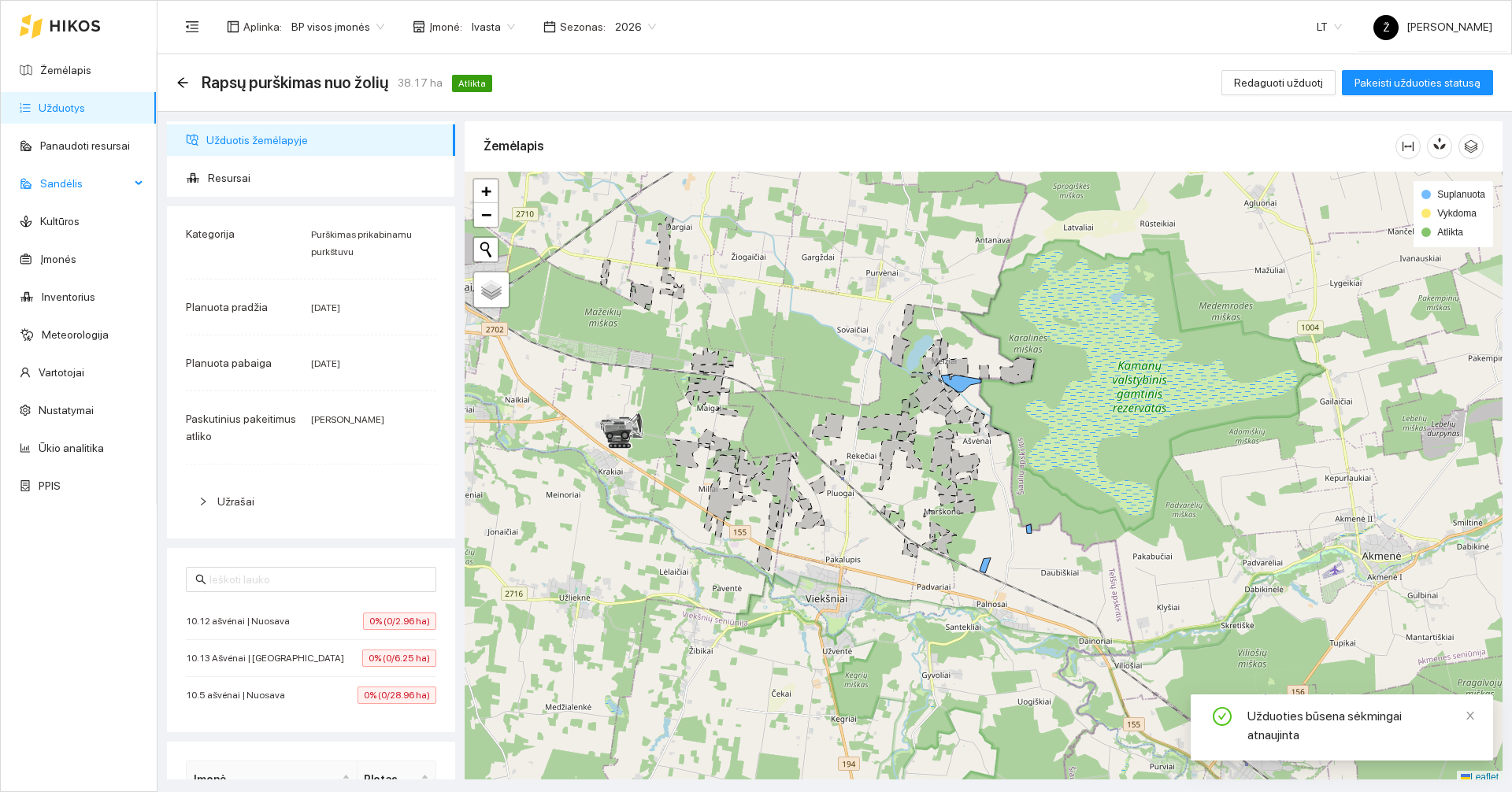
click at [136, 187] on div "Sandėlis" at bounding box center [78, 183] width 156 height 31
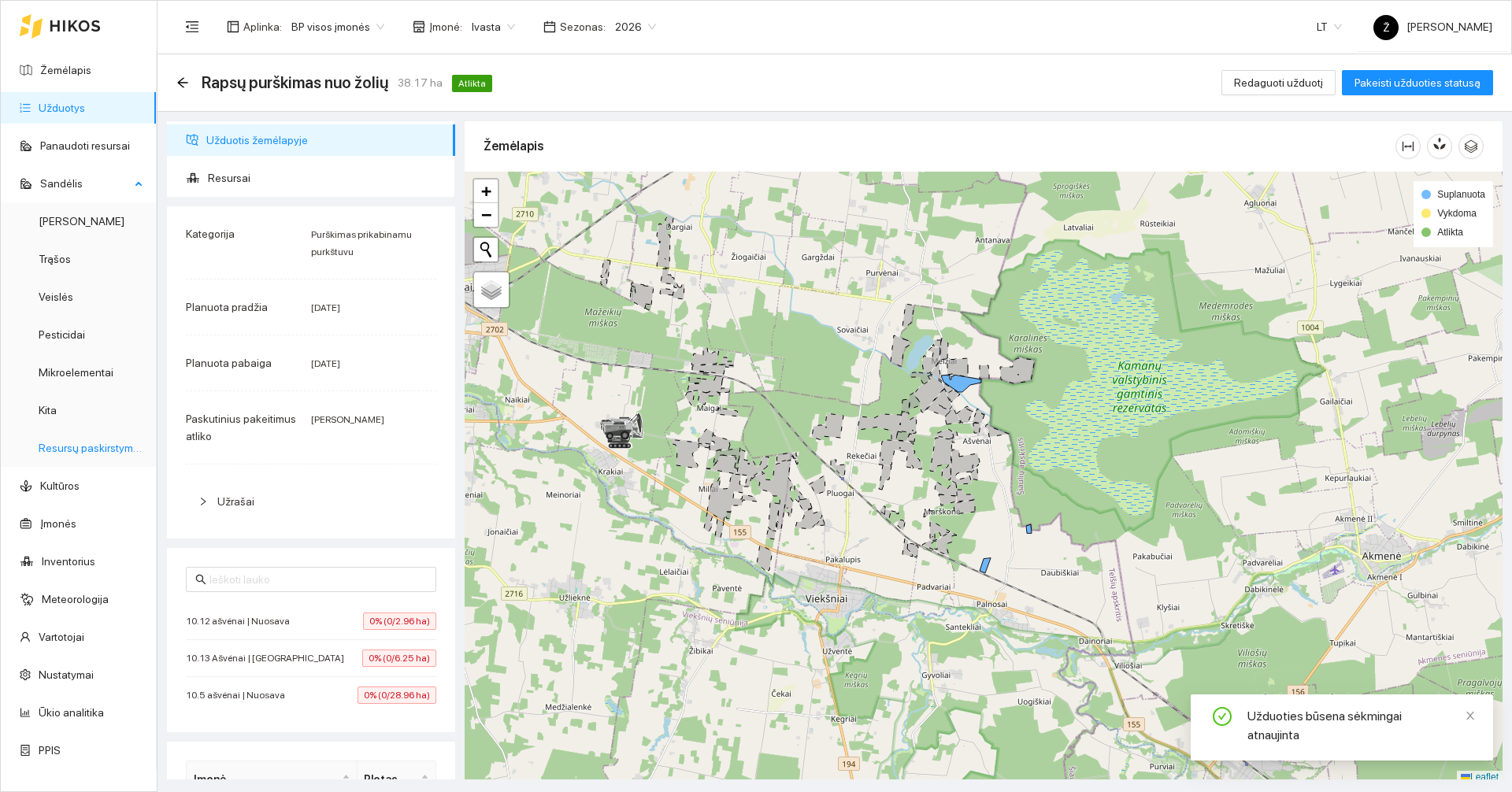
click at [97, 448] on link "Resursų paskirstymas" at bounding box center [92, 448] width 106 height 13
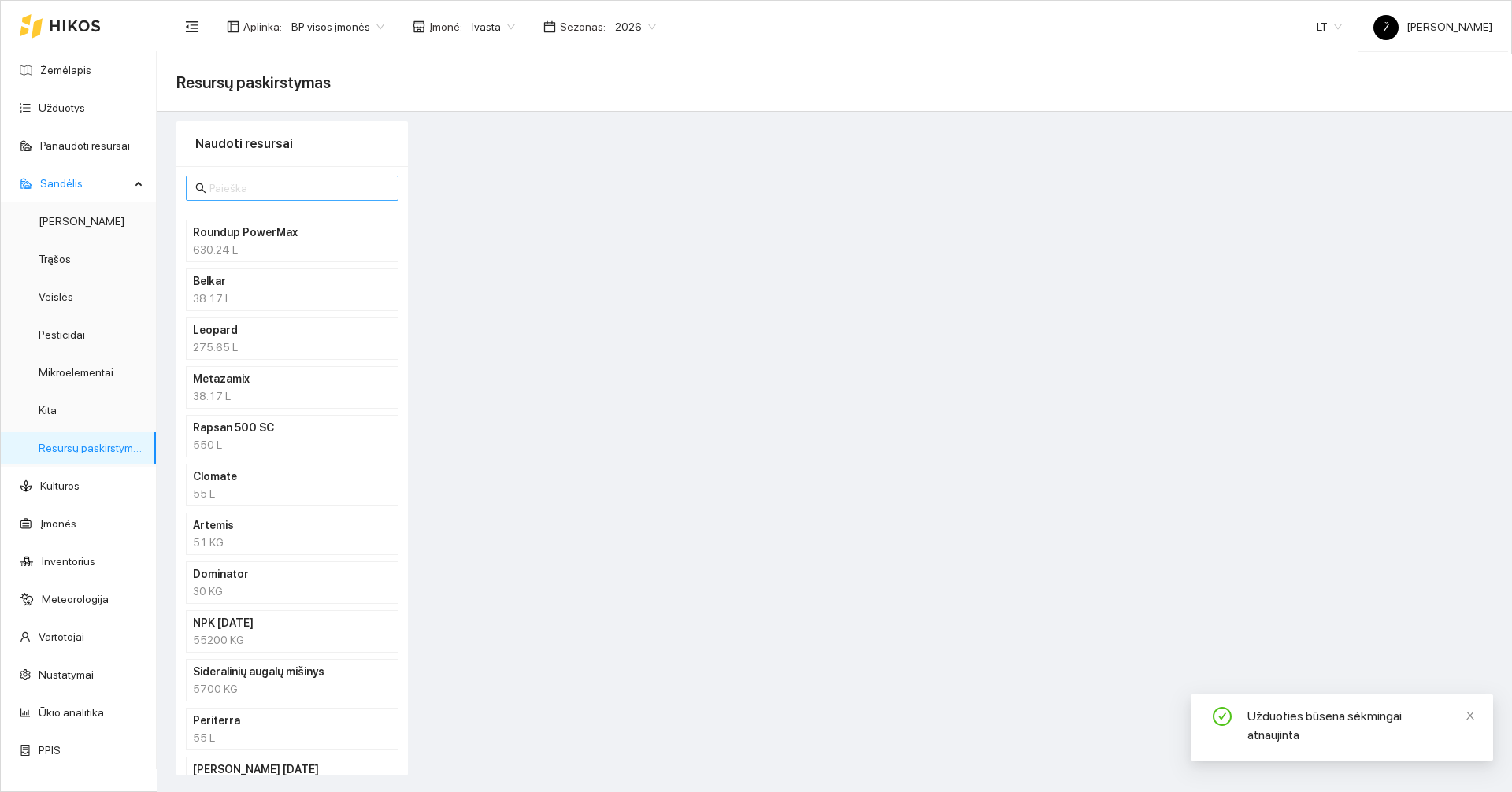
click at [272, 177] on span at bounding box center [293, 188] width 213 height 25
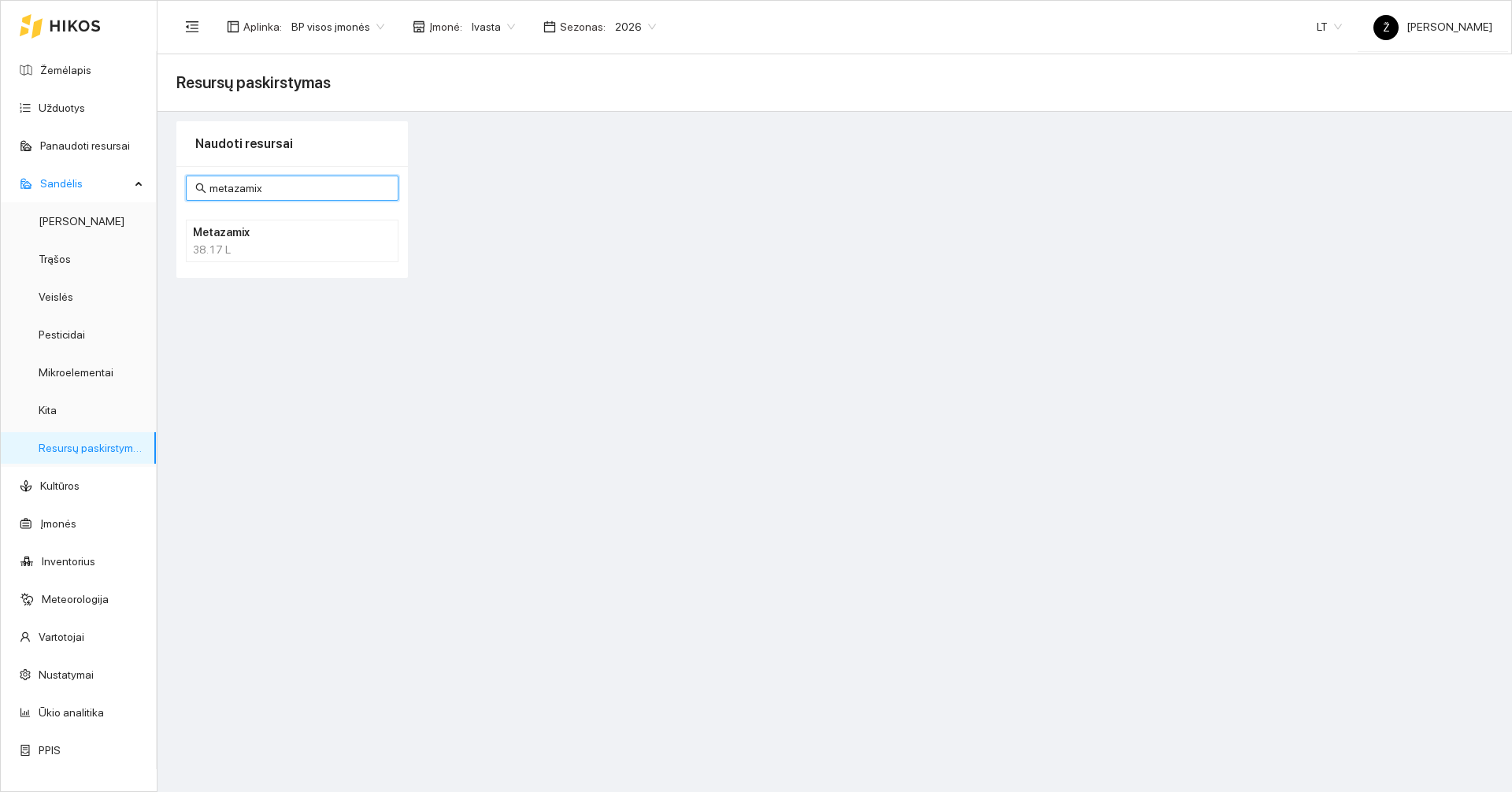
type input "metazamix"
click at [309, 231] on h4 "Metazamix" at bounding box center [271, 231] width 157 height 17
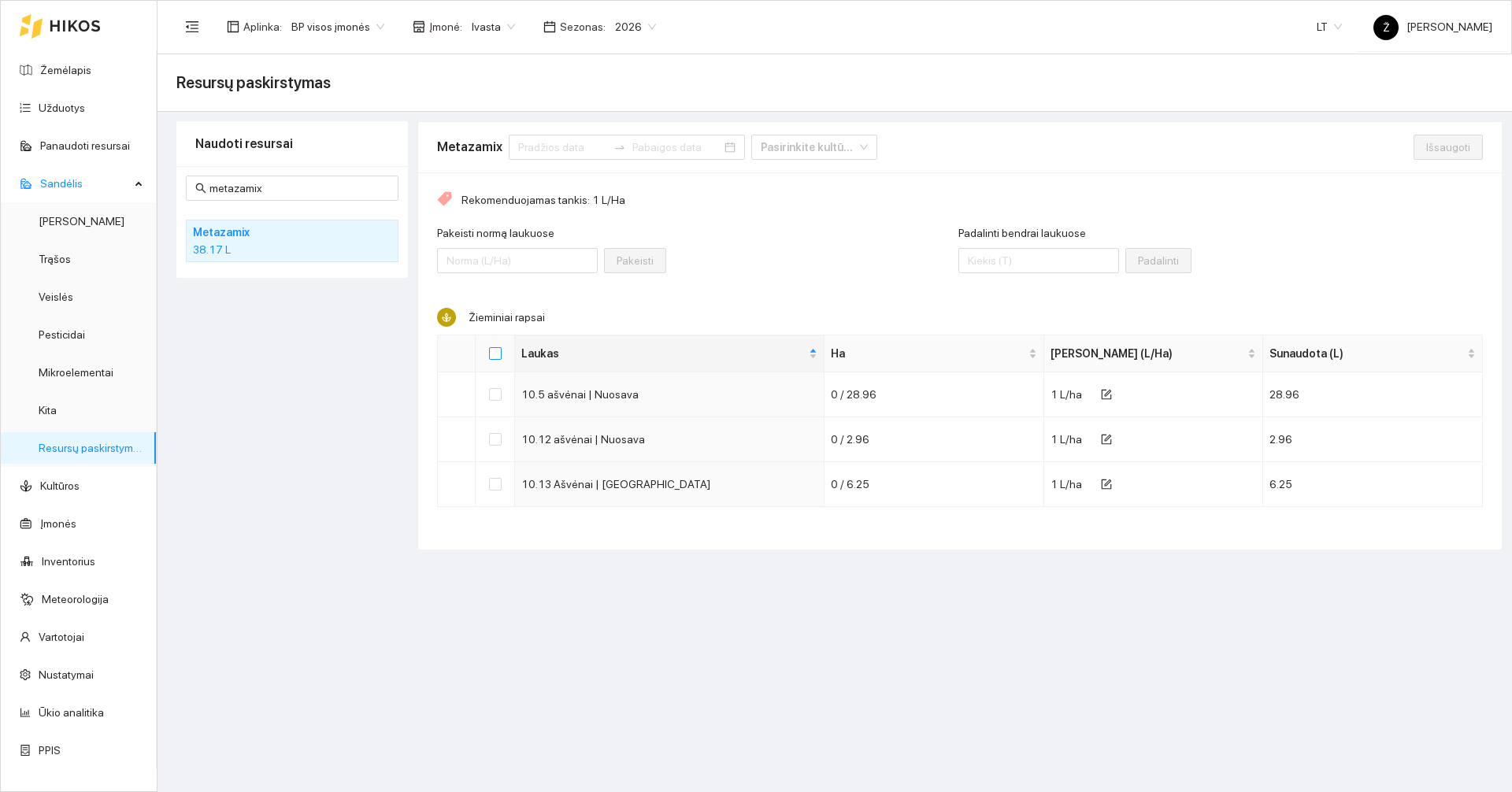
click at [495, 355] on input "Select all" at bounding box center [496, 354] width 13 height 13
checkbox input "true"
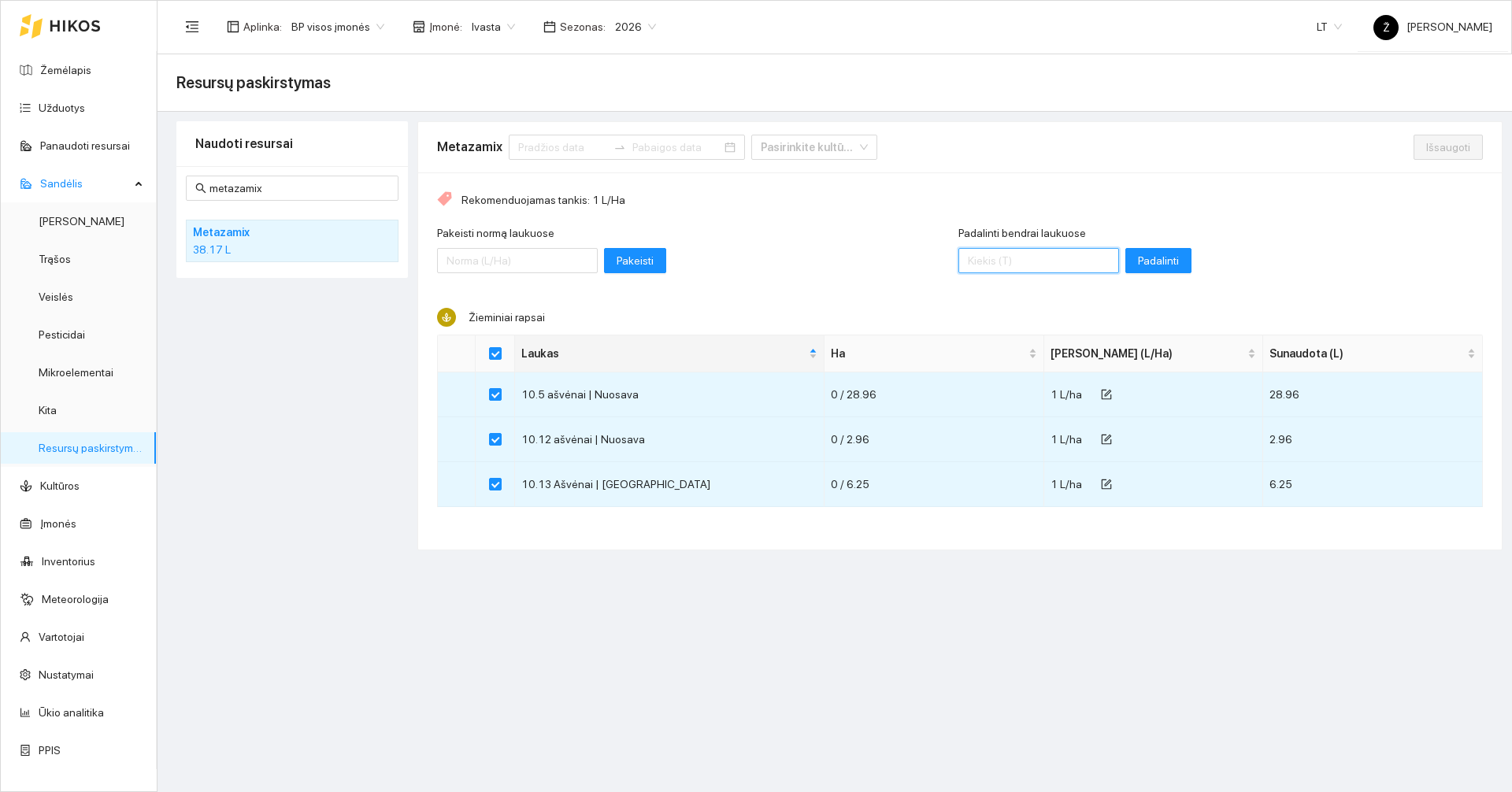
click at [980, 265] on input "Padalinti bendrai laukuose" at bounding box center [1038, 260] width 160 height 25
type input "25"
click at [1138, 251] on button "Padalinti" at bounding box center [1158, 260] width 66 height 25
click at [1434, 147] on span "Išsaugoti" at bounding box center [1448, 147] width 44 height 17
checkbox input "false"
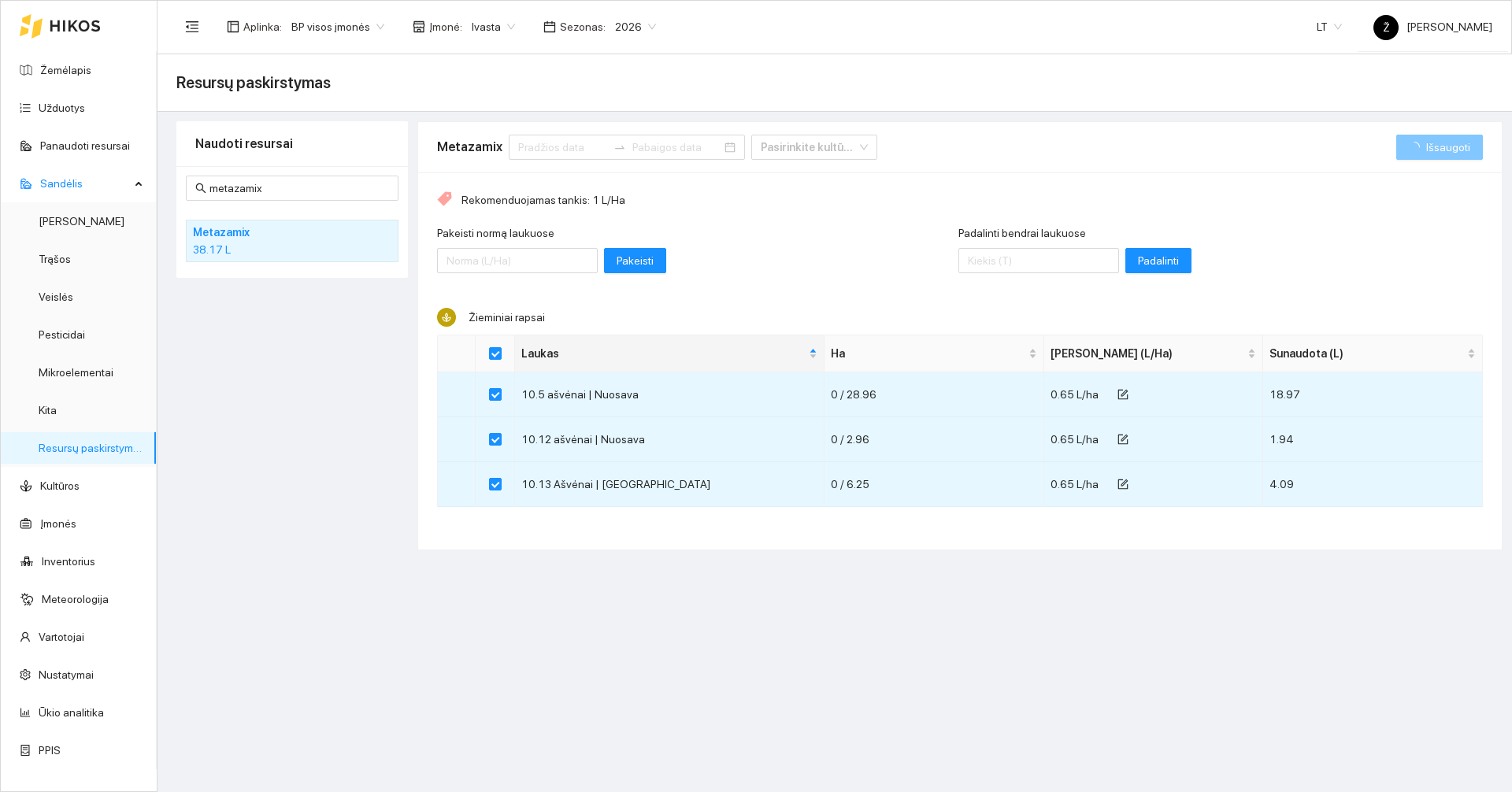
checkbox input "false"
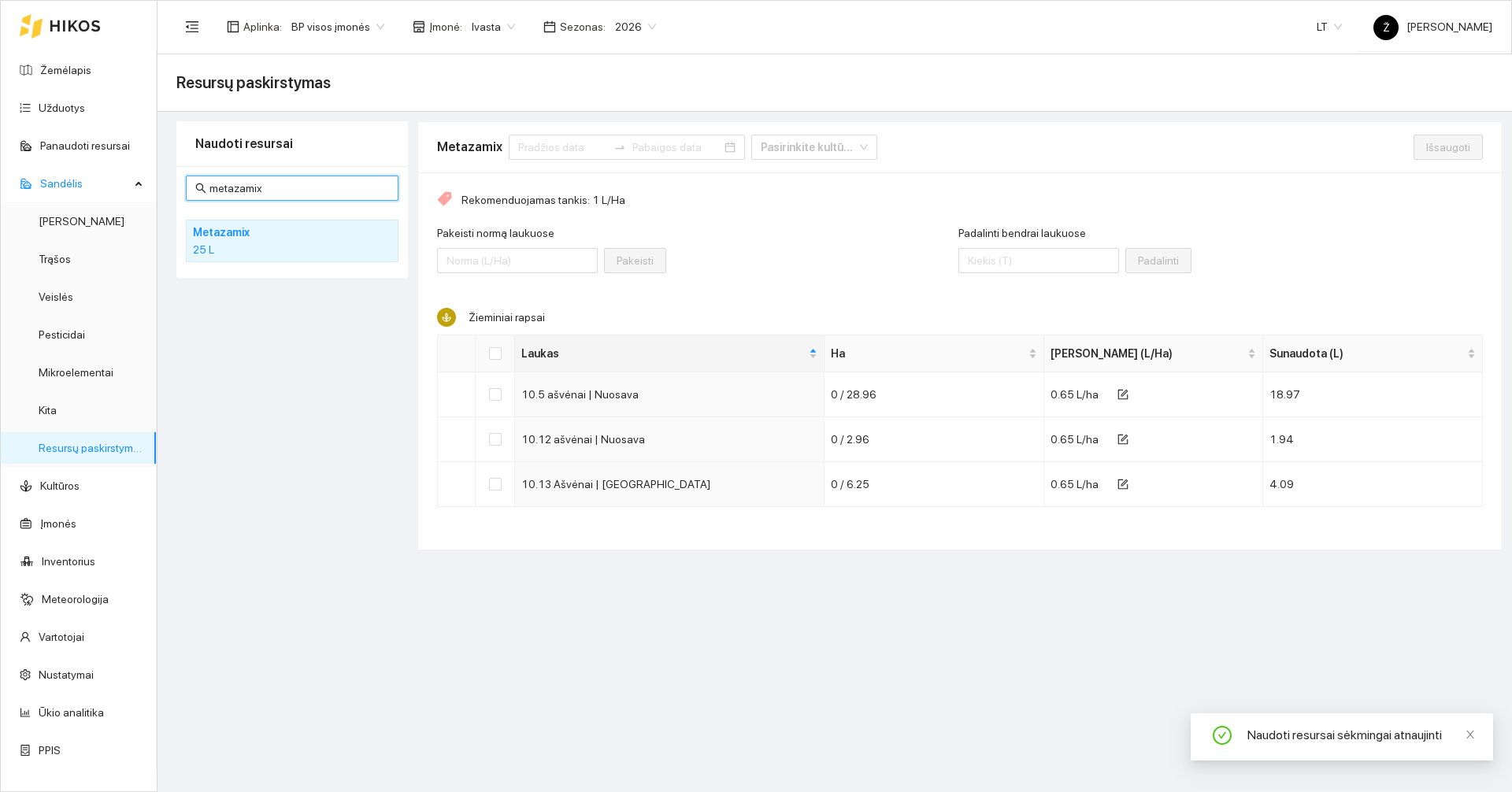
drag, startPoint x: 291, startPoint y: 187, endPoint x: 0, endPoint y: 151, distance: 293.2
click at [0, 151] on section "Žemėlapis Užduotys Panaudoti resursai Sandėlis Derlius Trąšos Veislės Pesticida…" at bounding box center [756, 396] width 1512 height 792
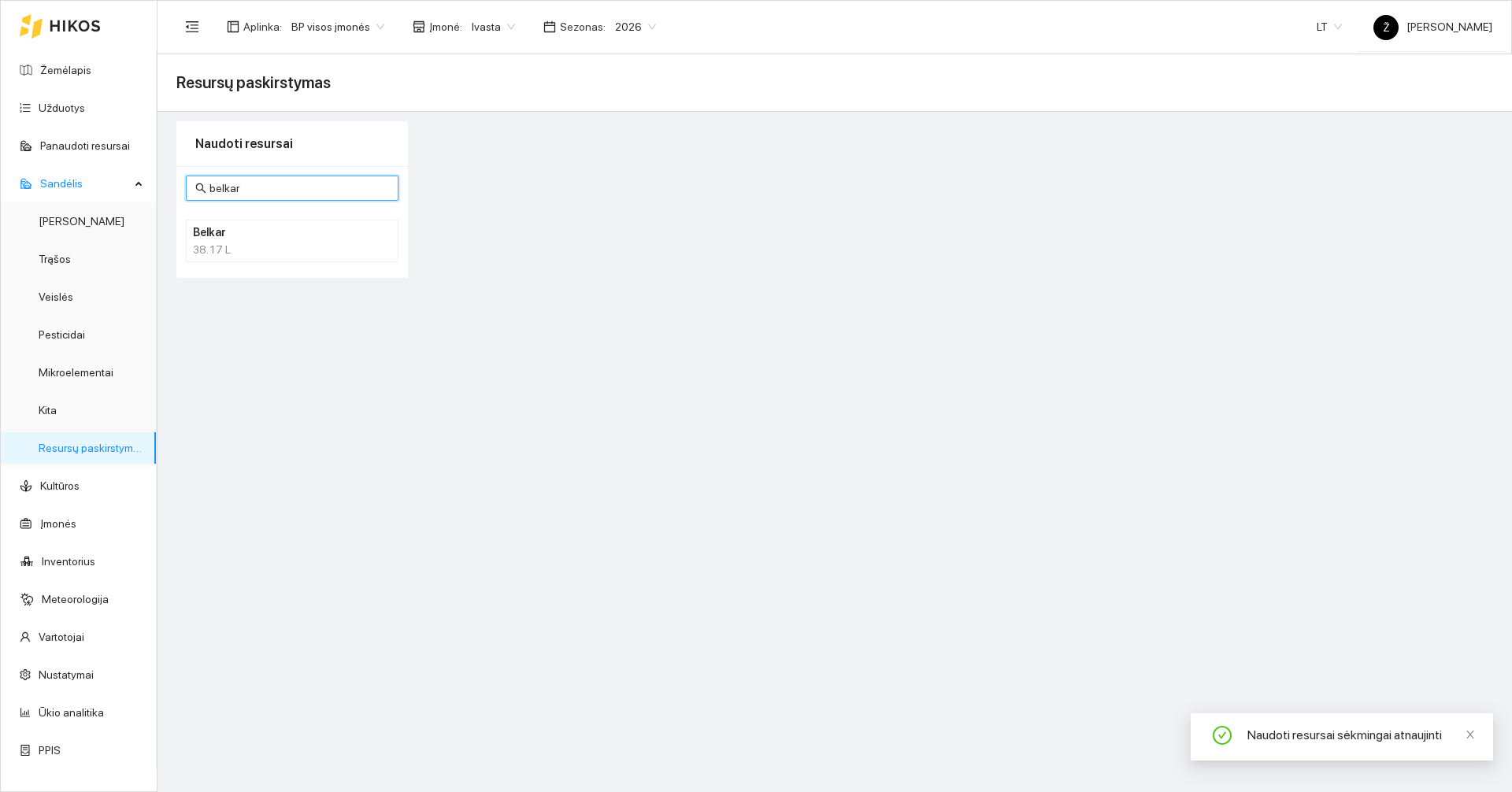
type input "belkar"
click at [234, 244] on div "38.17 L" at bounding box center [292, 249] width 198 height 17
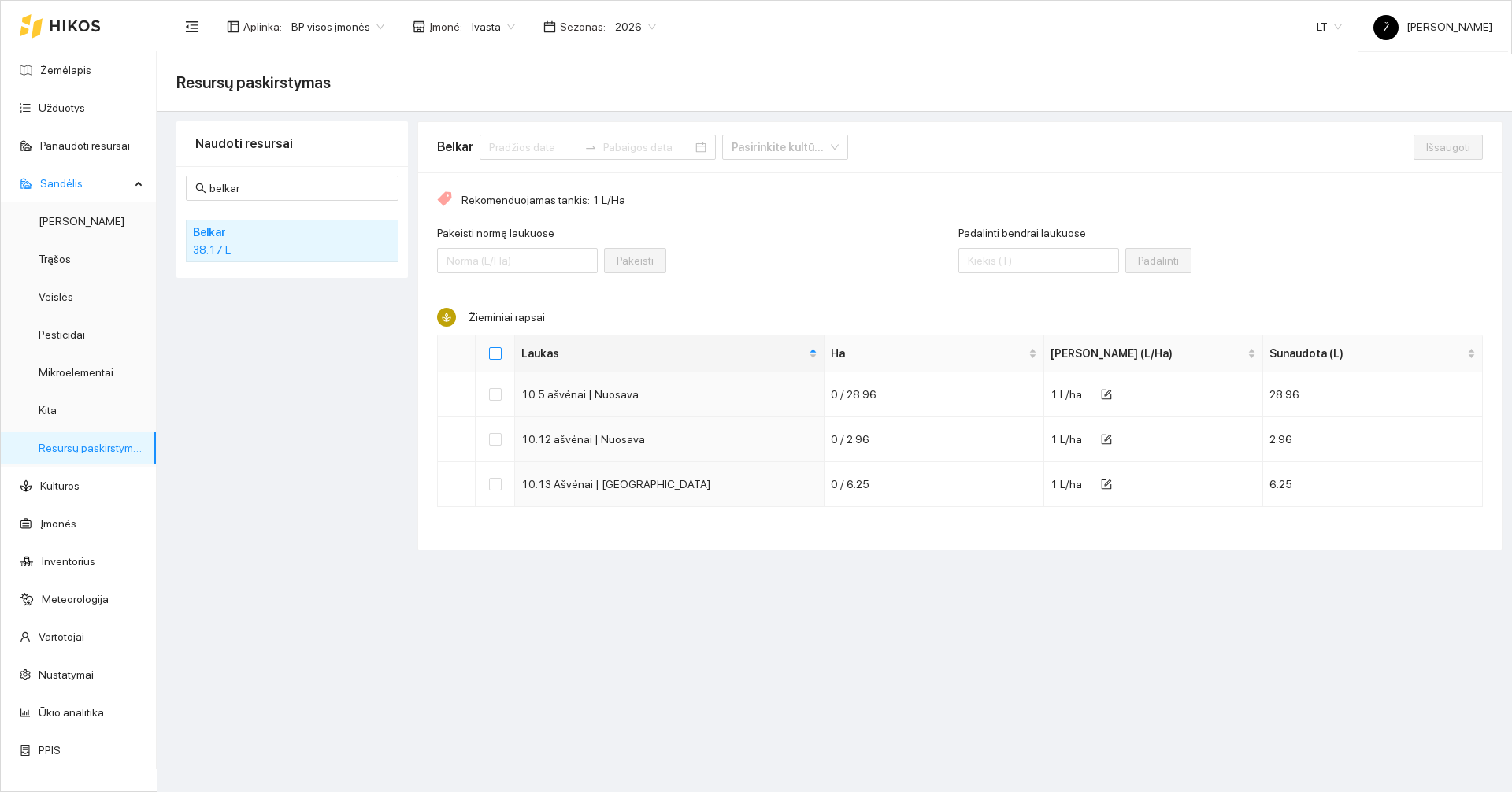
click at [492, 353] on input "Select all" at bounding box center [496, 354] width 13 height 13
checkbox input "true"
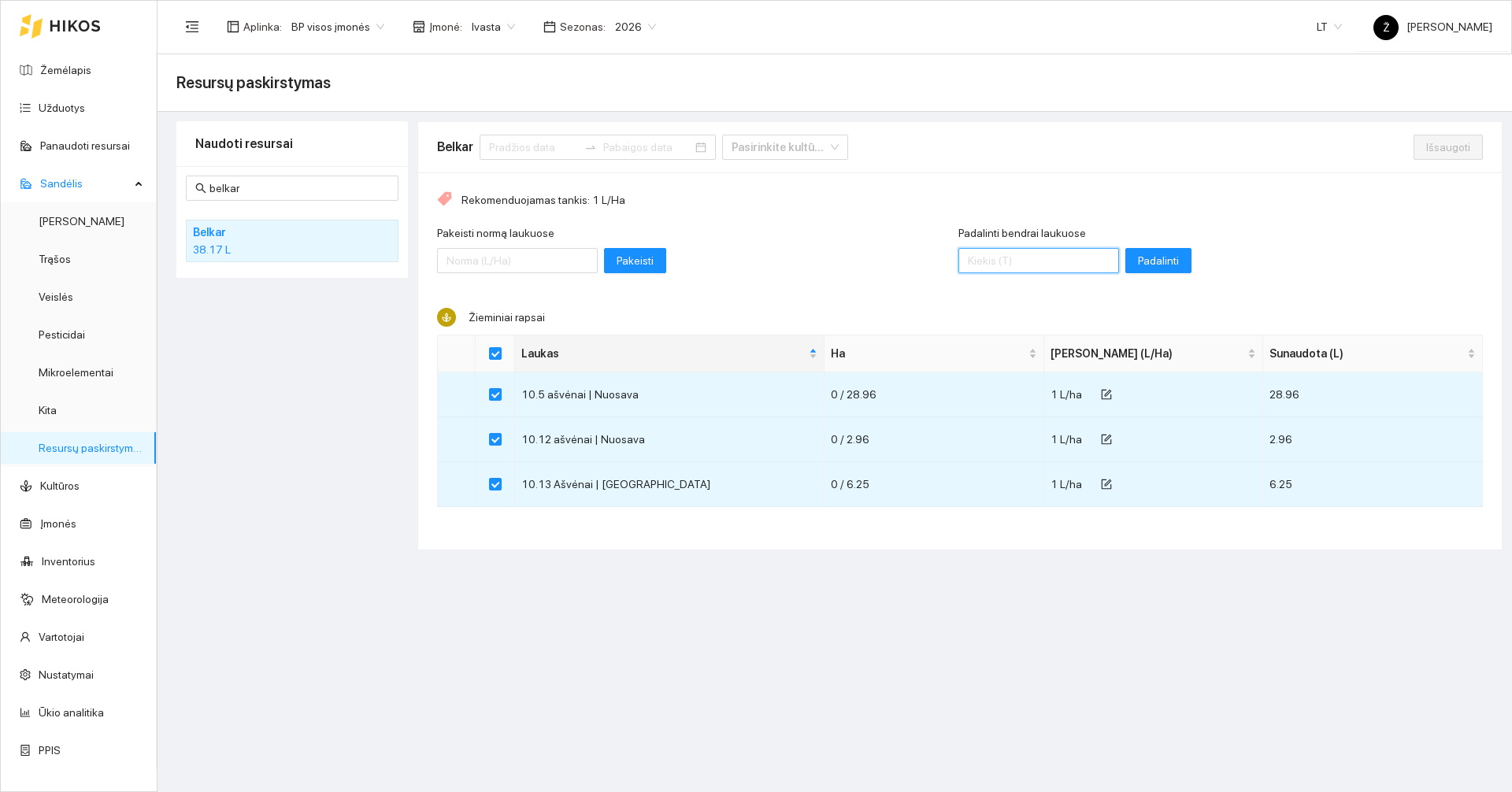
click at [1005, 257] on input "Padalinti bendrai laukuose" at bounding box center [1038, 260] width 160 height 25
type input "10"
click at [1138, 268] on span "Padalinti" at bounding box center [1158, 260] width 41 height 17
click at [1438, 153] on span "Išsaugoti" at bounding box center [1448, 147] width 44 height 17
checkbox input "false"
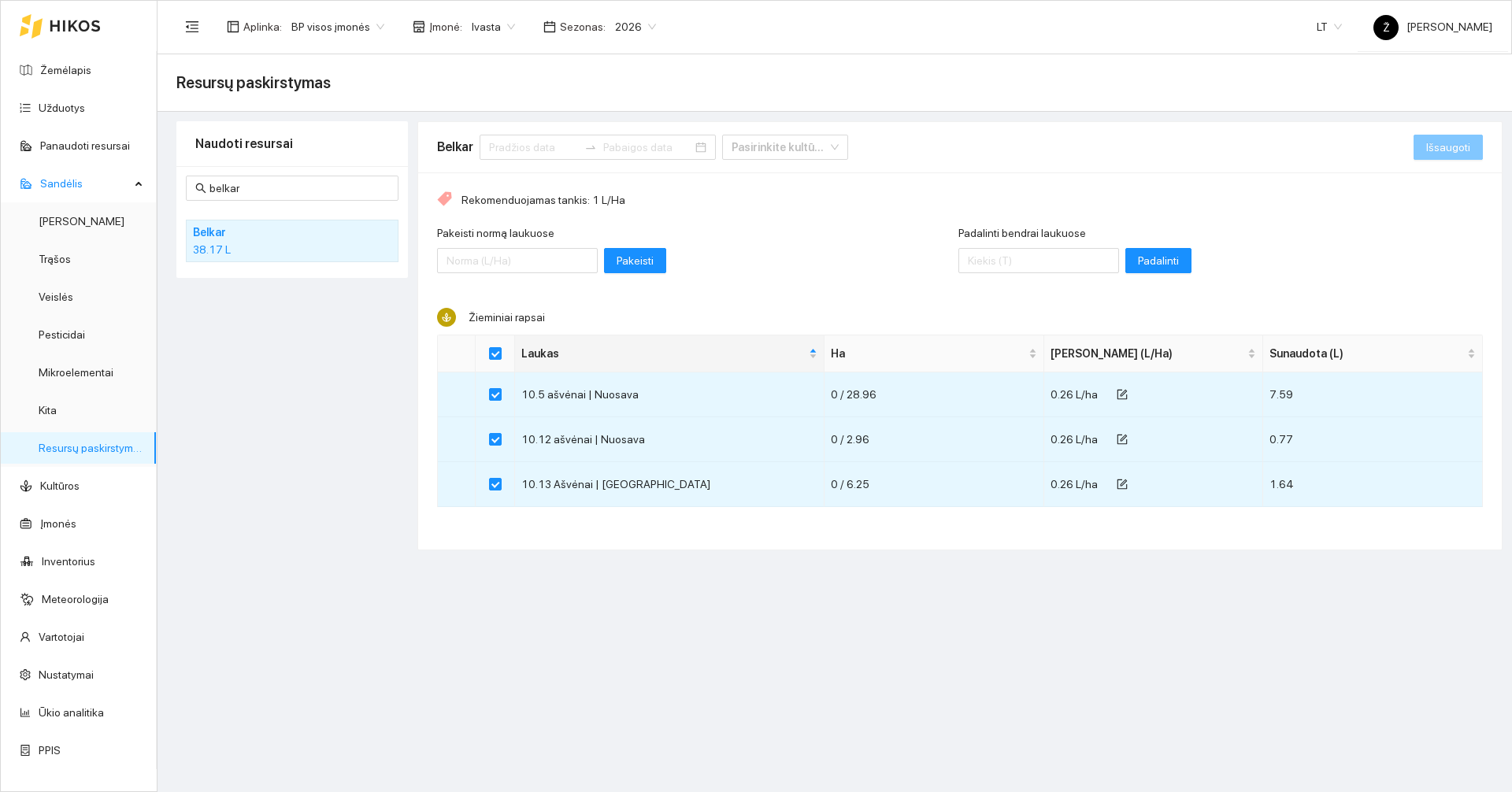
checkbox input "false"
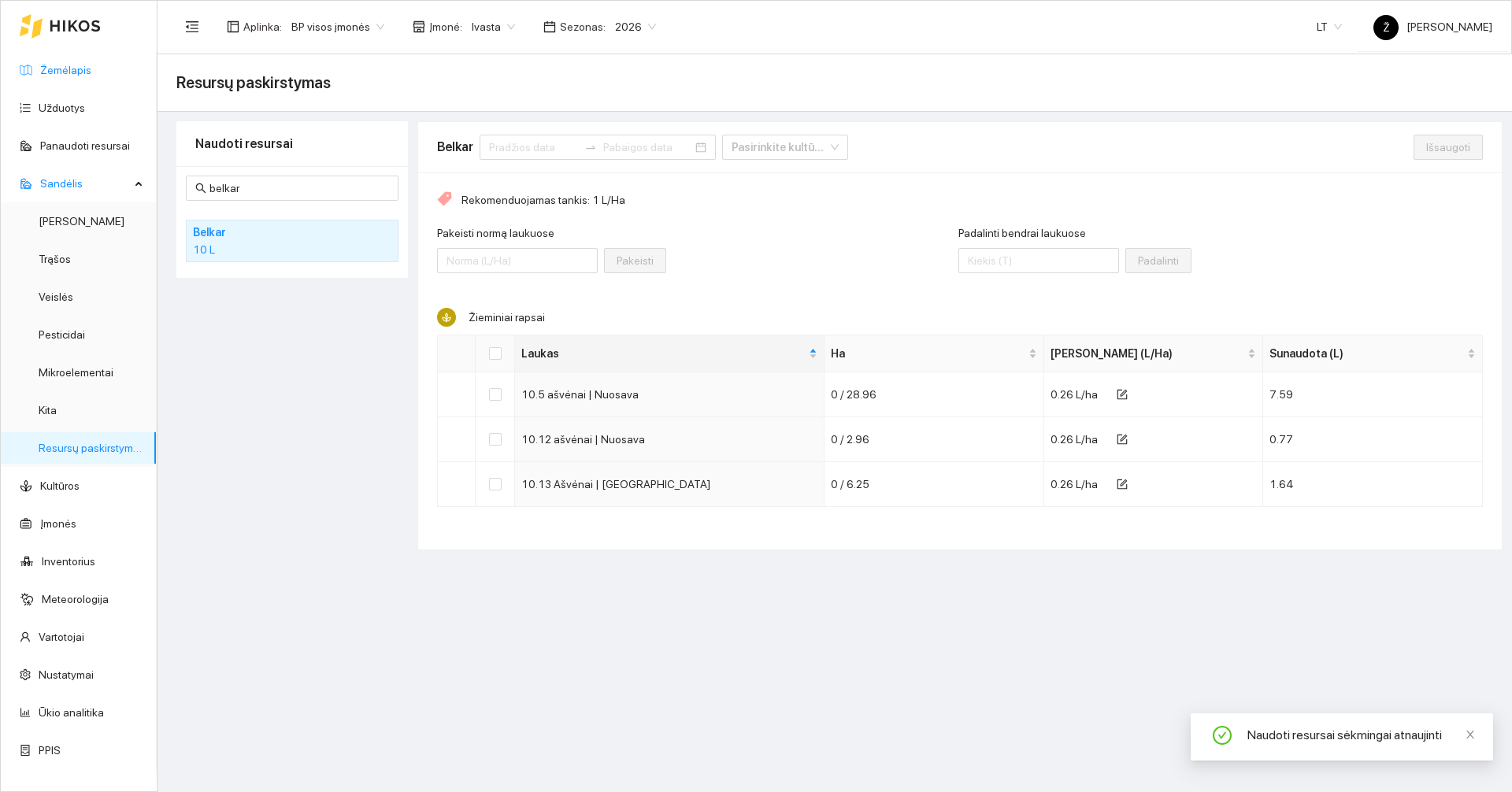
click at [62, 67] on link "Žemėlapis" at bounding box center [65, 70] width 51 height 13
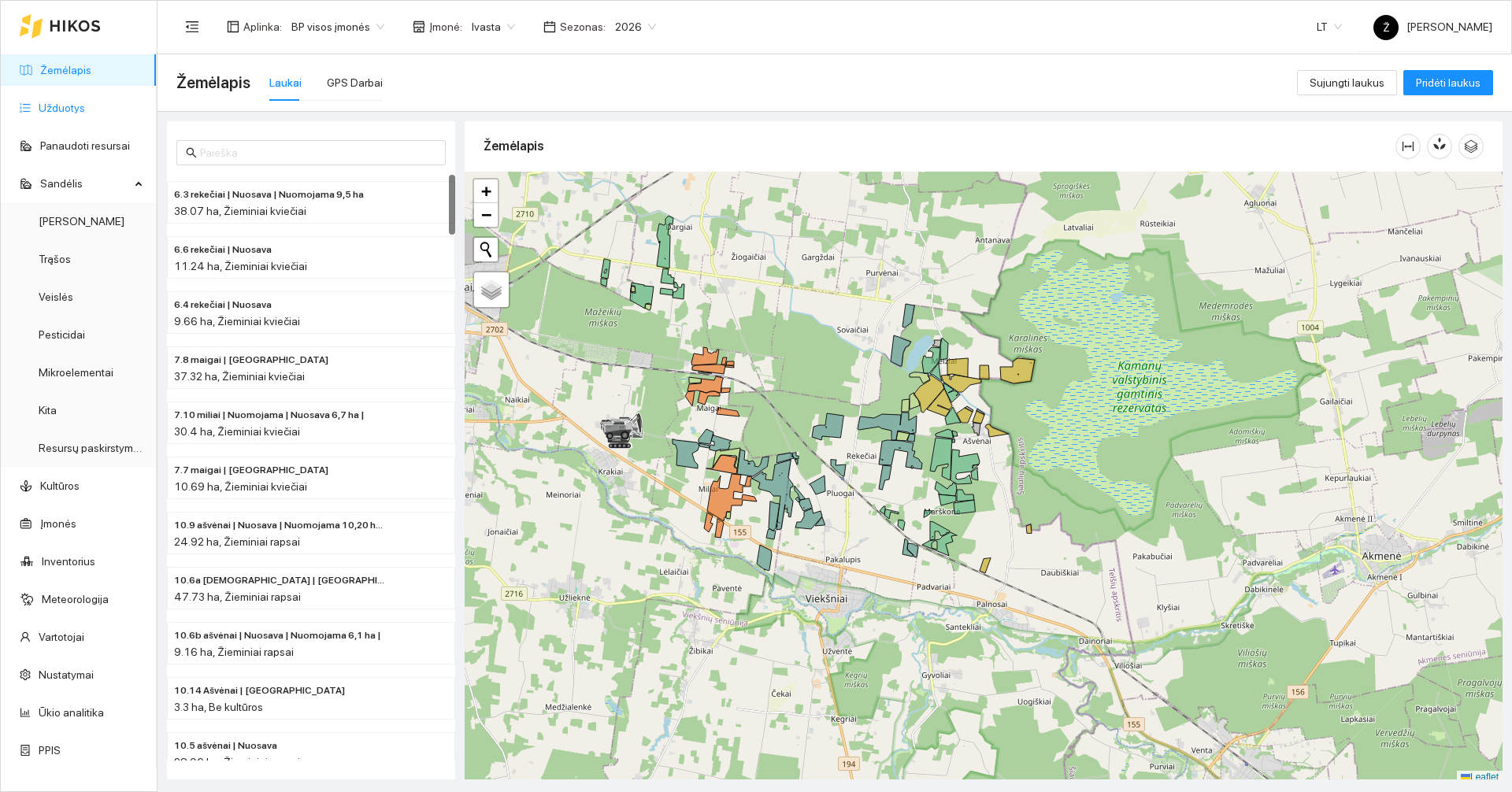
click at [67, 109] on link "Užduotys" at bounding box center [62, 108] width 47 height 13
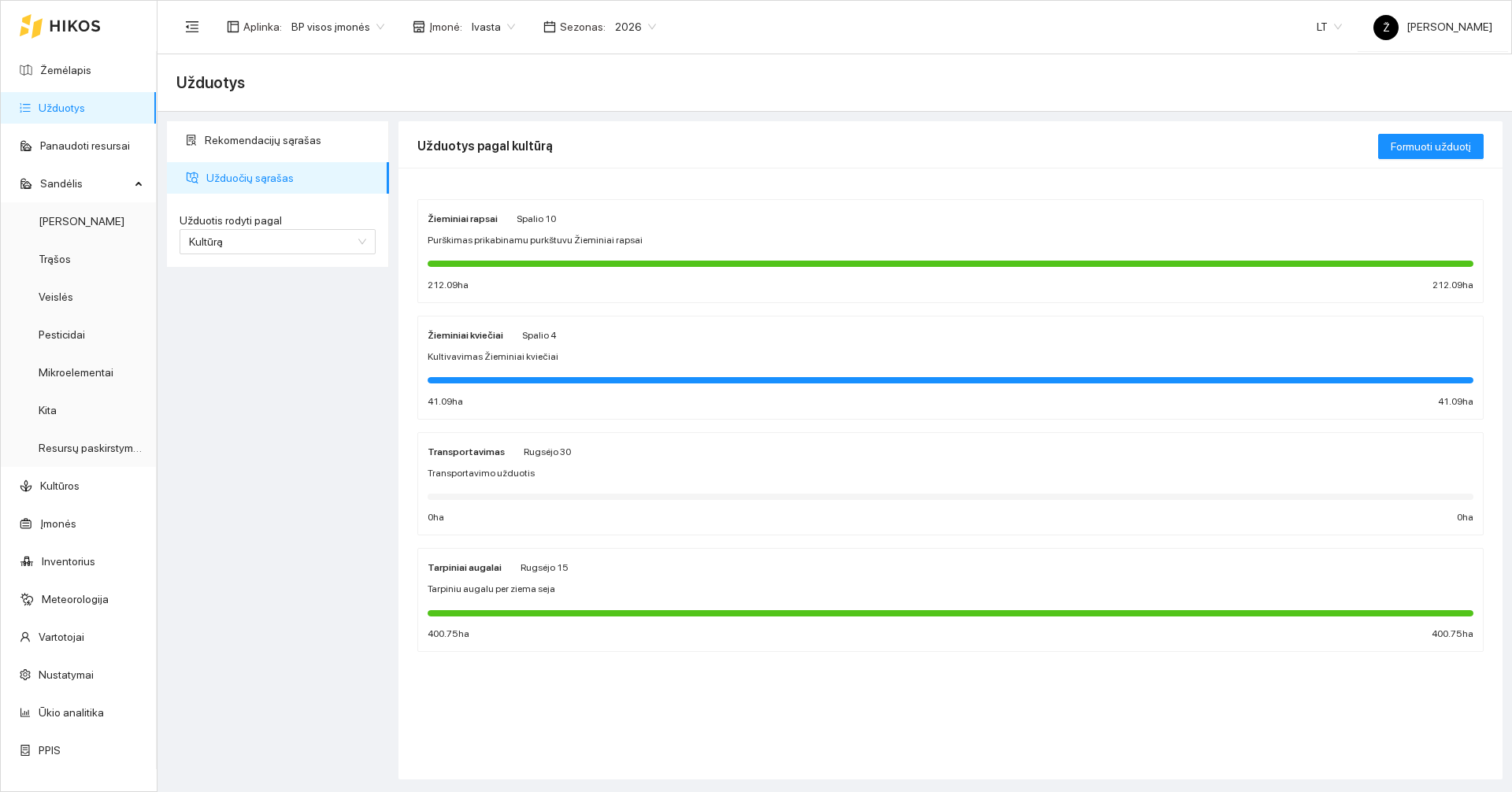
click at [521, 231] on div "Žieminiai rapsai [DATE] Purškimas prikabinamu purkštuvu Žieminiai rapsai 212.09…" at bounding box center [949, 251] width 1045 height 84
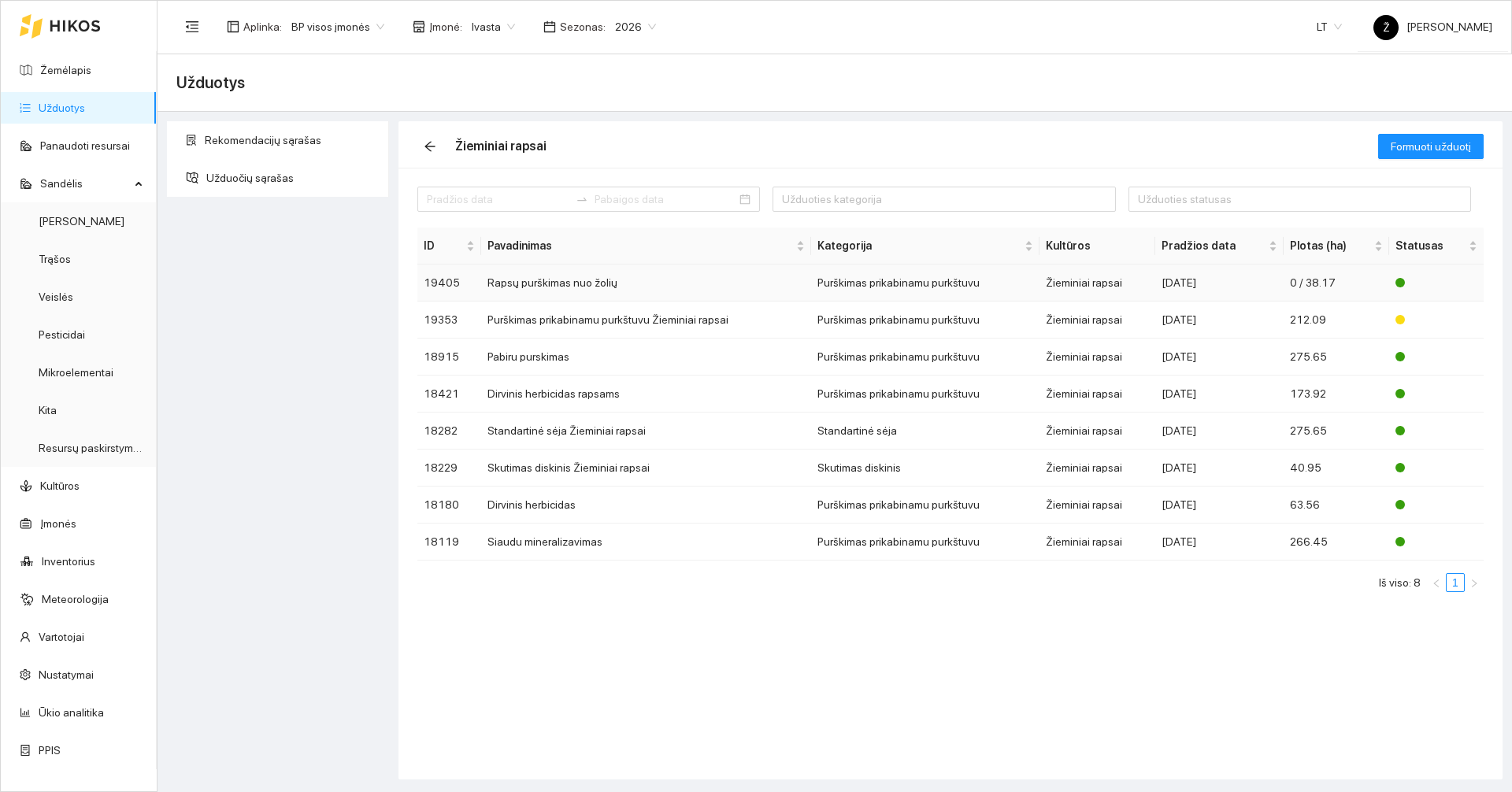
click at [559, 277] on td "Rapsų purškimas nuo žolių" at bounding box center [646, 283] width 330 height 37
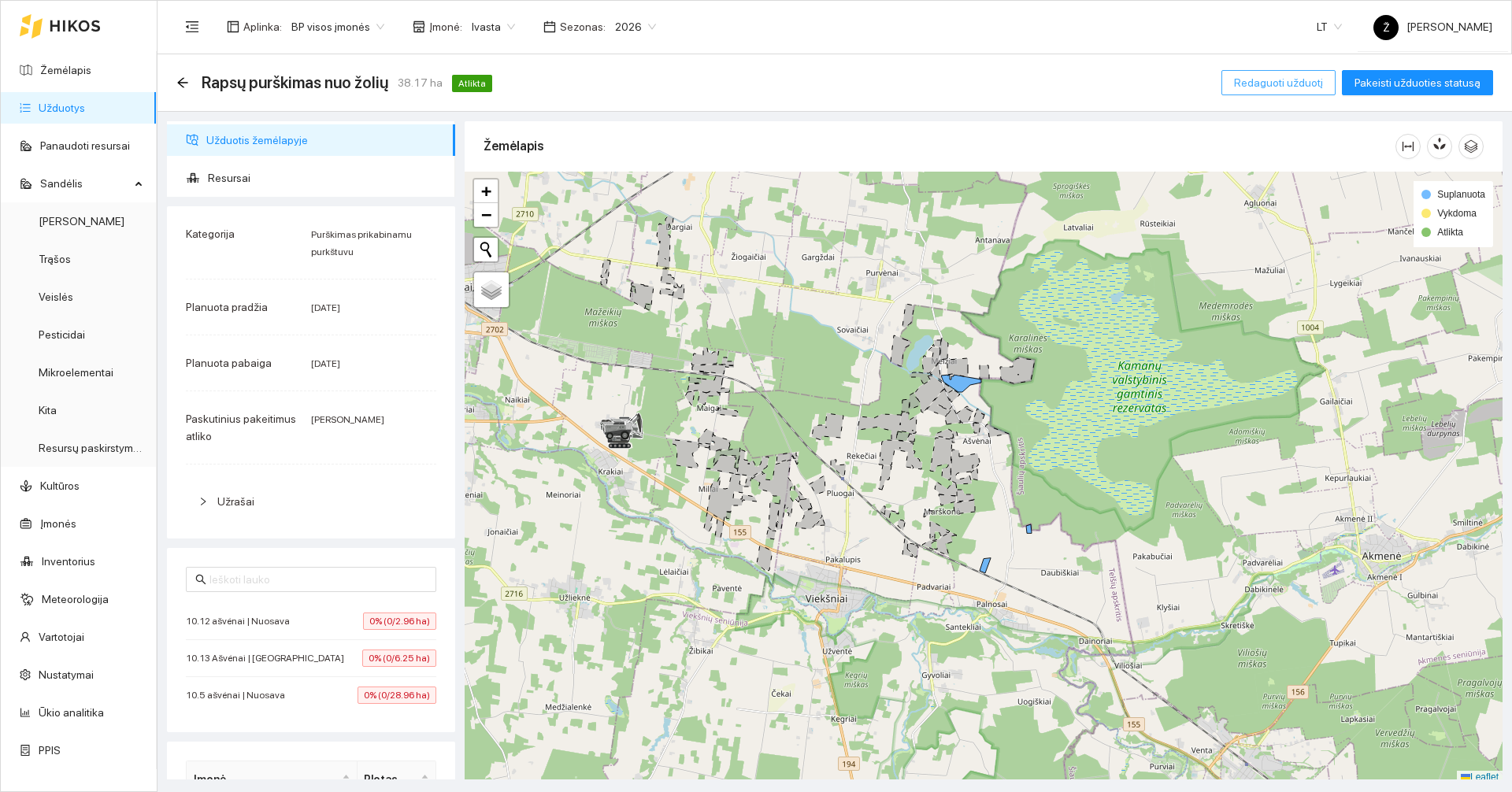
click at [1310, 86] on span "Redaguoti užduotį" at bounding box center [1278, 82] width 89 height 17
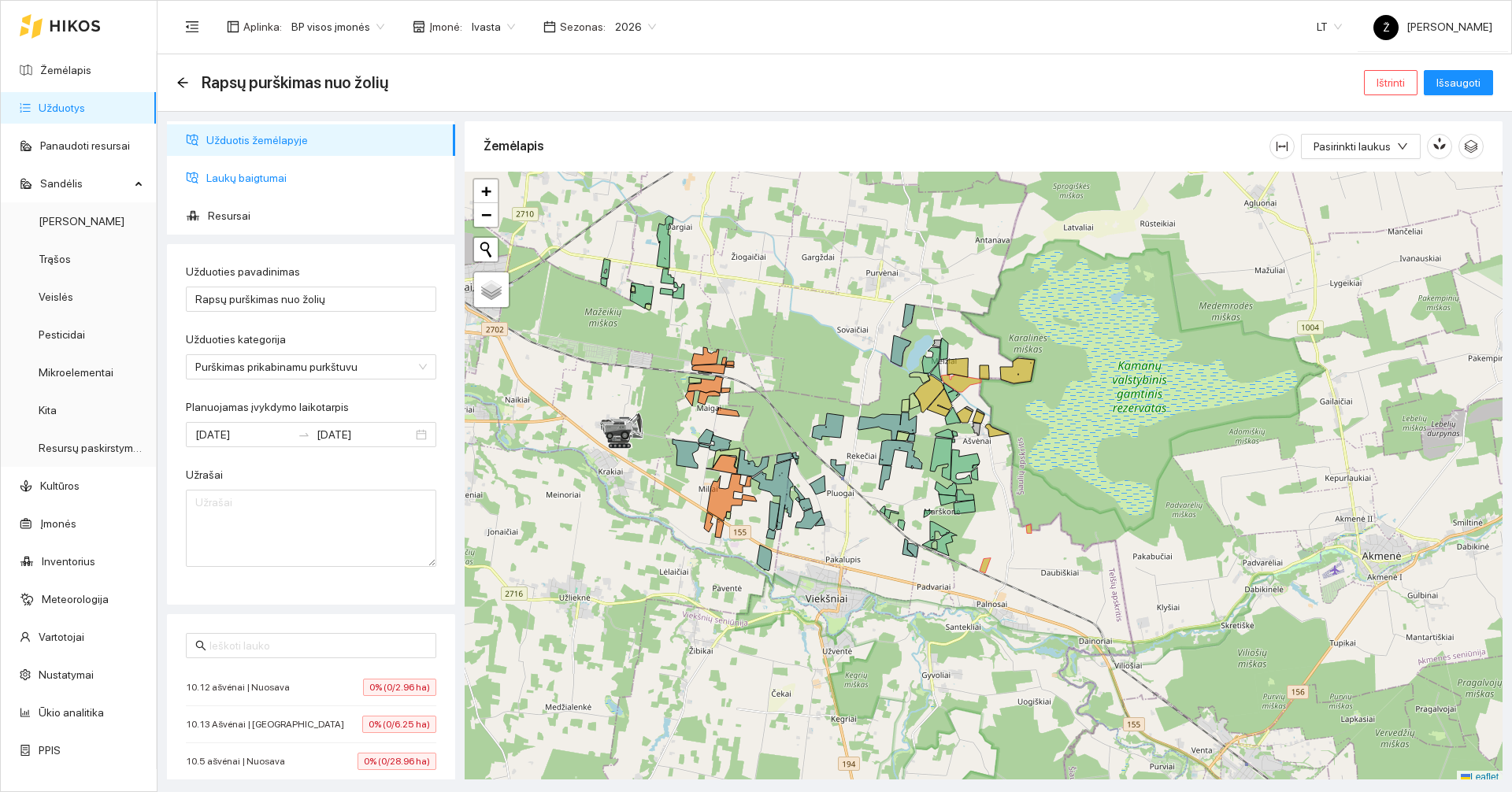
click at [276, 176] on span "Laukų baigtumai" at bounding box center [324, 177] width 236 height 31
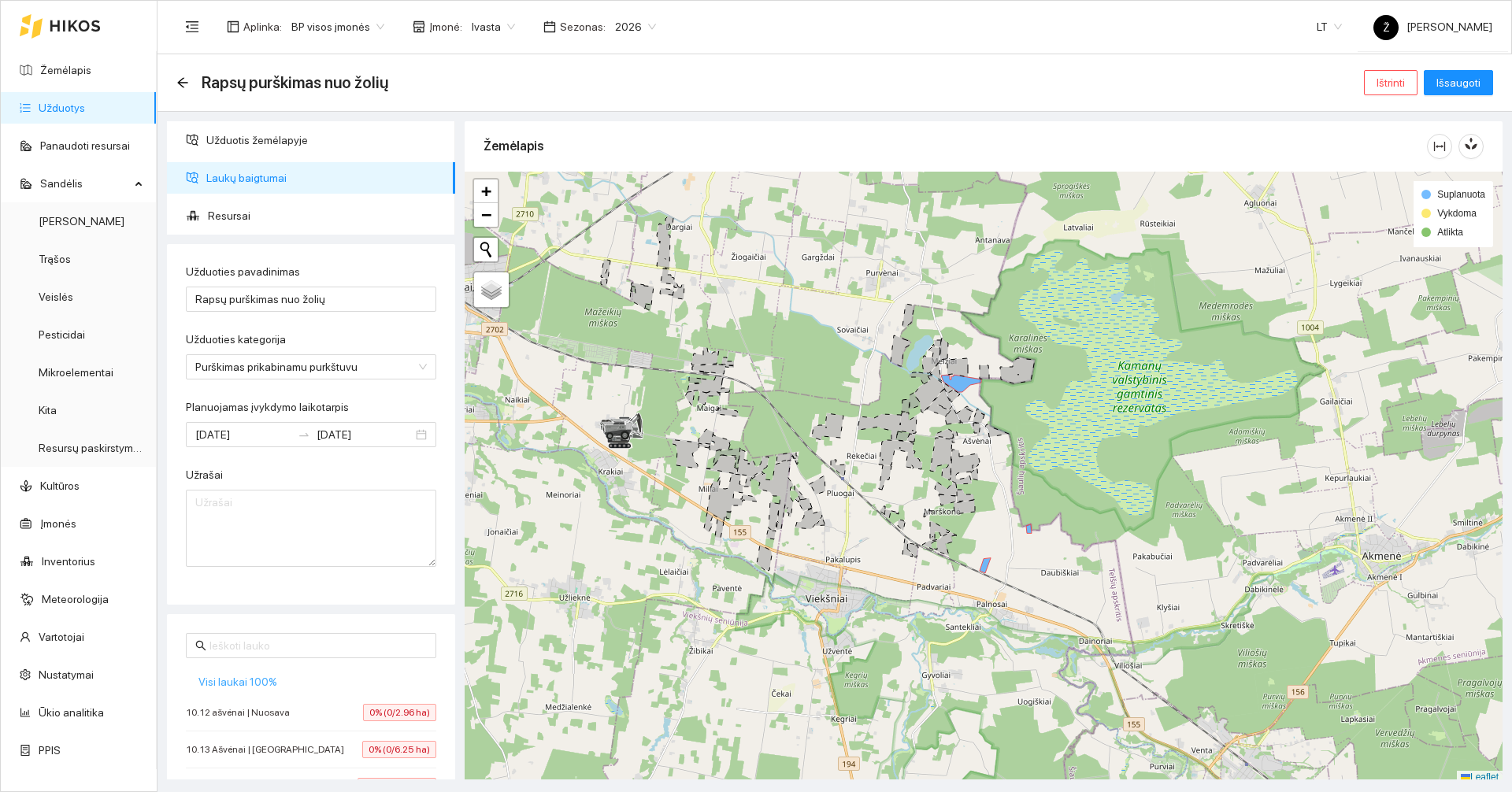
click at [232, 684] on span "Visi laukai 100%" at bounding box center [238, 681] width 79 height 17
click at [1454, 86] on span "Išsaugoti" at bounding box center [1458, 82] width 44 height 17
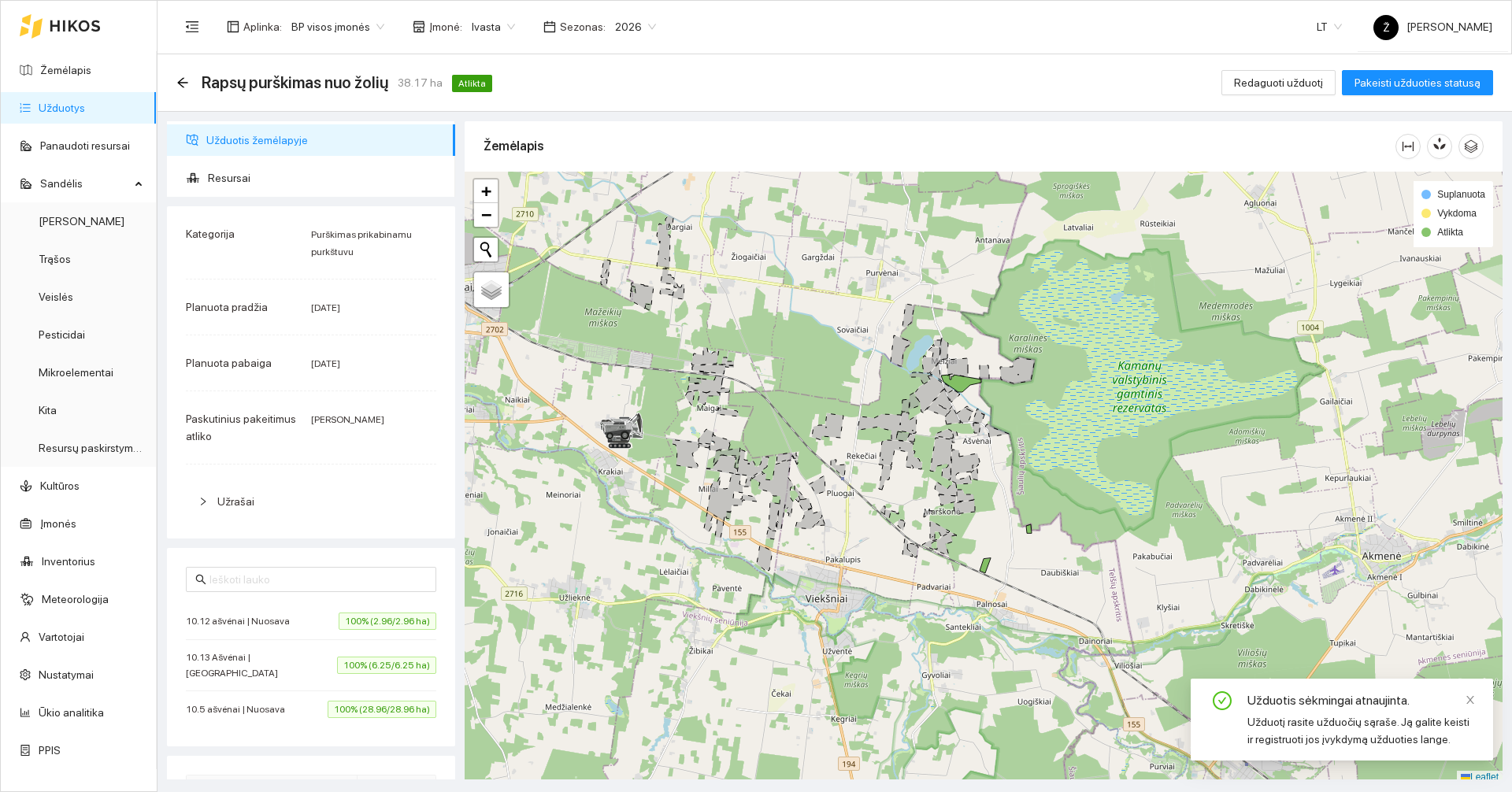
click at [62, 106] on link "Užduotys" at bounding box center [62, 108] width 47 height 13
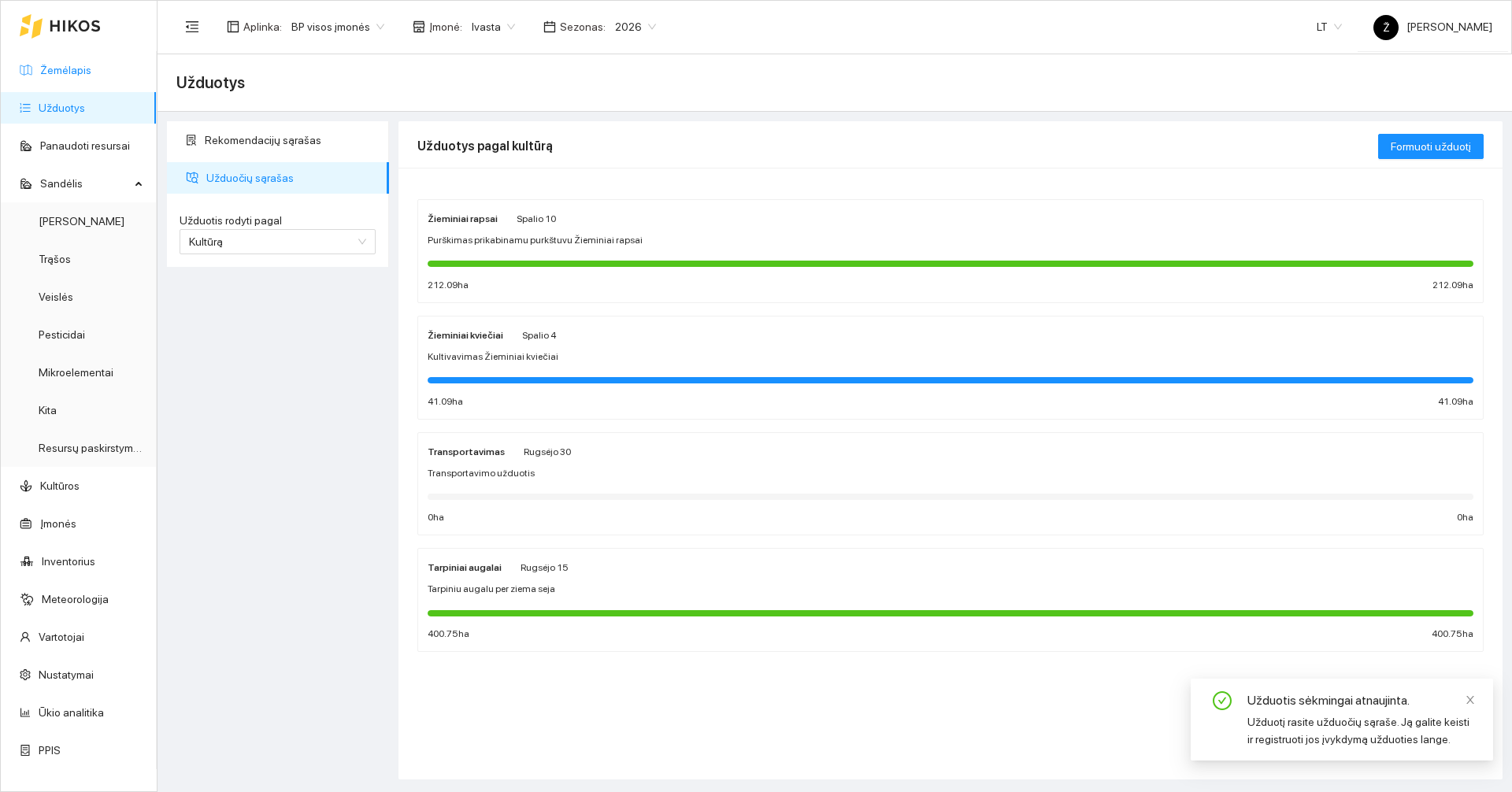
click at [81, 77] on link "Žemėlapis" at bounding box center [65, 70] width 51 height 13
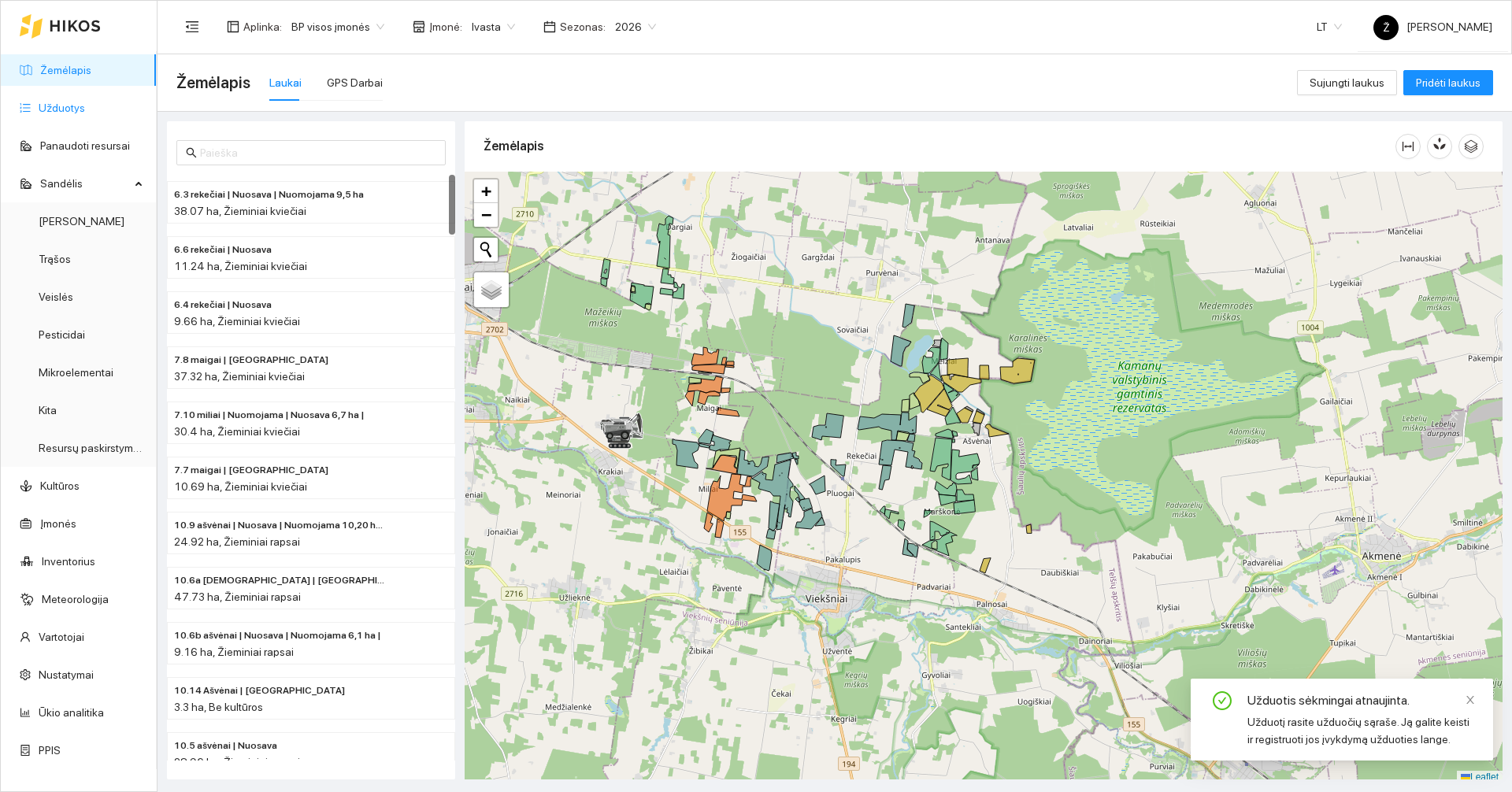
click at [61, 102] on link "Užduotys" at bounding box center [62, 108] width 47 height 13
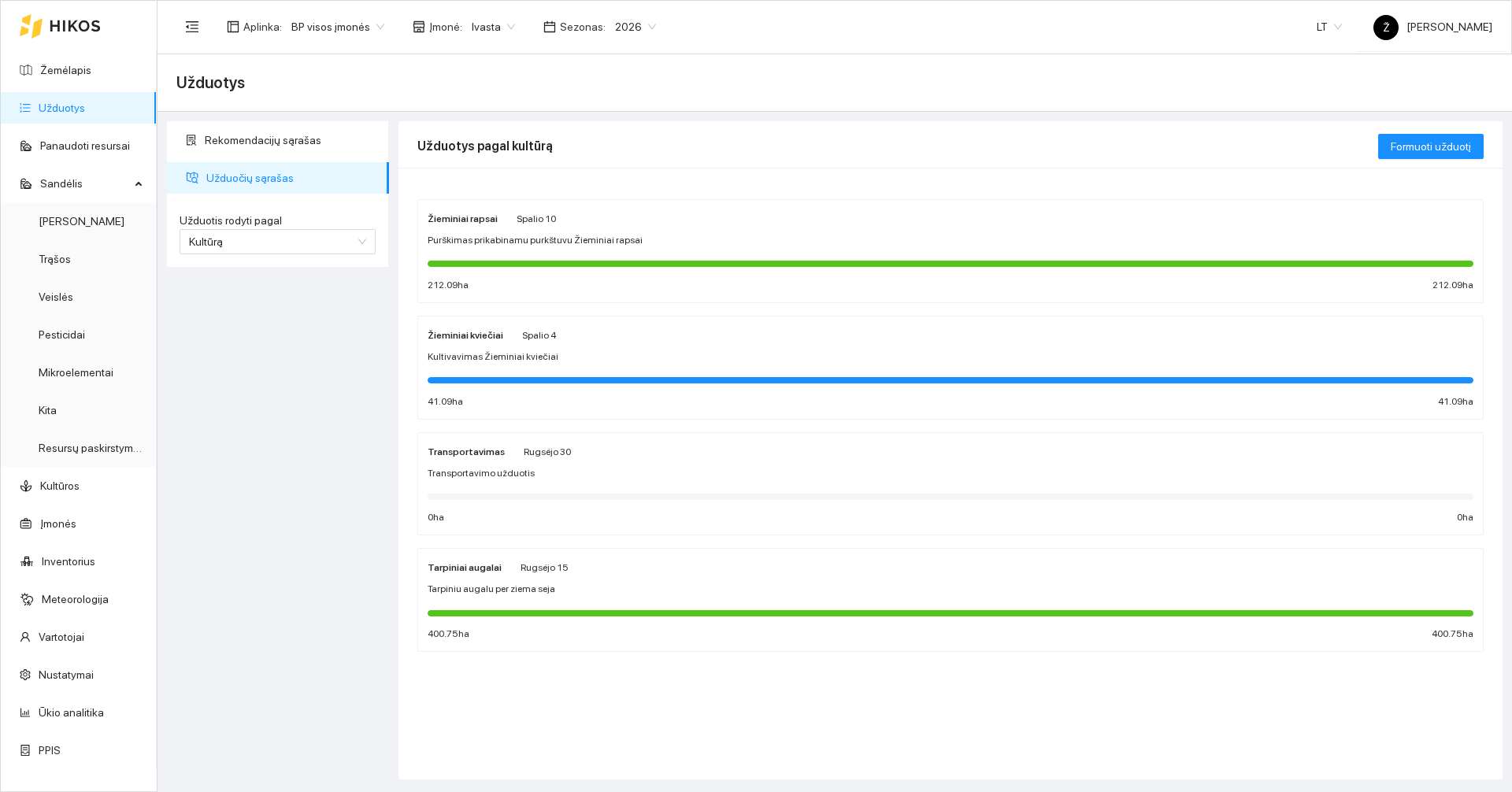
click at [491, 199] on div "Žieminiai rapsai [DATE] Purškimas prikabinamu purkštuvu Žieminiai rapsai 212.09…" at bounding box center [950, 251] width 1066 height 104
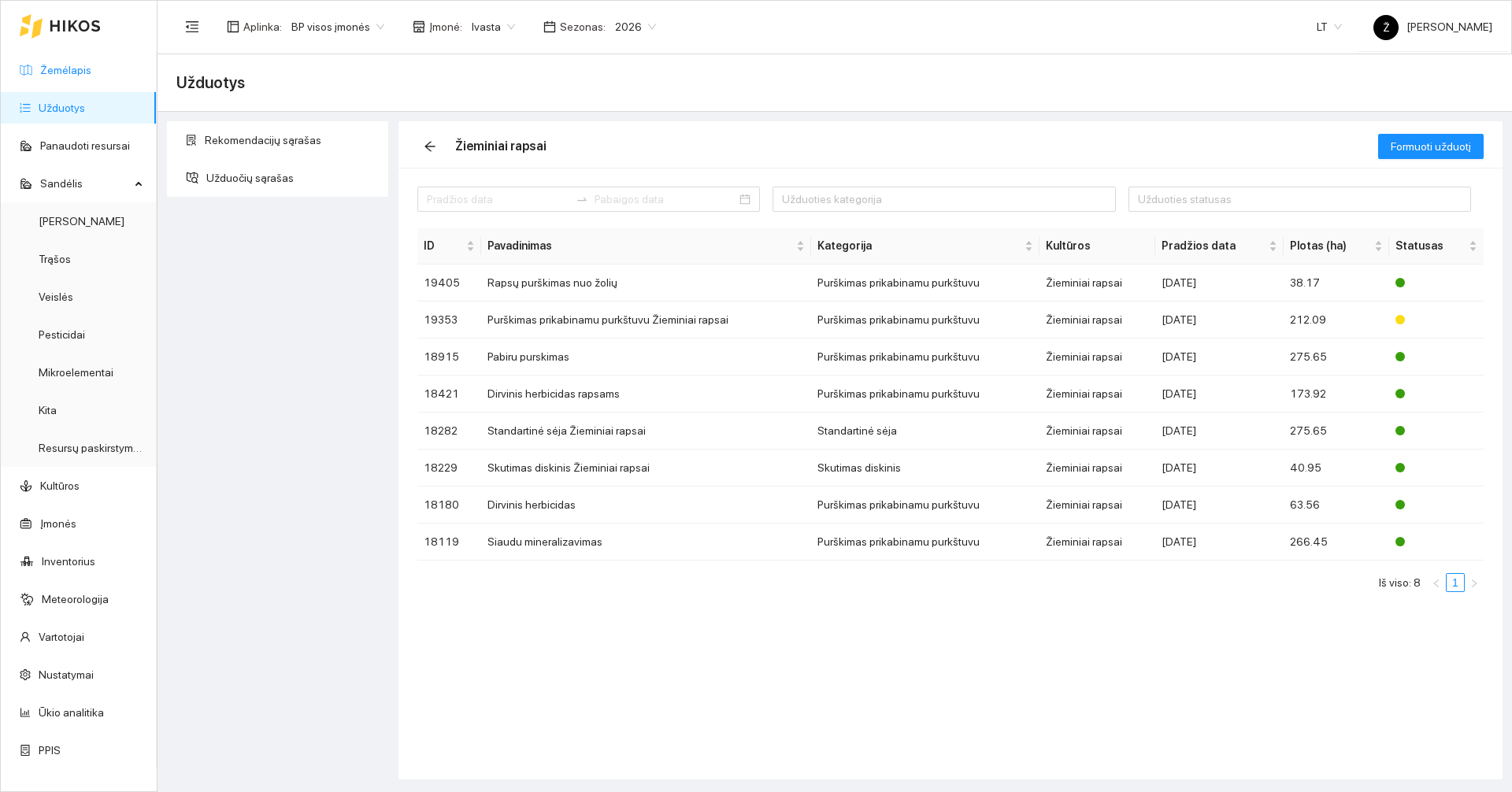
click at [62, 68] on link "Žemėlapis" at bounding box center [65, 70] width 51 height 13
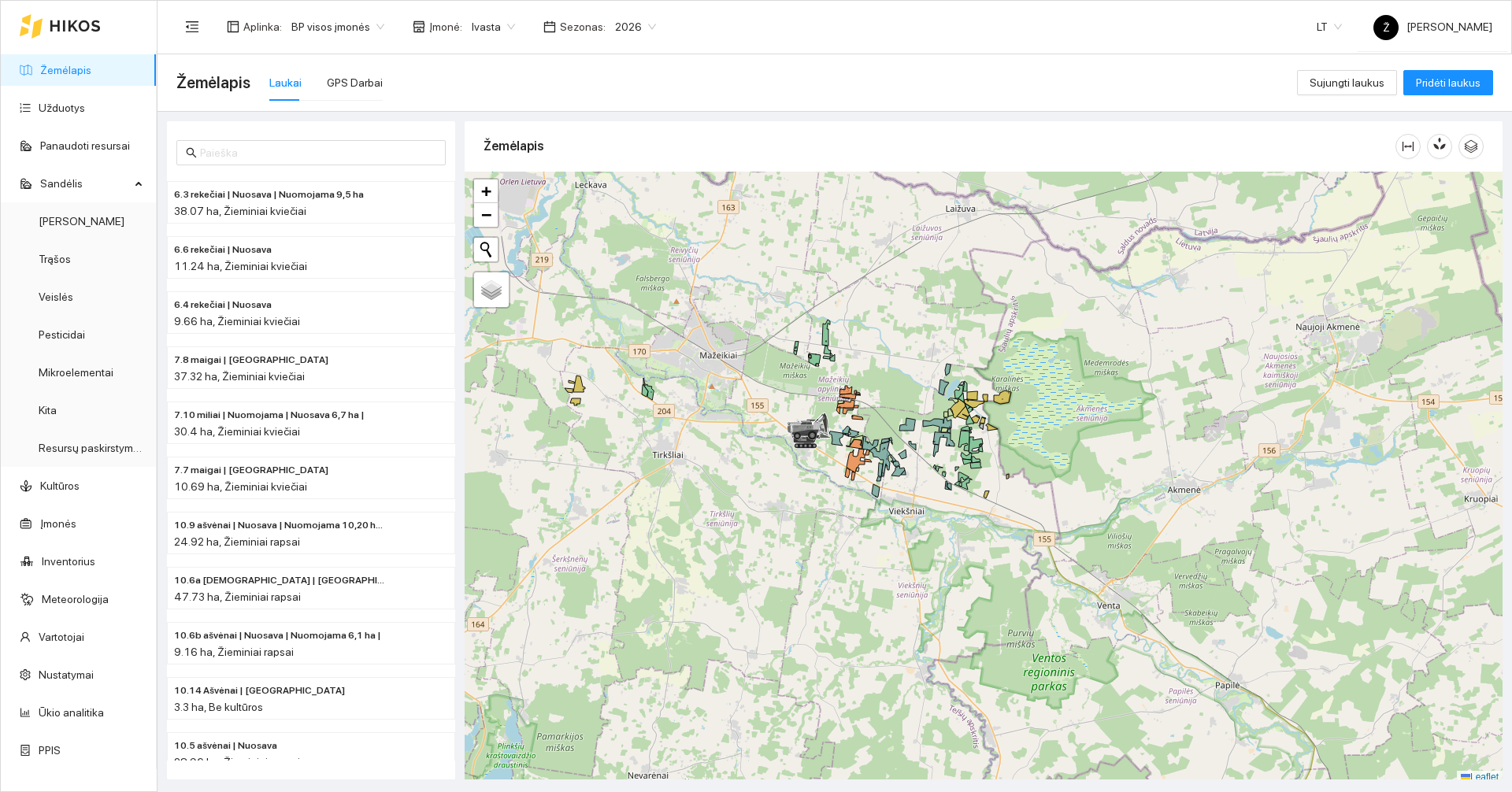
scroll to position [5, 0]
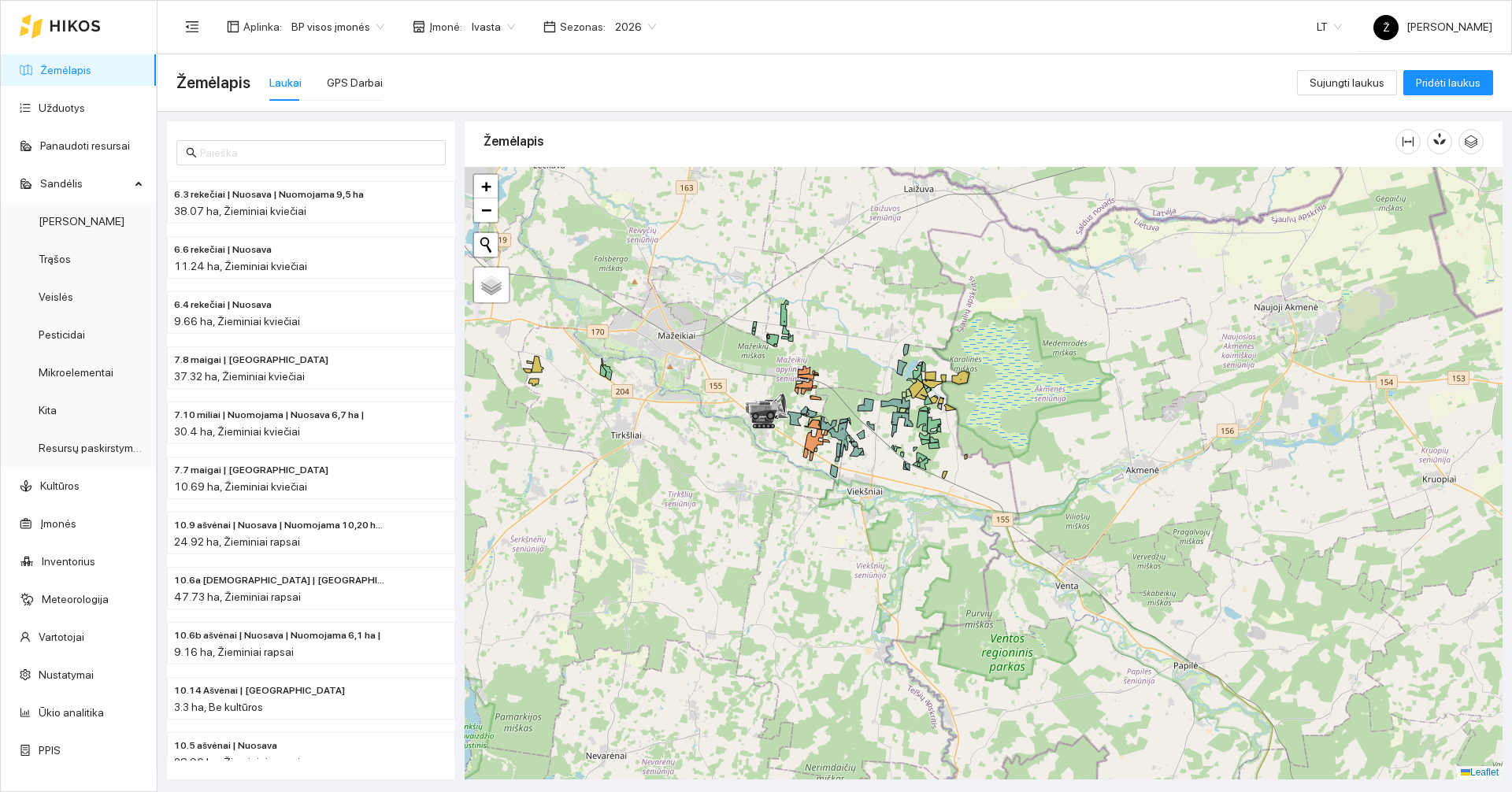
drag, startPoint x: 887, startPoint y: 378, endPoint x: 879, endPoint y: 372, distance: 10.0
click at [879, 372] on div at bounding box center [983, 473] width 1038 height 612
click at [79, 102] on link "Užduotys" at bounding box center [62, 108] width 47 height 13
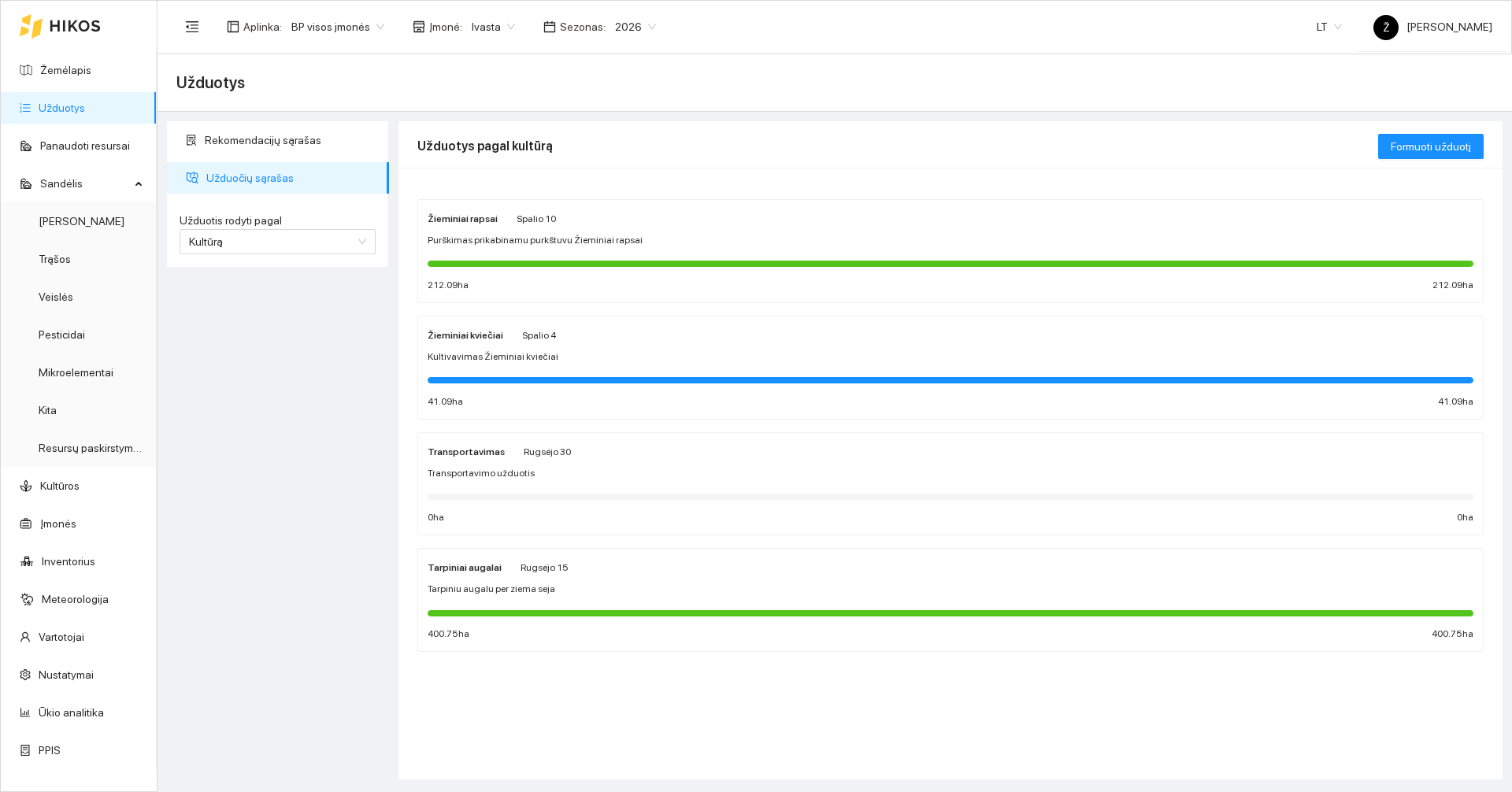
click at [559, 259] on div at bounding box center [949, 263] width 1045 height 17
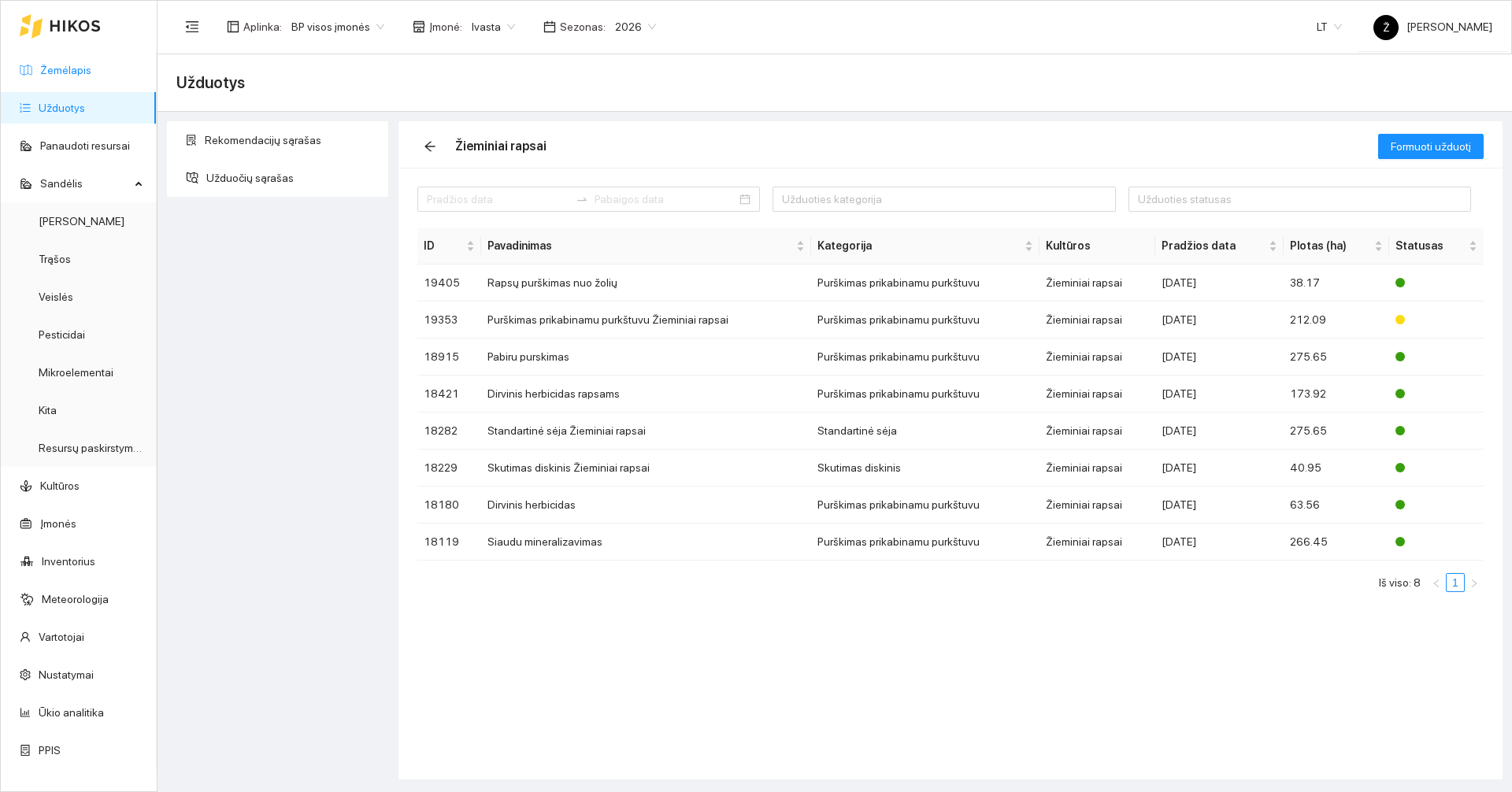
click at [91, 75] on link "Žemėlapis" at bounding box center [65, 70] width 51 height 13
